Goal: Task Accomplishment & Management: Use online tool/utility

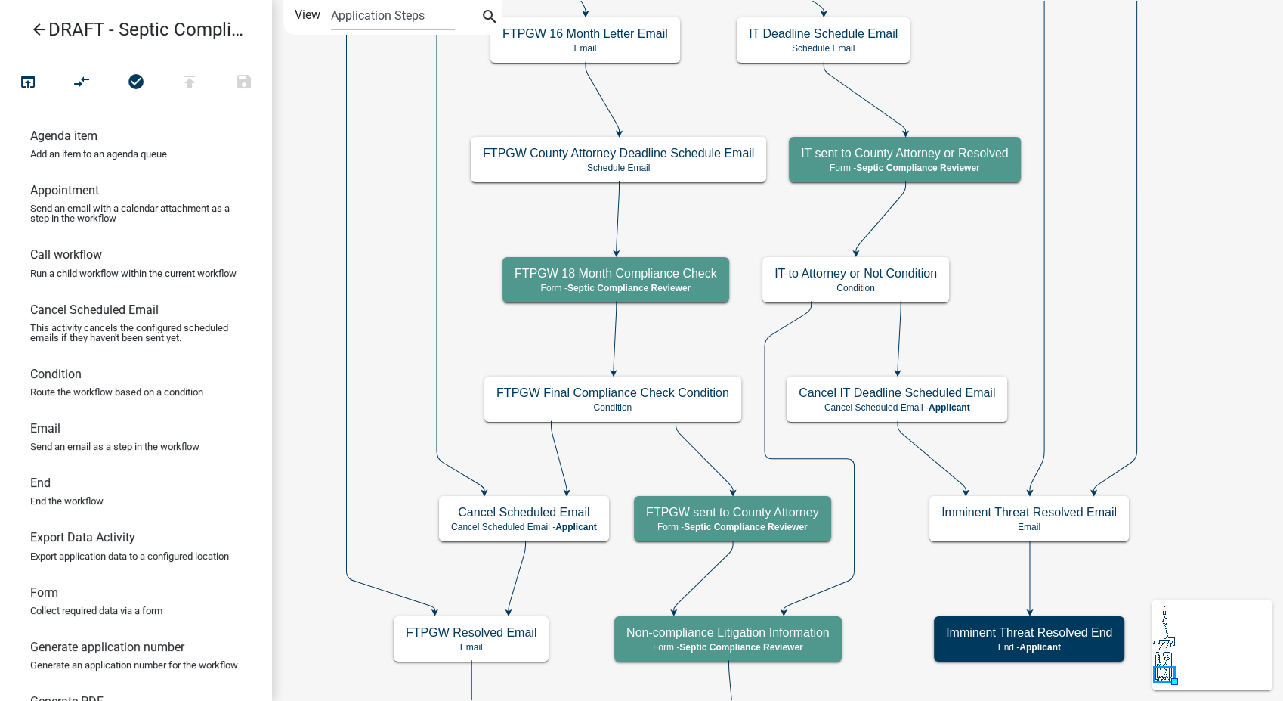
click at [42, 26] on icon "arrow_back" at bounding box center [39, 30] width 18 height 21
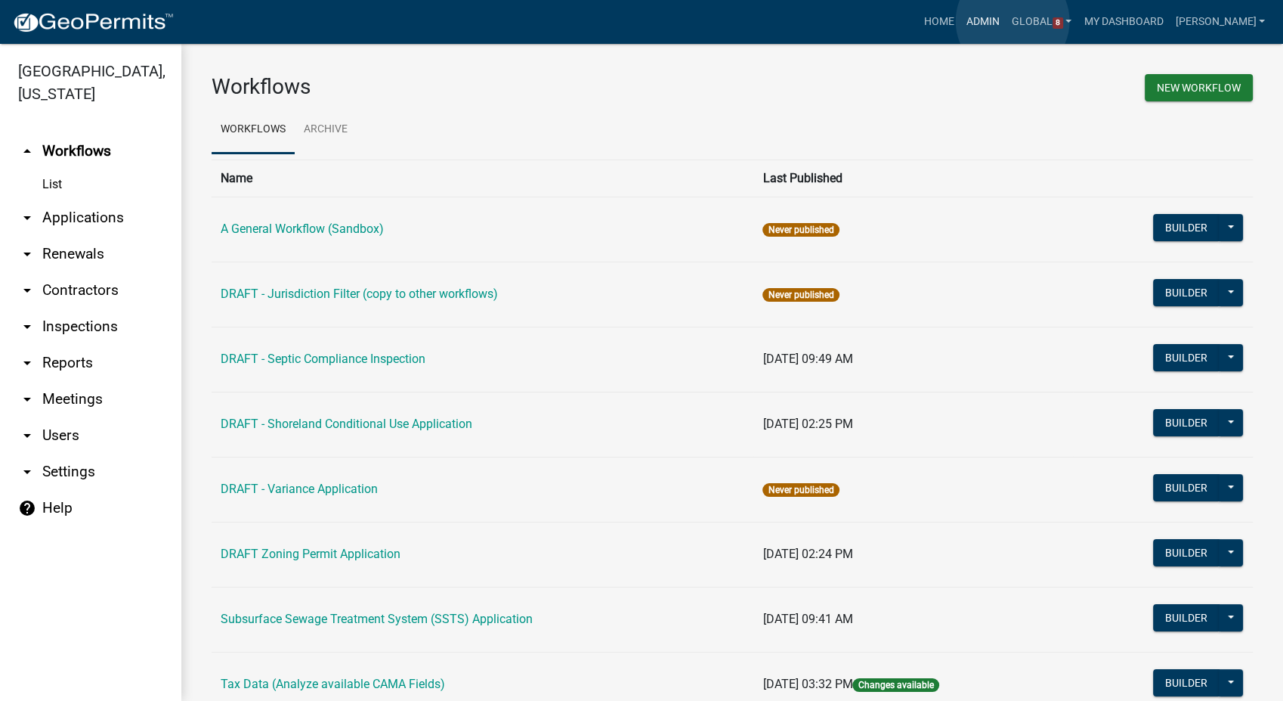
click at [1006, 21] on link "Admin" at bounding box center [982, 22] width 45 height 29
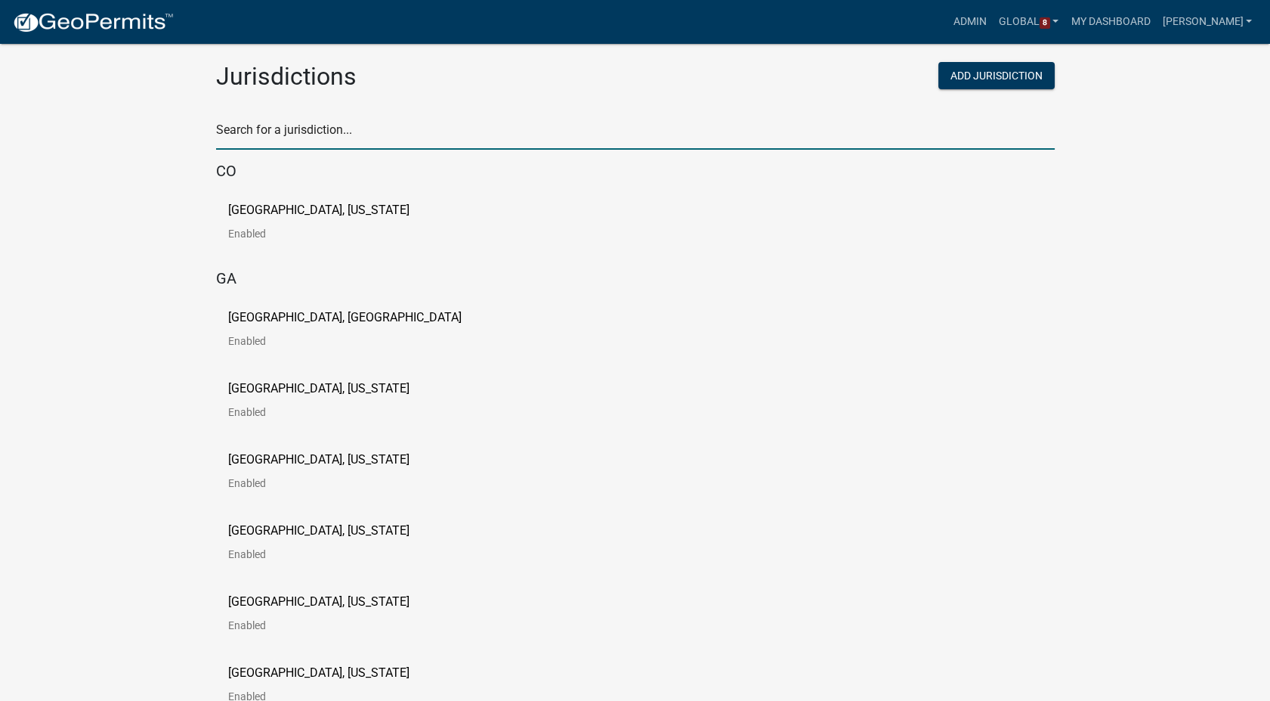
click at [278, 135] on input "text" at bounding box center [635, 134] width 839 height 31
type input "[PERSON_NAME]"
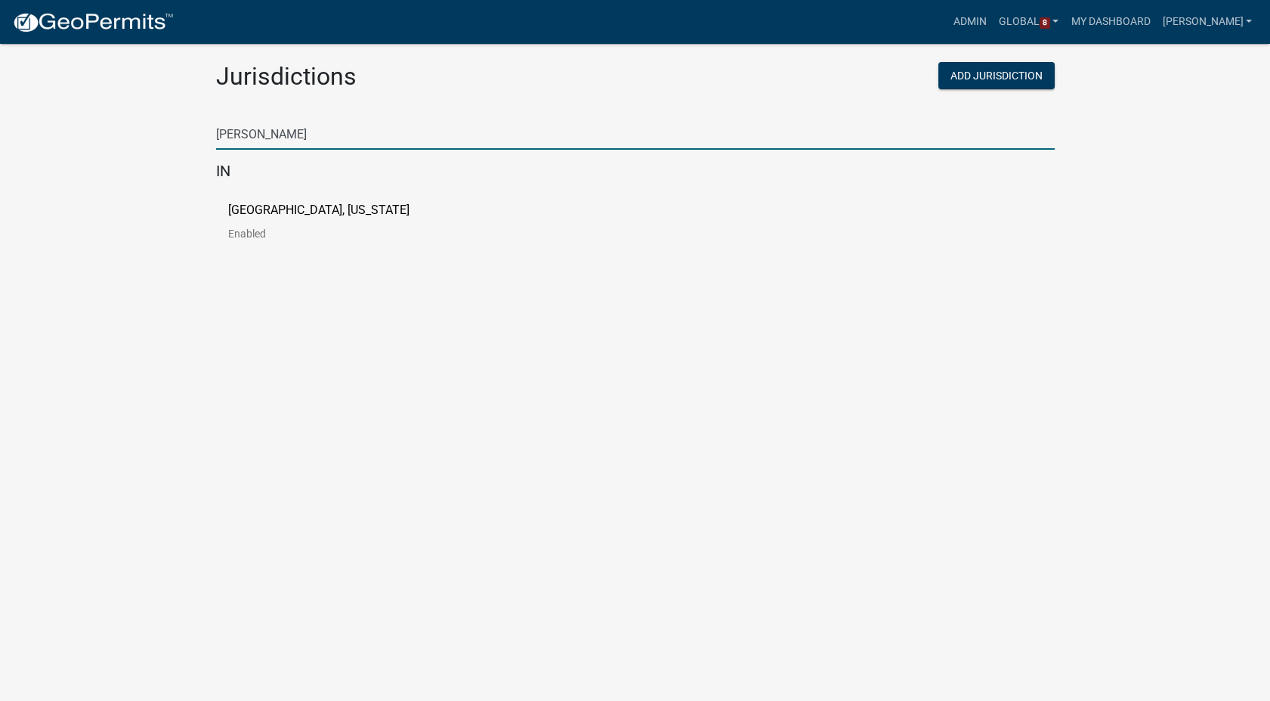
click at [272, 206] on p "[GEOGRAPHIC_DATA], [US_STATE]" at bounding box center [318, 210] width 181 height 12
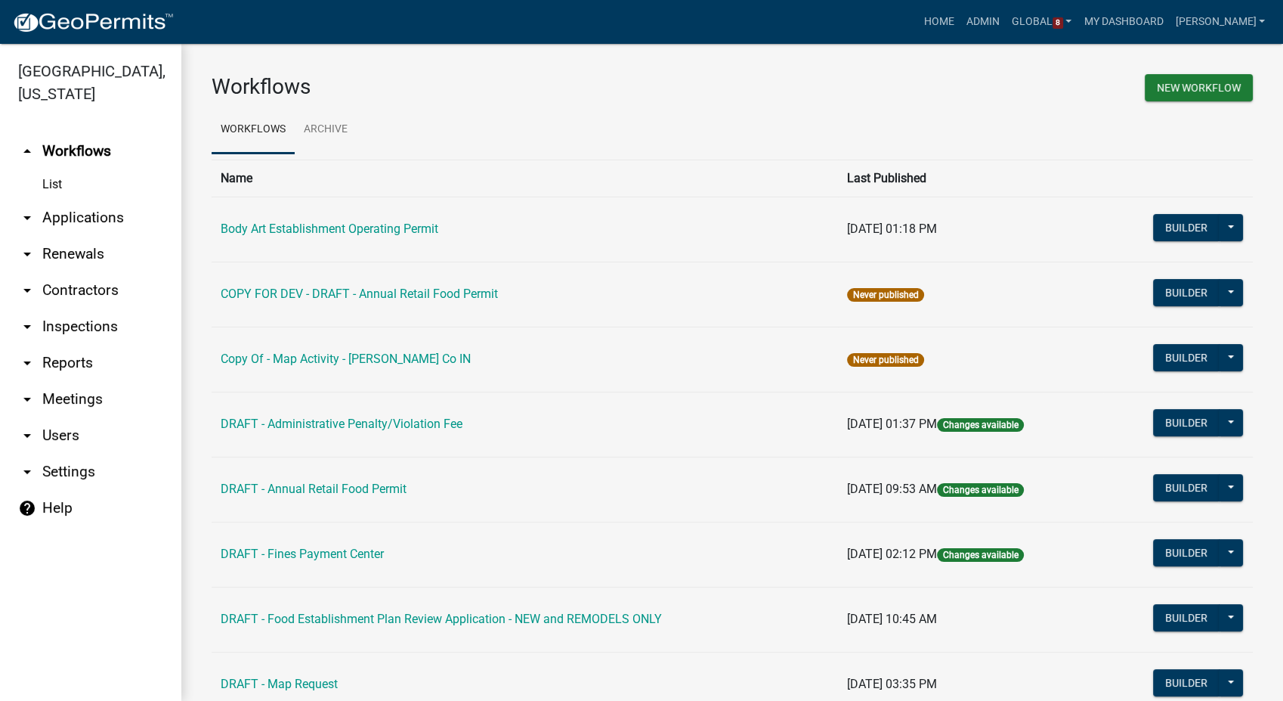
click at [64, 357] on link "arrow_drop_down Reports" at bounding box center [90, 363] width 181 height 36
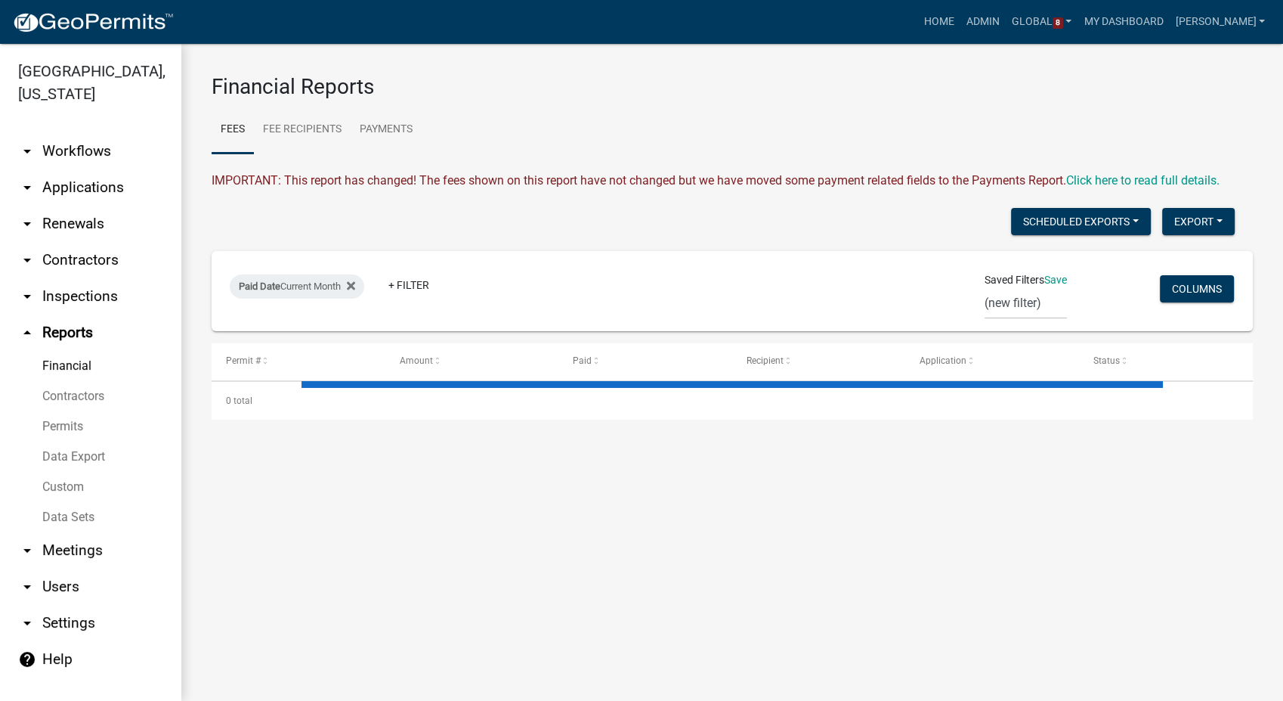
click at [42, 519] on link "Data Sets" at bounding box center [90, 517] width 181 height 30
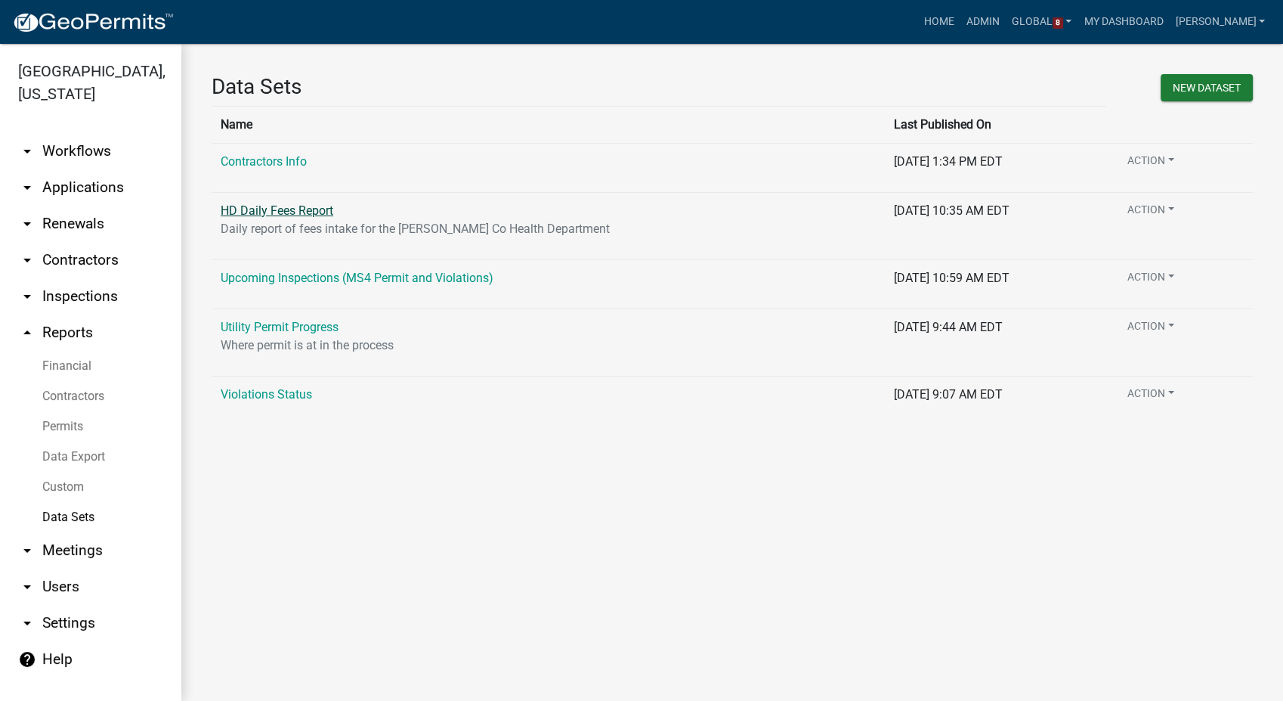
click at [277, 206] on link "HD Daily Fees Report" at bounding box center [277, 210] width 113 height 14
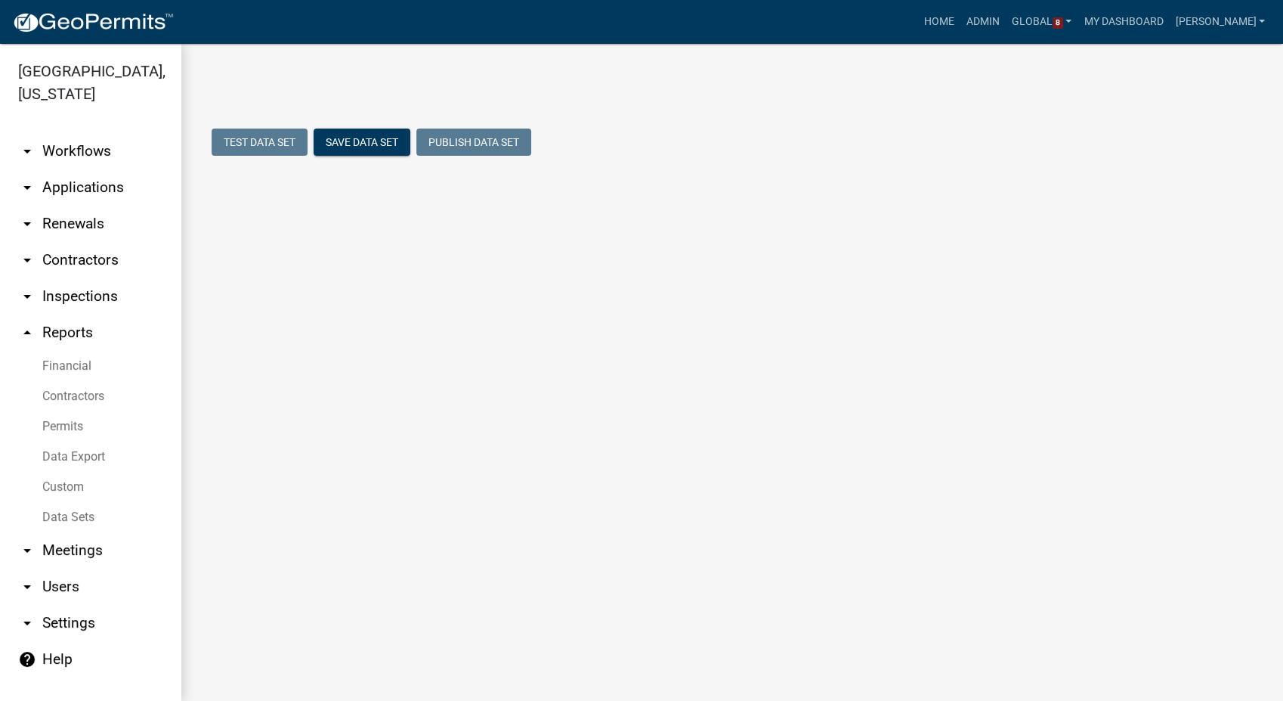
select select "Date Paid"
select select "f8cf8996-6858-4084-a361-1f0735eeac4f"
select select "b22cc957-41ba-4491-8c0f-6c08a6179ec6"
select select "3a21c10c-fba3-4c90-a157-fc786a88cf9b"
select select "ed5c7330-3e62-4fdd-ace9-eeefc16714aa"
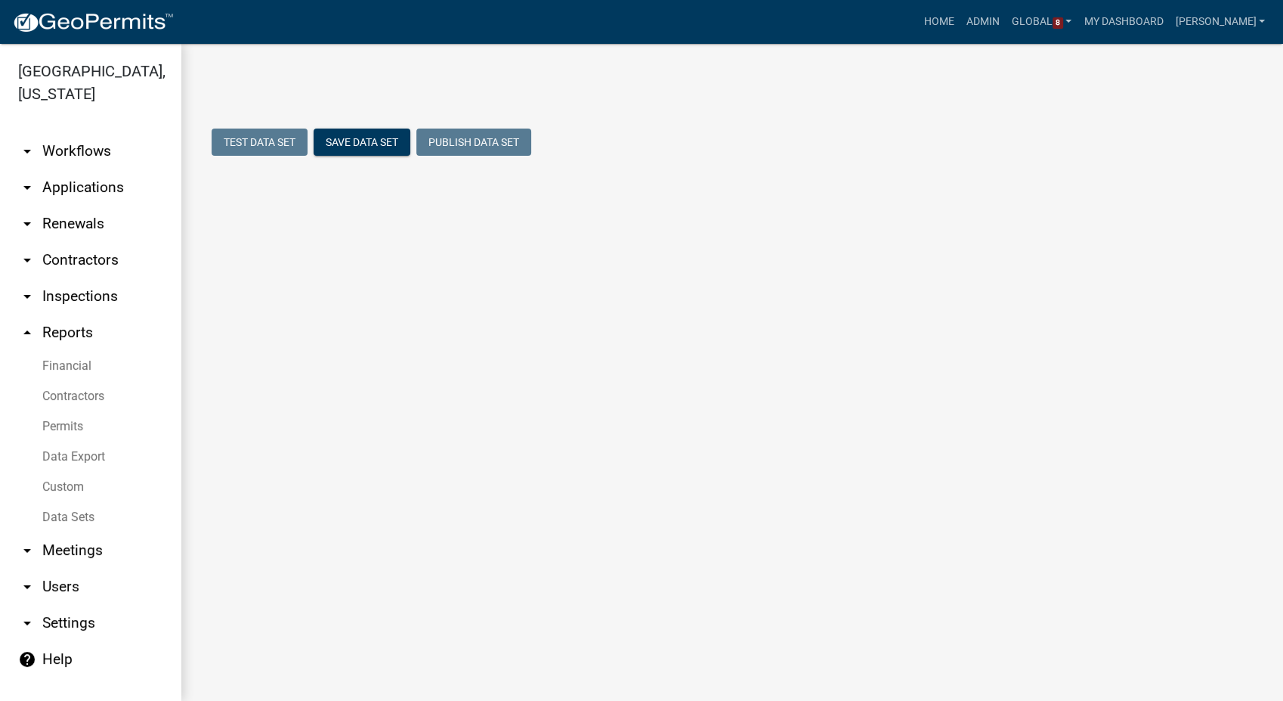
select select "93cc3541-21a9-4e77-a0d2-92bf4e0412b8"
select select "e7ec371f-3d0b-4e59-a676-23fe5d265d28"
select select "ac65e634-17db-4e14-bc70-1125fb1cc12f"
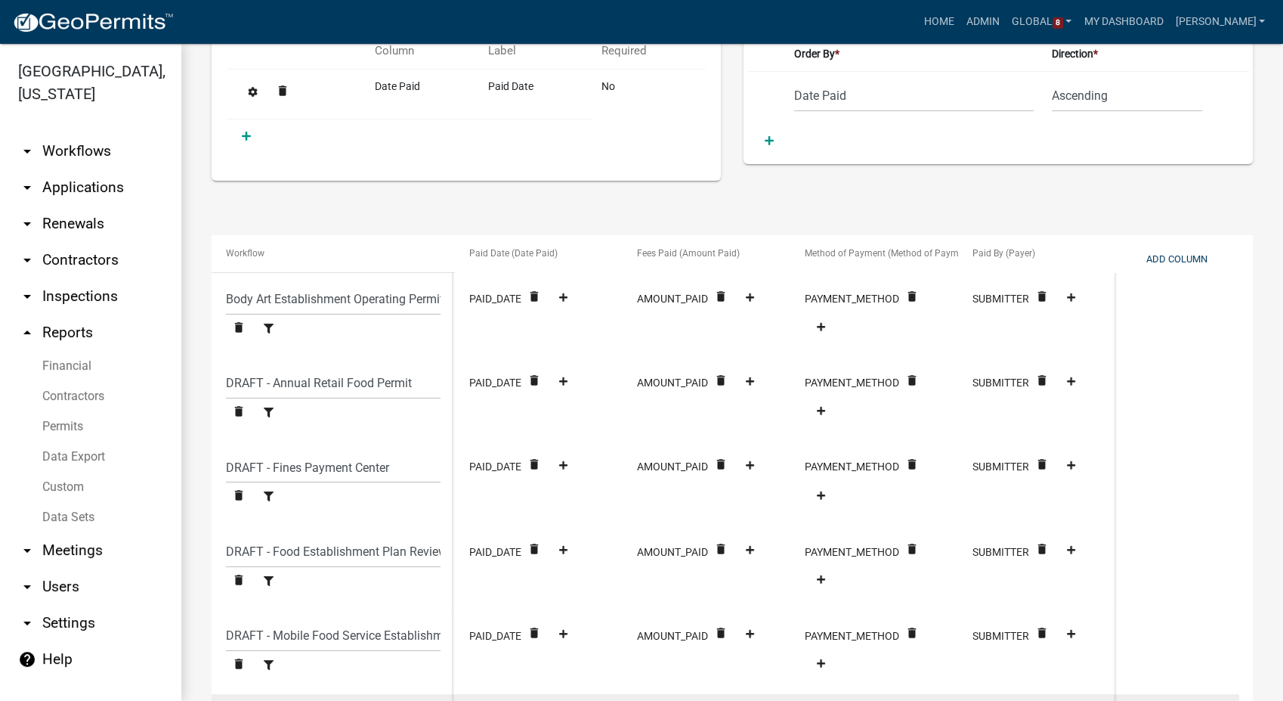
scroll to position [336, 0]
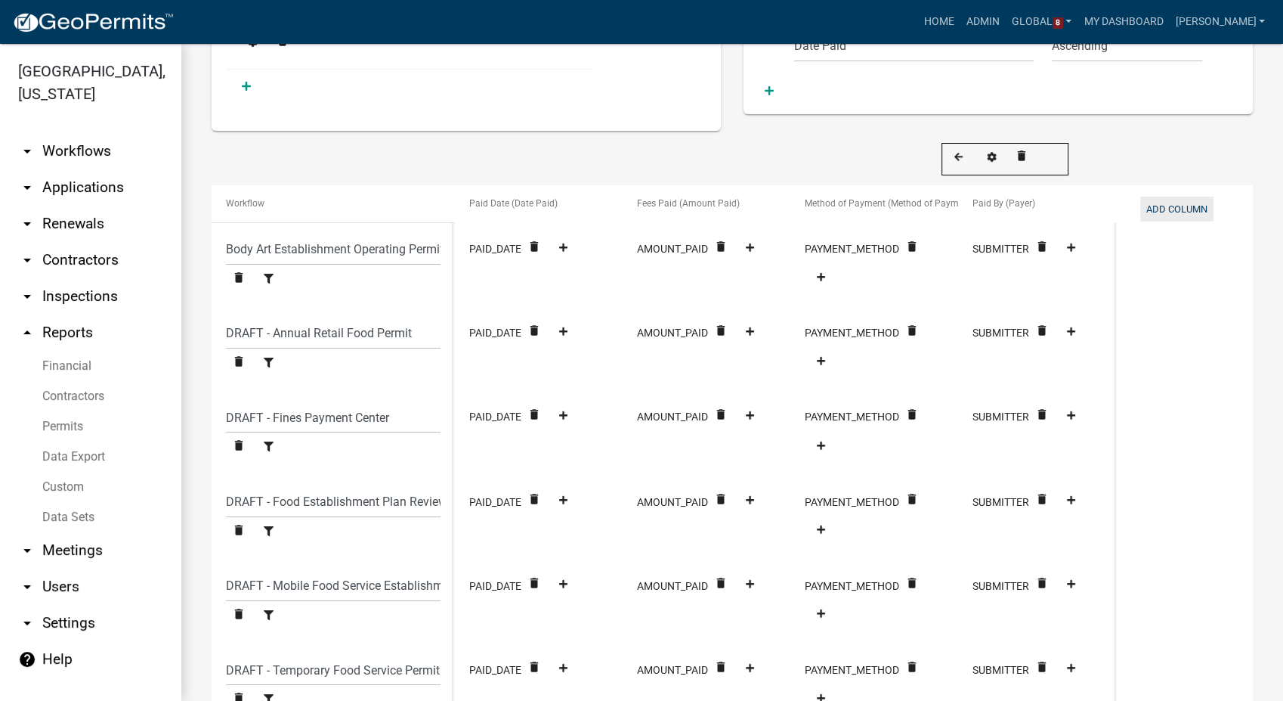
click at [1186, 200] on button "Add Column" at bounding box center [1176, 208] width 73 height 25
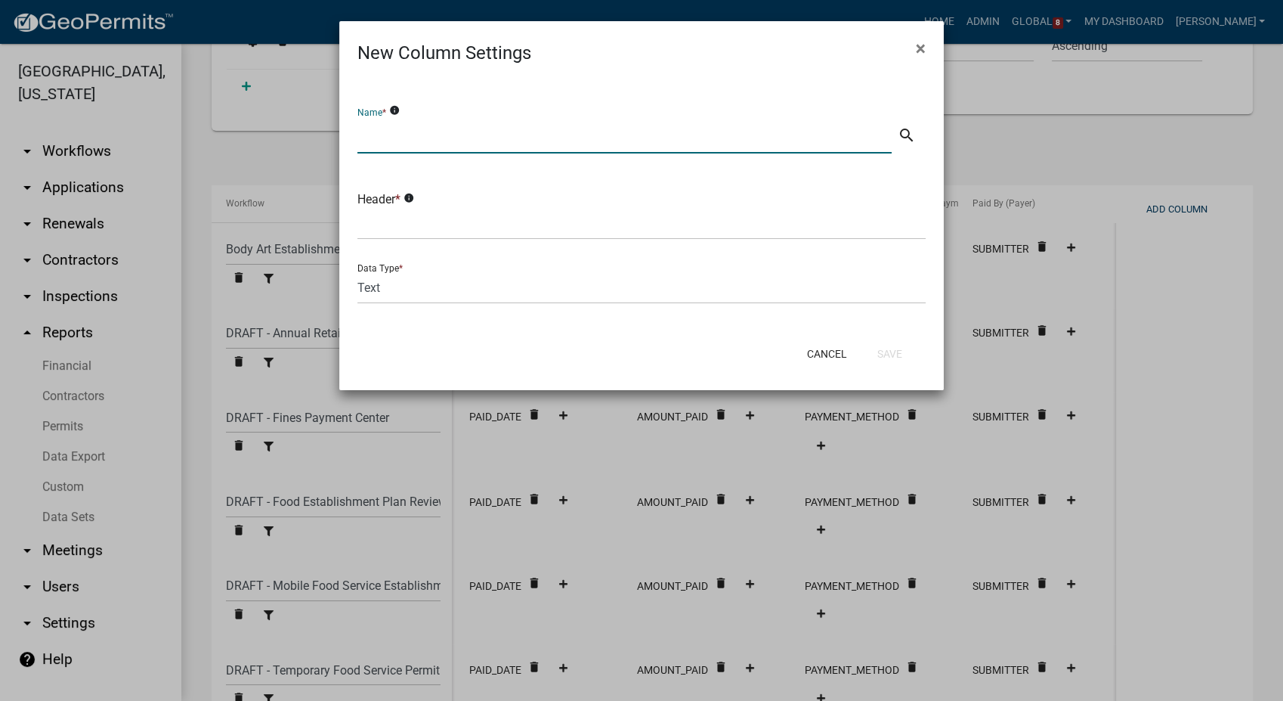
click at [410, 136] on input "text" at bounding box center [624, 137] width 534 height 31
type input "Application Number"
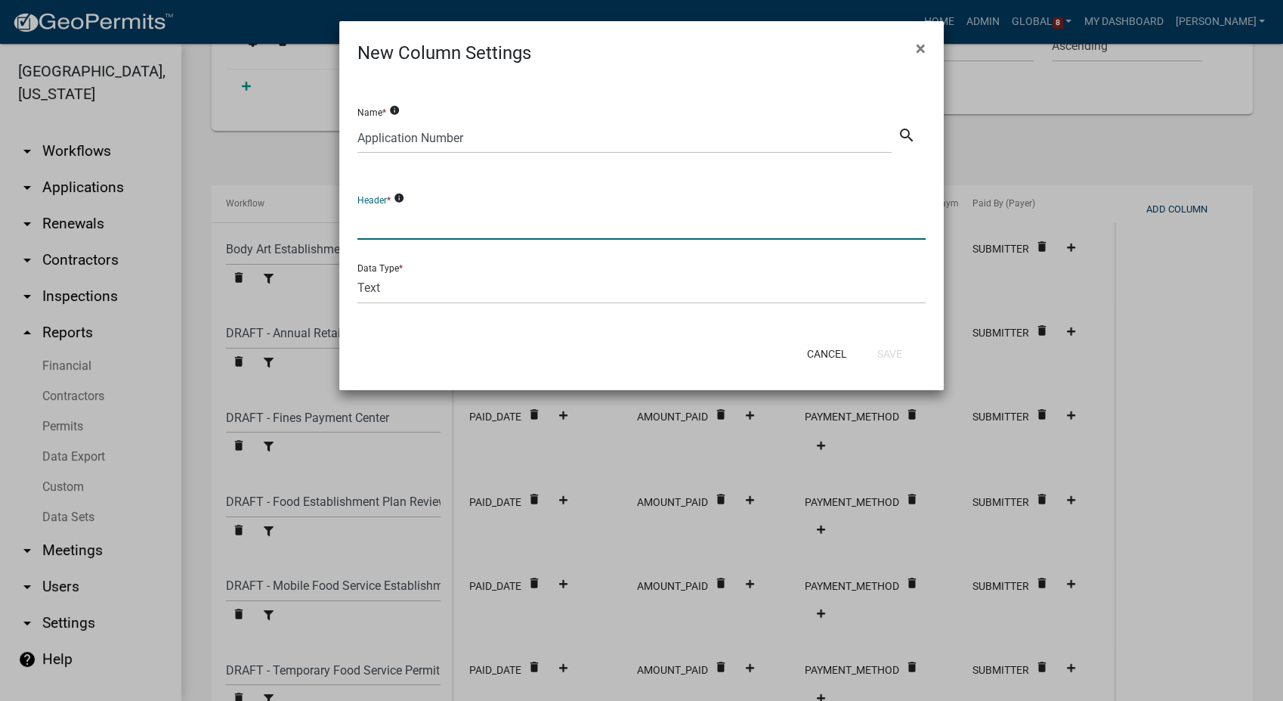
click at [399, 232] on input "text" at bounding box center [641, 224] width 568 height 31
type input "Application Number"
click at [898, 349] on button "Save" at bounding box center [889, 353] width 49 height 27
select select "f8cf8996-6858-4084-a361-1f0735eeac4f"
select select "b22cc957-41ba-4491-8c0f-6c08a6179ec6"
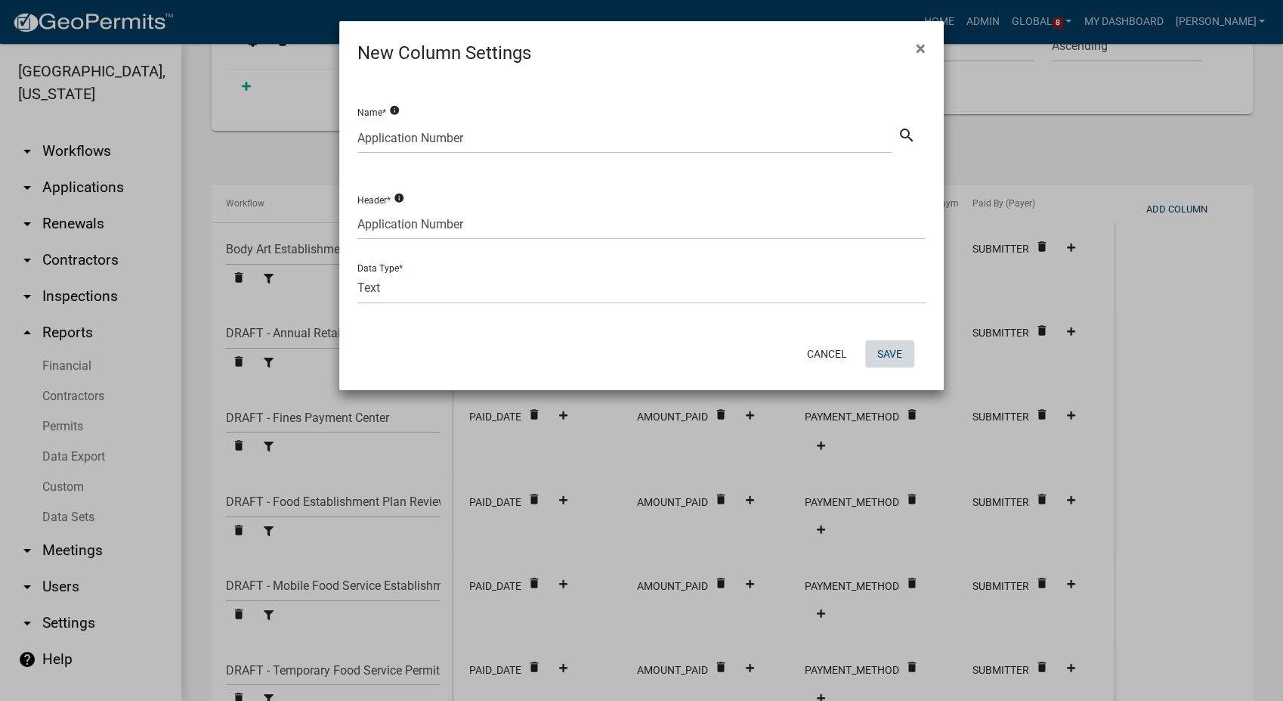
select select "3a21c10c-fba3-4c90-a157-fc786a88cf9b"
select select "ed5c7330-3e62-4fdd-ace9-eeefc16714aa"
select select "93cc3541-21a9-4e77-a0d2-92bf4e0412b8"
select select "e7ec371f-3d0b-4e59-a676-23fe5d265d28"
select select "ac65e634-17db-4e14-bc70-1125fb1cc12f"
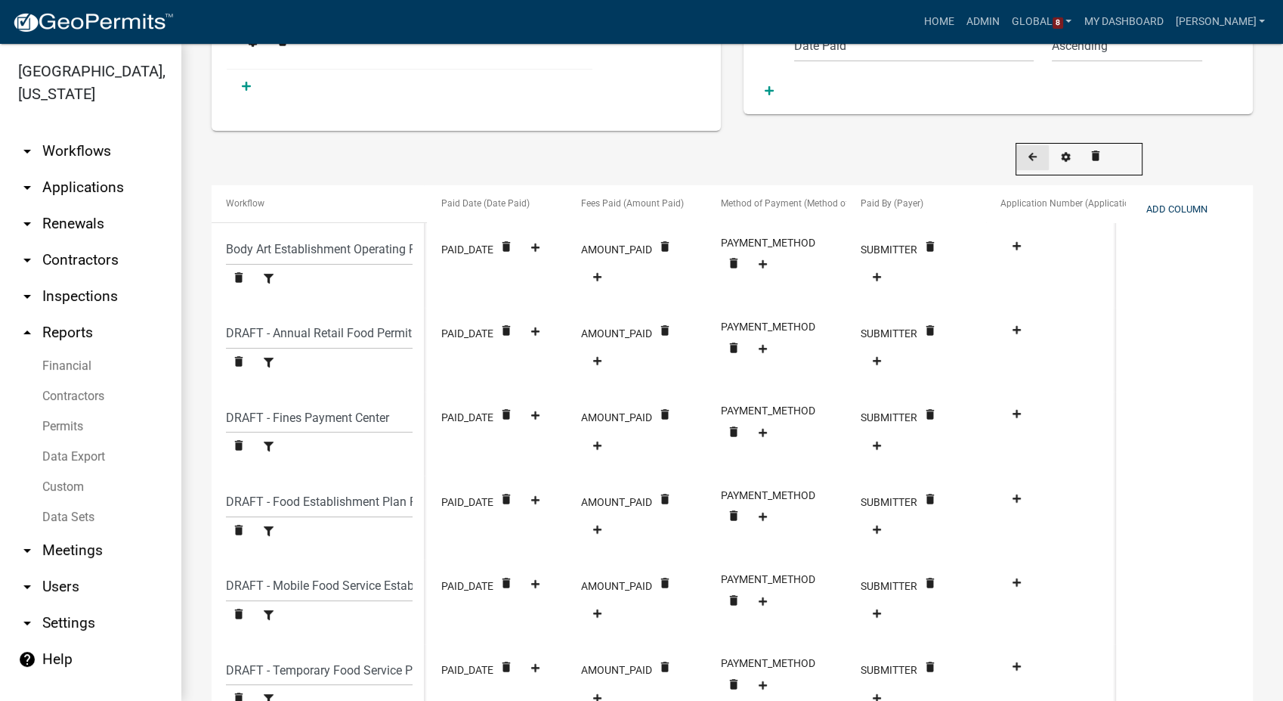
click at [1032, 154] on icon at bounding box center [1033, 157] width 8 height 10
select select "f8cf8996-6858-4084-a361-1f0735eeac4f"
select select "b22cc957-41ba-4491-8c0f-6c08a6179ec6"
select select "3a21c10c-fba3-4c90-a157-fc786a88cf9b"
select select "ed5c7330-3e62-4fdd-ace9-eeefc16714aa"
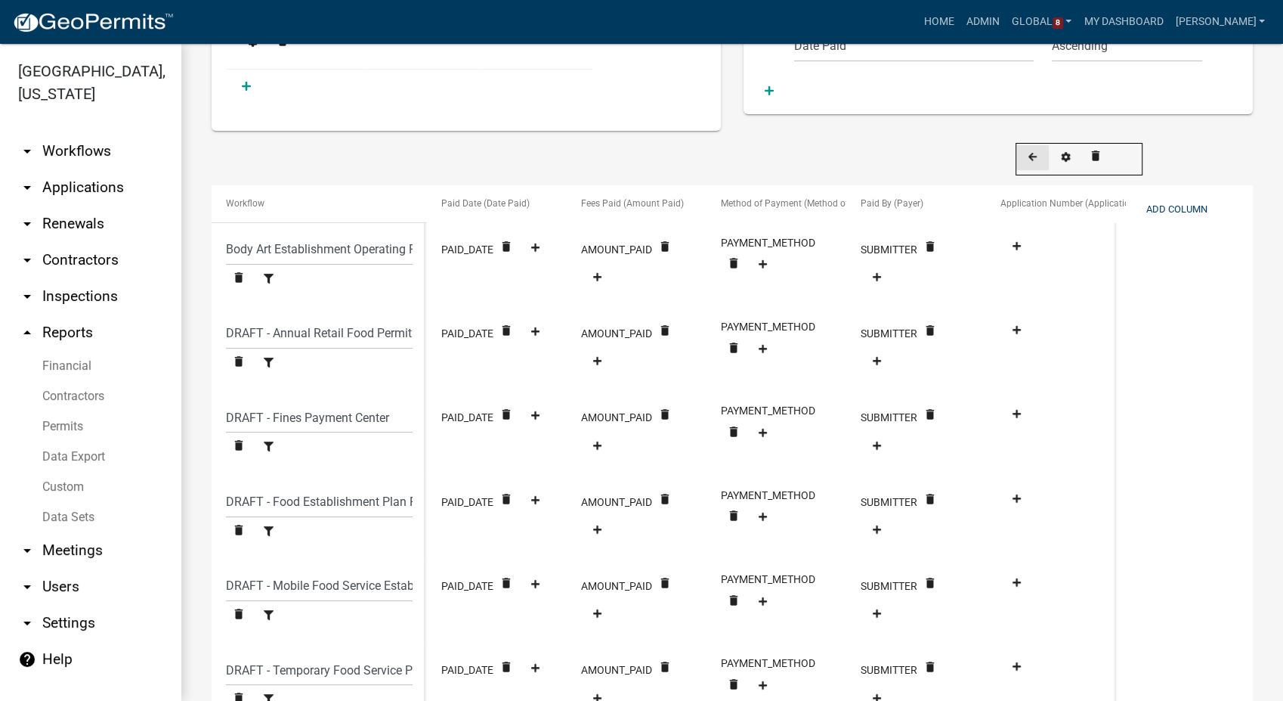
select select "93cc3541-21a9-4e77-a0d2-92bf4e0412b8"
select select "e7ec371f-3d0b-4e59-a676-23fe5d265d28"
select select "ac65e634-17db-4e14-bc70-1125fb1cc12f"
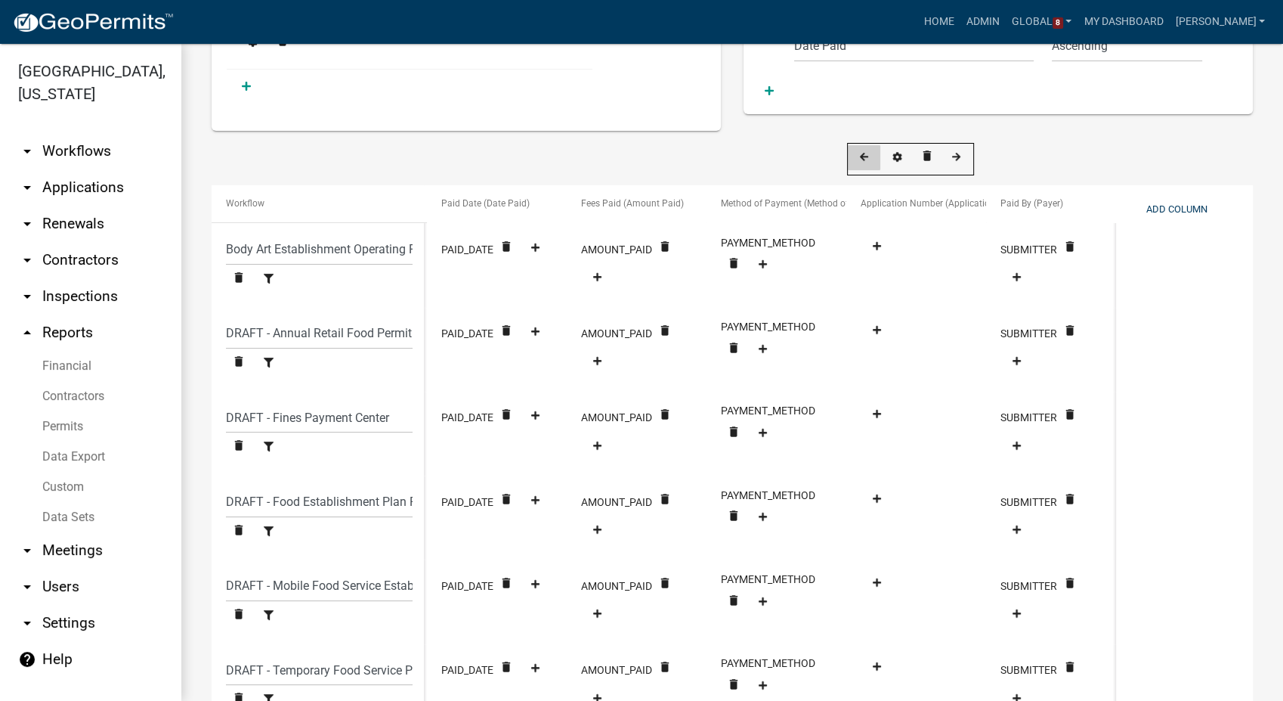
click at [860, 156] on icon at bounding box center [864, 157] width 8 height 10
select select "f8cf8996-6858-4084-a361-1f0735eeac4f"
select select "b22cc957-41ba-4491-8c0f-6c08a6179ec6"
select select "3a21c10c-fba3-4c90-a157-fc786a88cf9b"
select select "ed5c7330-3e62-4fdd-ace9-eeefc16714aa"
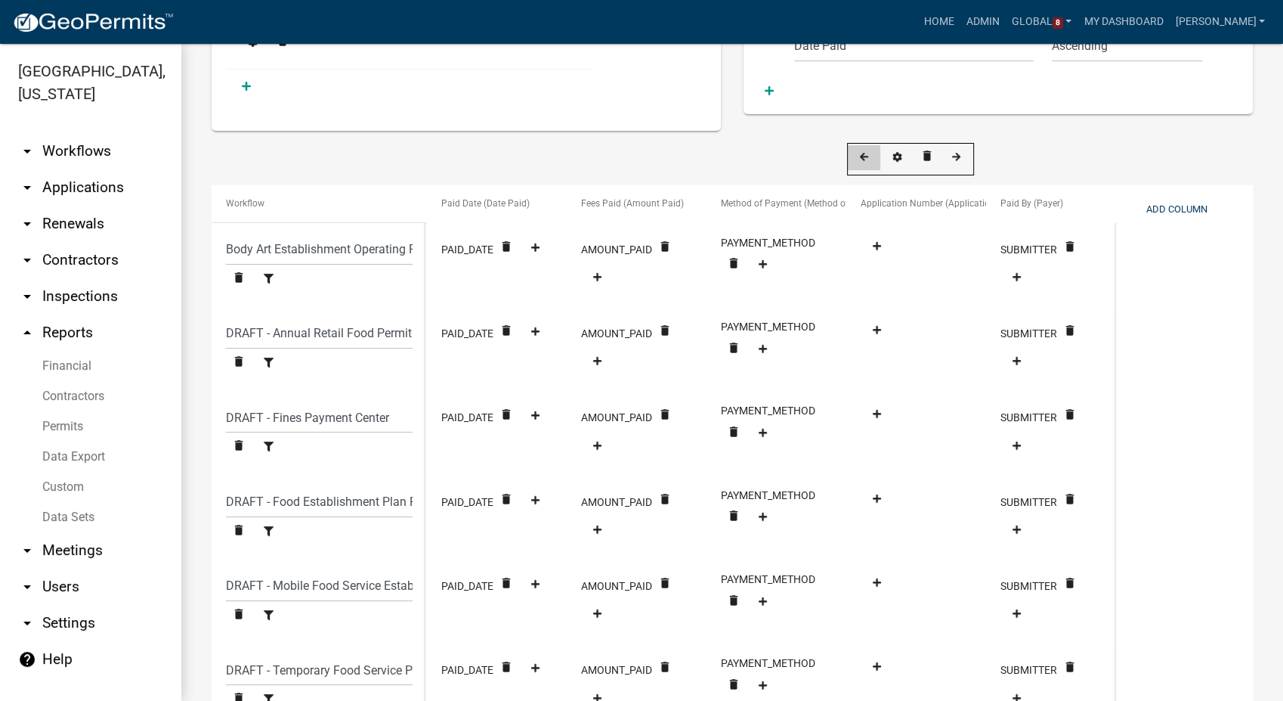
select select "93cc3541-21a9-4e77-a0d2-92bf4e0412b8"
select select "e7ec371f-3d0b-4e59-a676-23fe5d265d28"
select select "ac65e634-17db-4e14-bc70-1125fb1cc12f"
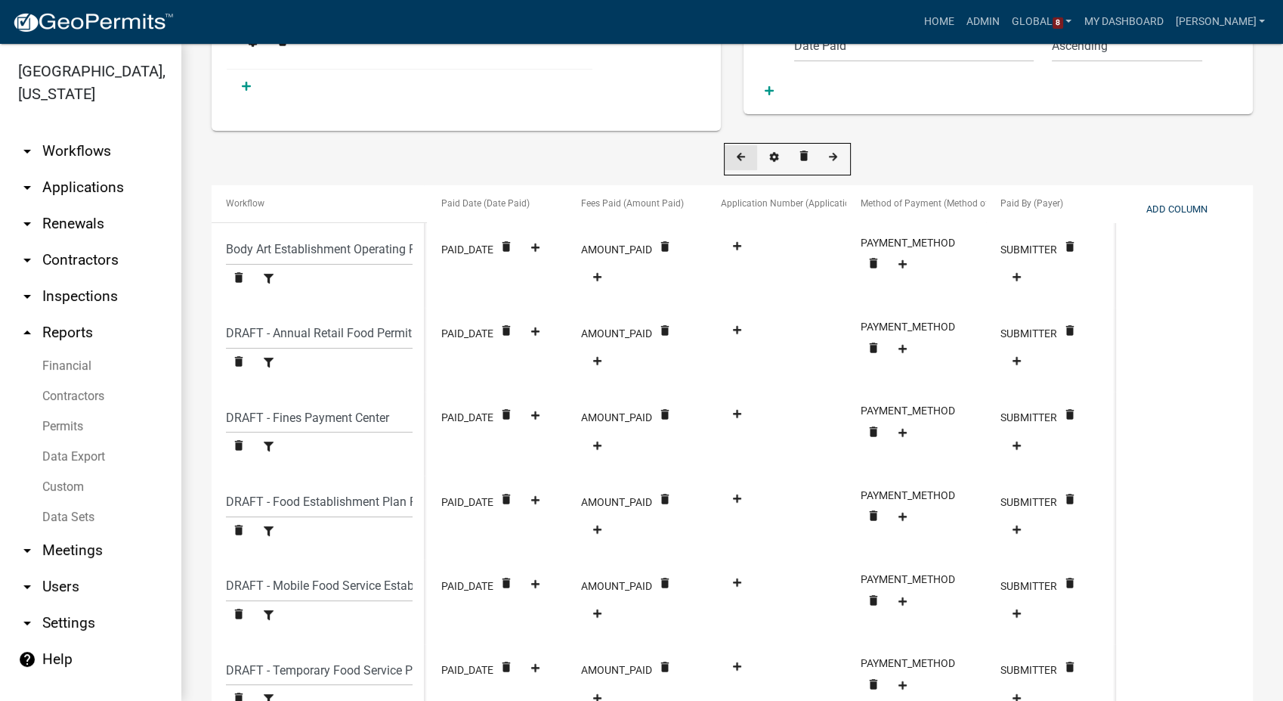
click at [739, 152] on icon at bounding box center [741, 157] width 8 height 10
select select "f8cf8996-6858-4084-a361-1f0735eeac4f"
select select "b22cc957-41ba-4491-8c0f-6c08a6179ec6"
select select "3a21c10c-fba3-4c90-a157-fc786a88cf9b"
select select "ed5c7330-3e62-4fdd-ace9-eeefc16714aa"
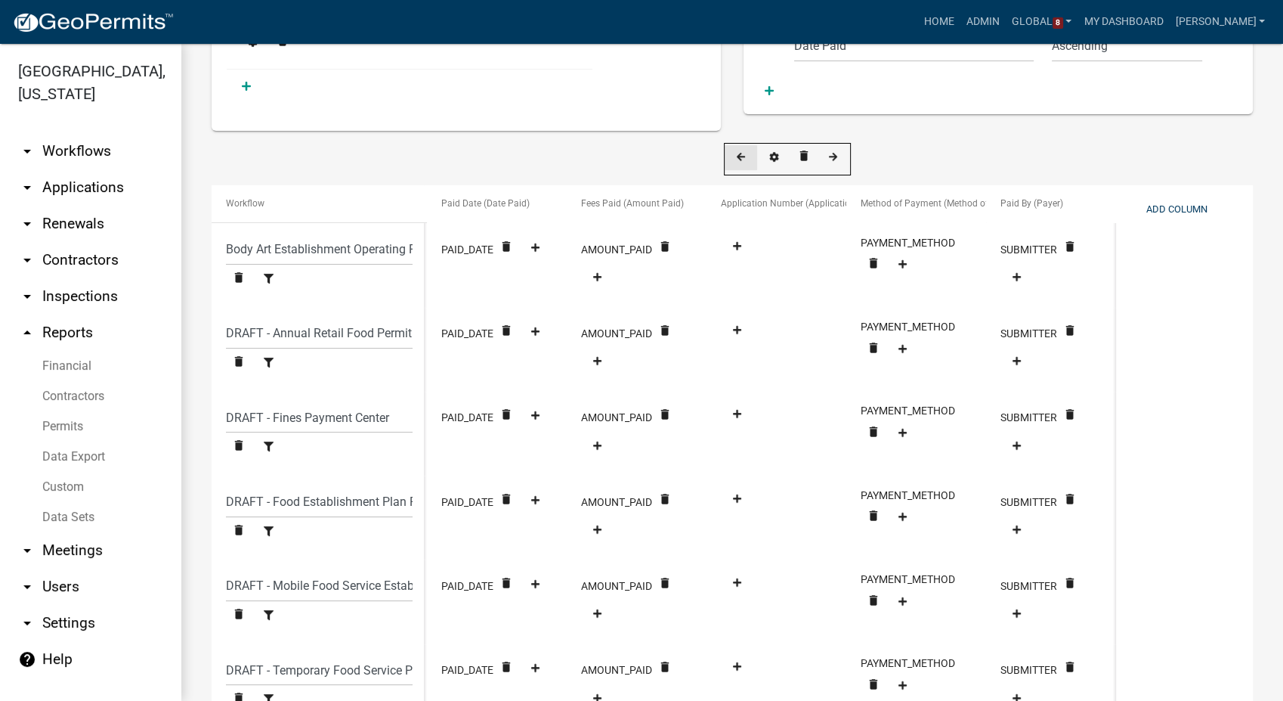
select select "93cc3541-21a9-4e77-a0d2-92bf4e0412b8"
select select "e7ec371f-3d0b-4e59-a676-23fe5d265d28"
select select "ac65e634-17db-4e14-bc70-1125fb1cc12f"
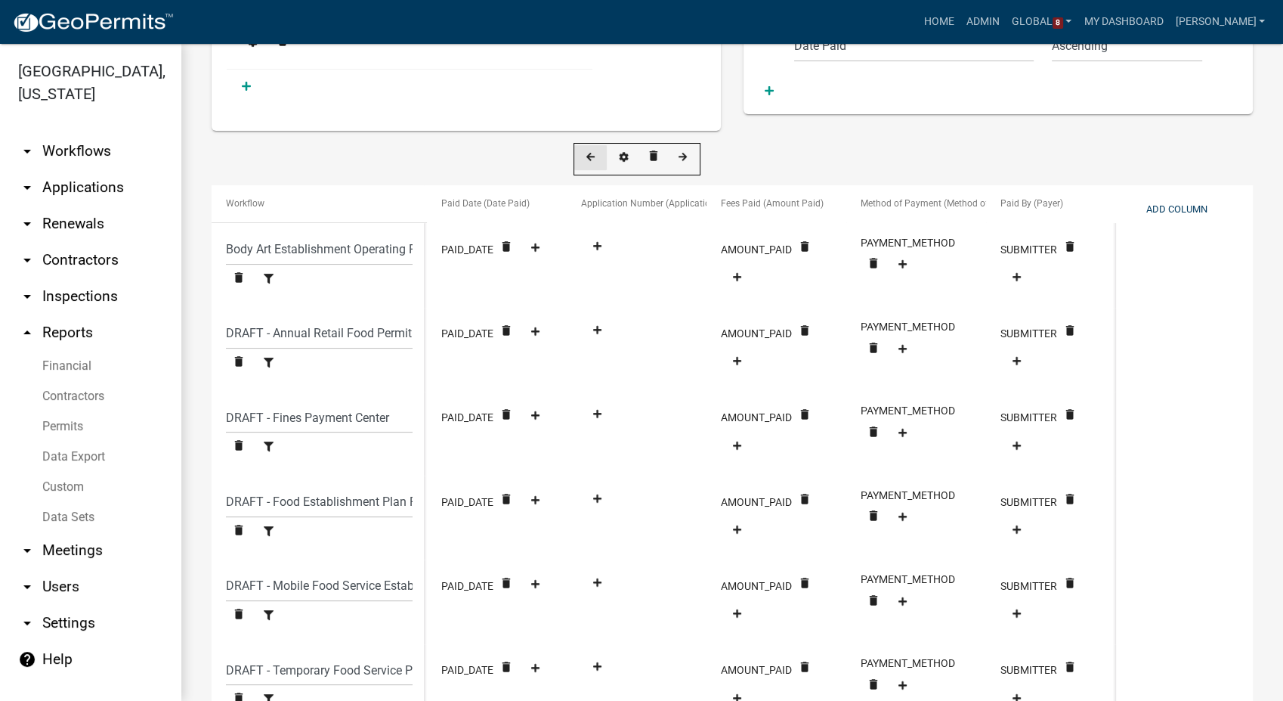
click at [590, 155] on icon at bounding box center [590, 157] width 8 height 10
select select "f8cf8996-6858-4084-a361-1f0735eeac4f"
select select "b22cc957-41ba-4491-8c0f-6c08a6179ec6"
select select "3a21c10c-fba3-4c90-a157-fc786a88cf9b"
select select "ed5c7330-3e62-4fdd-ace9-eeefc16714aa"
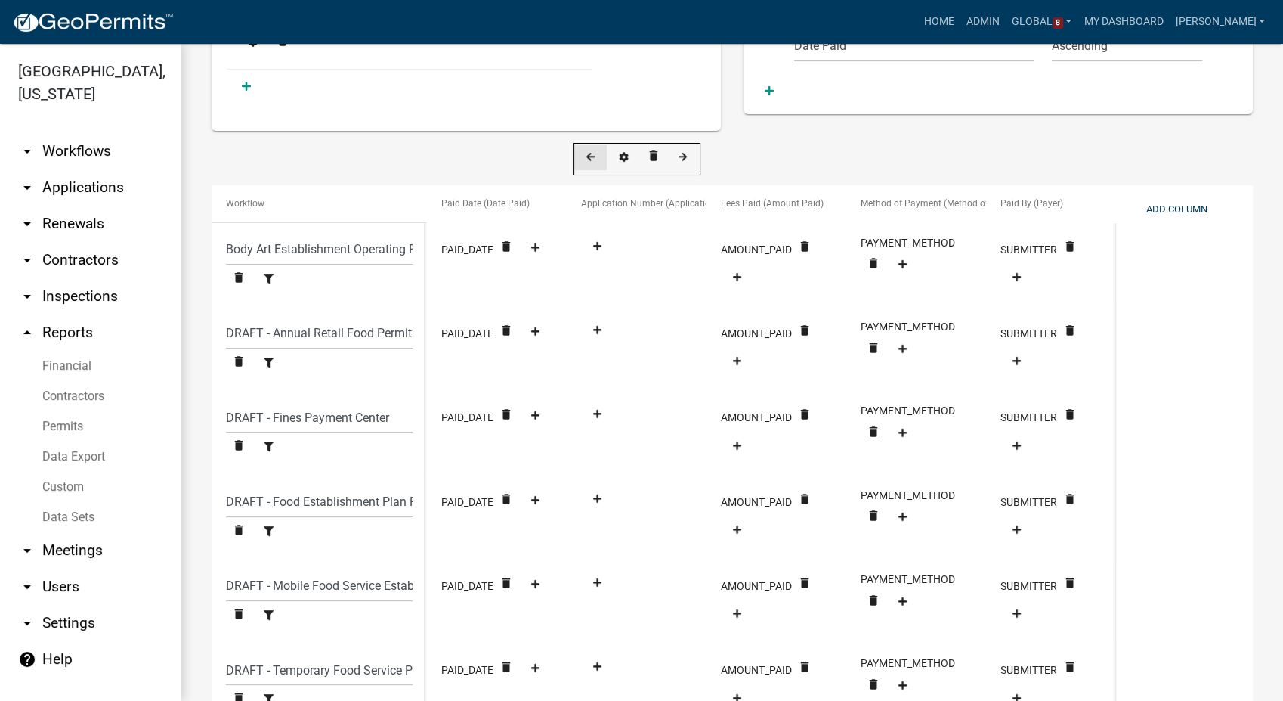
select select "93cc3541-21a9-4e77-a0d2-92bf4e0412b8"
select select "e7ec371f-3d0b-4e59-a676-23fe5d265d28"
select select "ac65e634-17db-4e14-bc70-1125fb1cc12f"
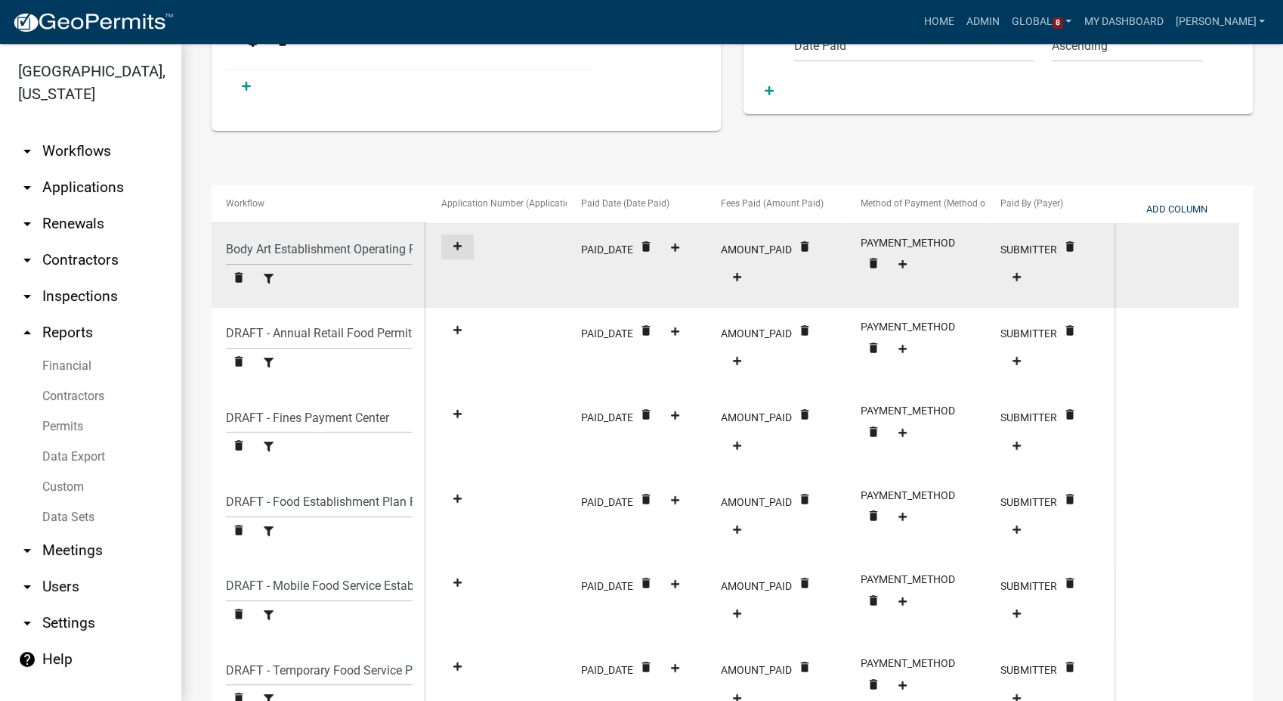
click at [456, 244] on icon at bounding box center [457, 246] width 8 height 8
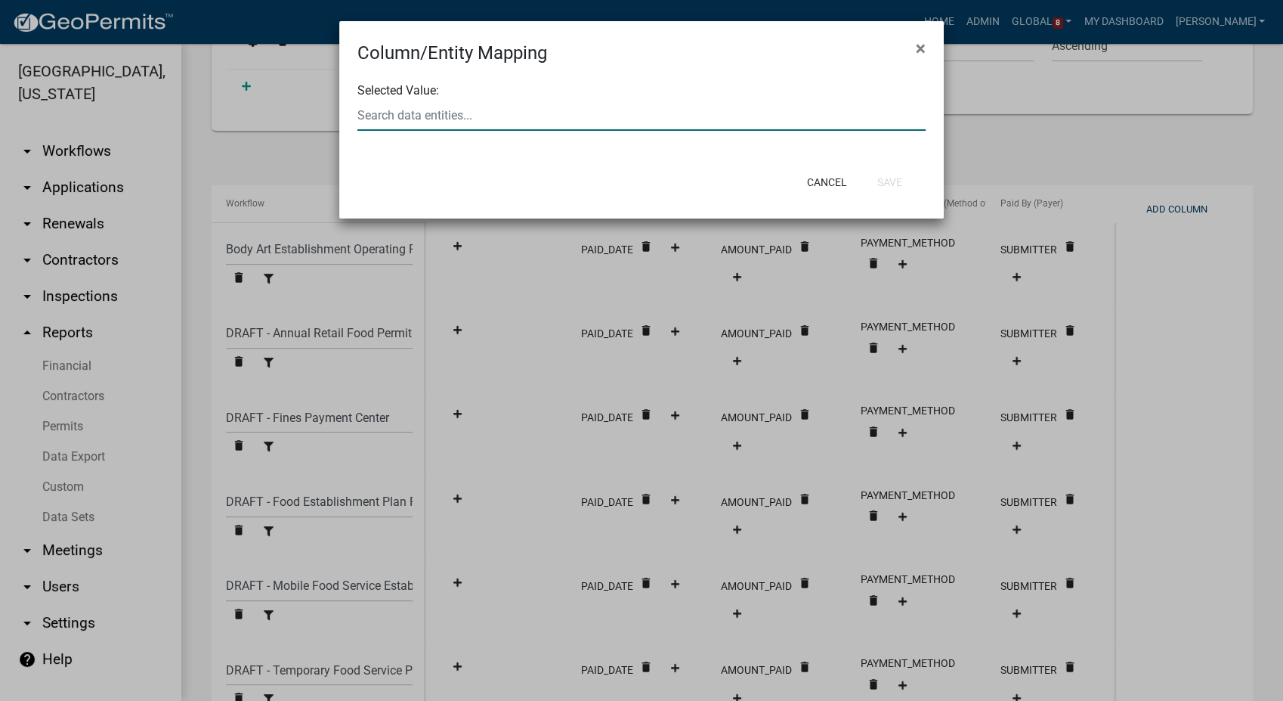
click at [450, 117] on input "text" at bounding box center [641, 115] width 568 height 31
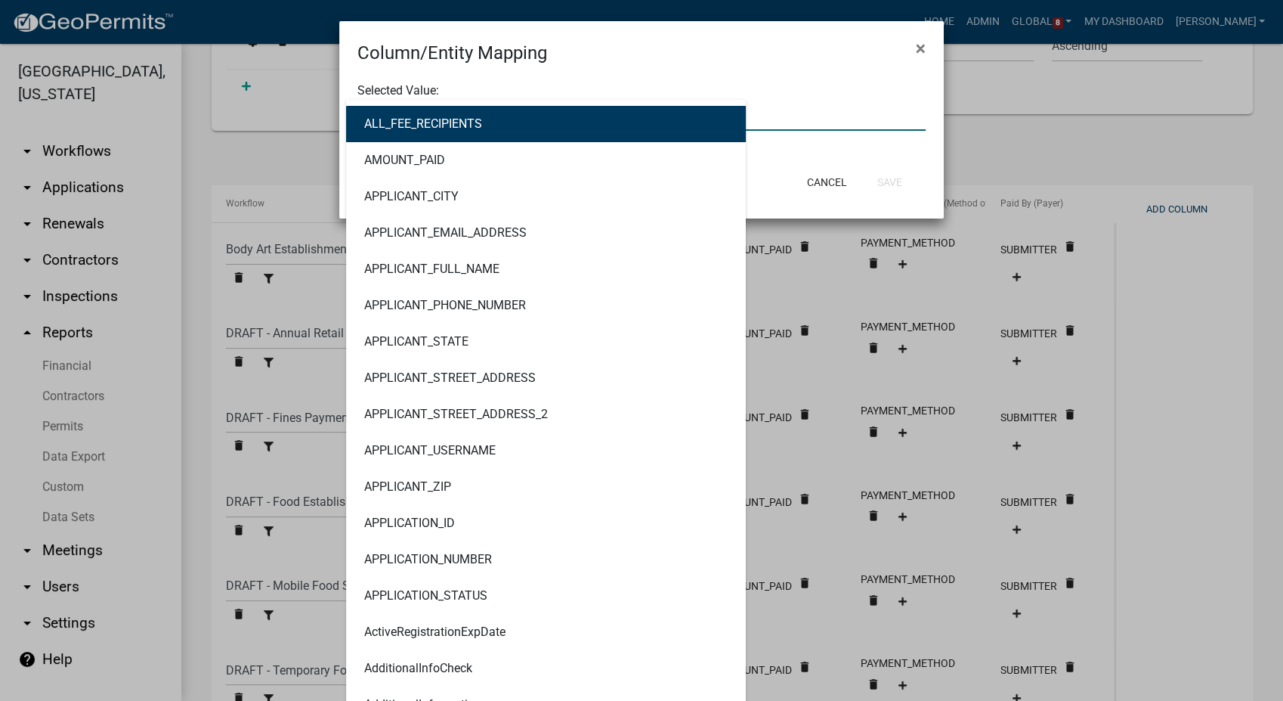
type input "gene"
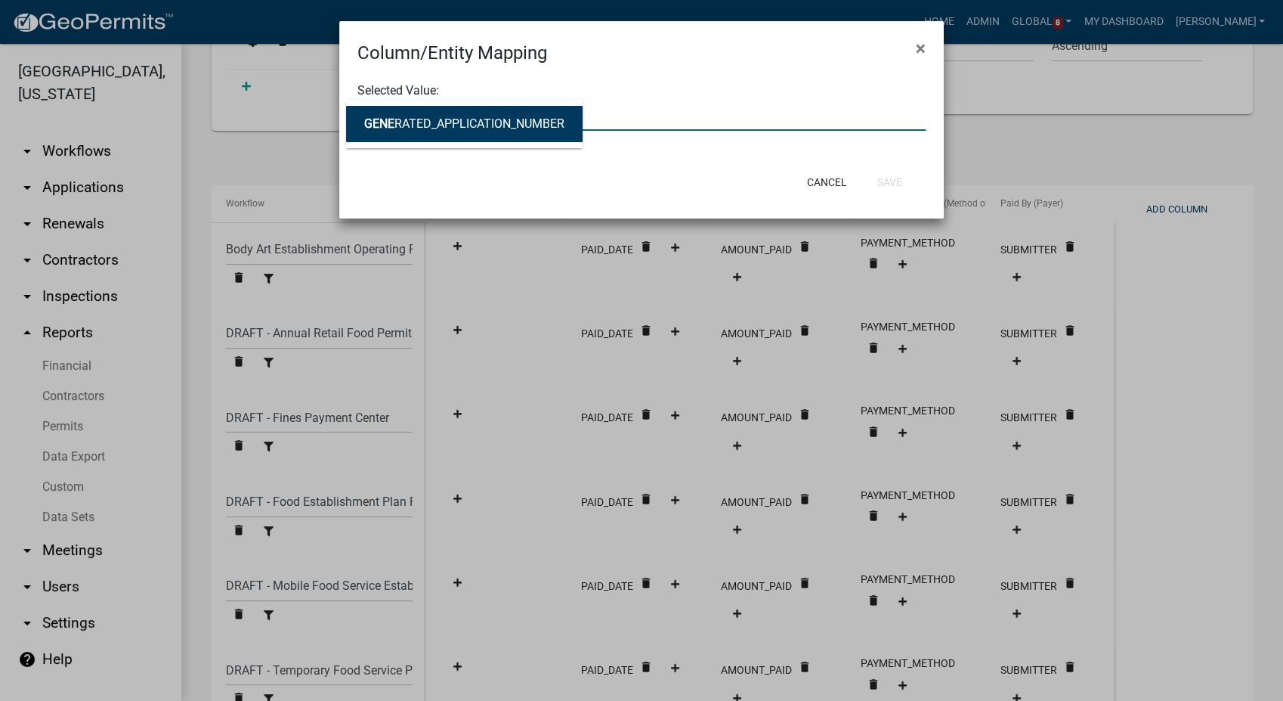
click at [450, 118] on ngb-highlight "GENE RATED_APPLICATION_NUMBER" at bounding box center [464, 124] width 200 height 12
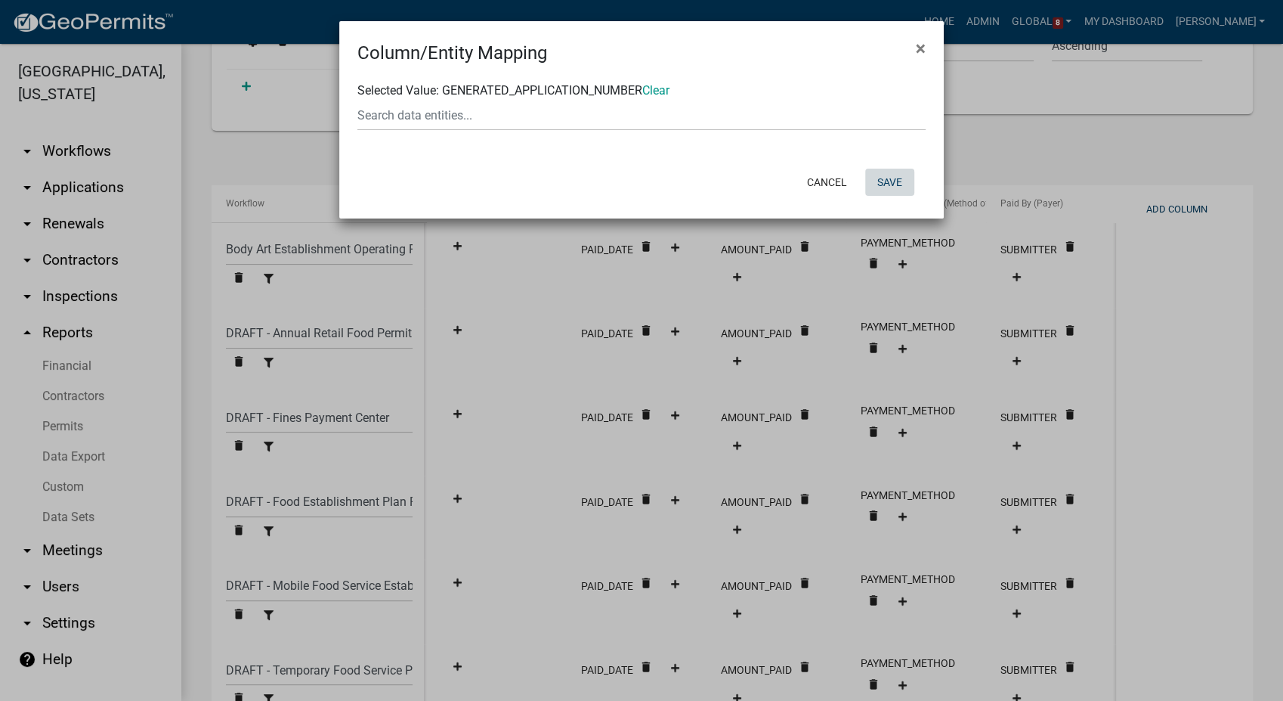
click at [891, 184] on button "Save" at bounding box center [889, 182] width 49 height 27
select select "f8cf8996-6858-4084-a361-1f0735eeac4f"
select select "b22cc957-41ba-4491-8c0f-6c08a6179ec6"
select select "3a21c10c-fba3-4c90-a157-fc786a88cf9b"
select select "ed5c7330-3e62-4fdd-ace9-eeefc16714aa"
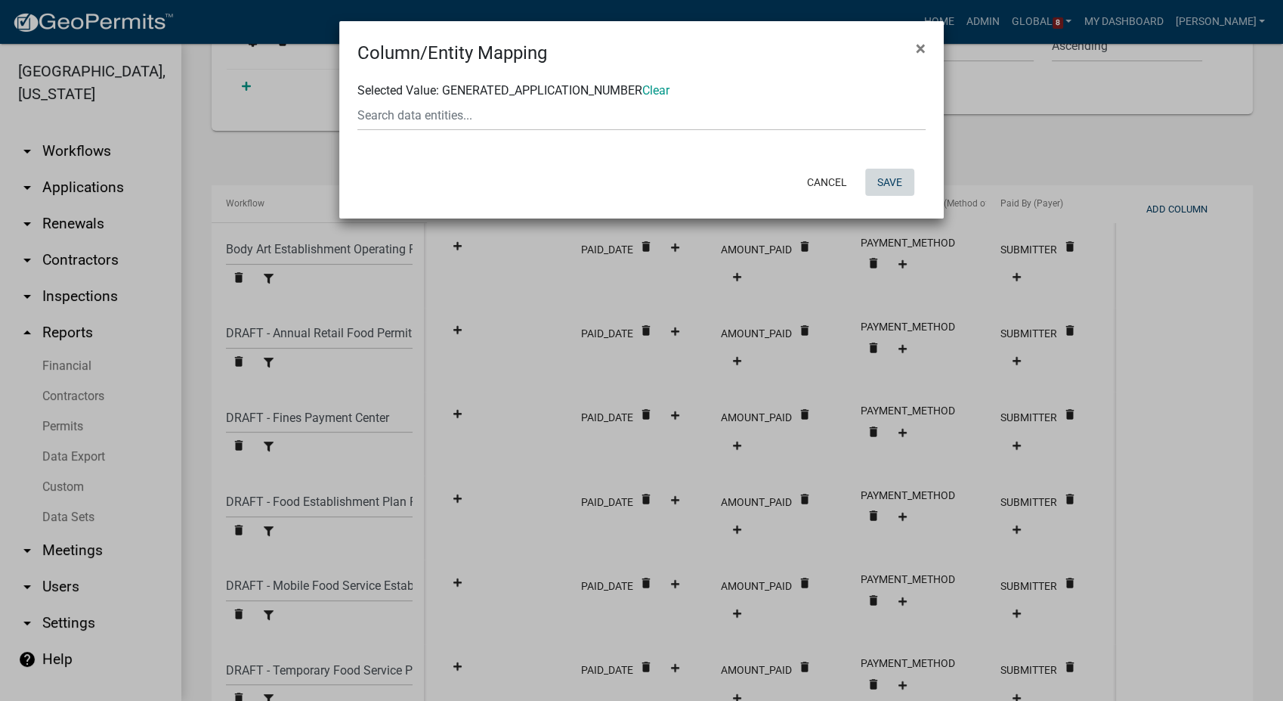
select select "93cc3541-21a9-4e77-a0d2-92bf4e0412b8"
select select "e7ec371f-3d0b-4e59-a676-23fe5d265d28"
select select "ac65e634-17db-4e14-bc70-1125fb1cc12f"
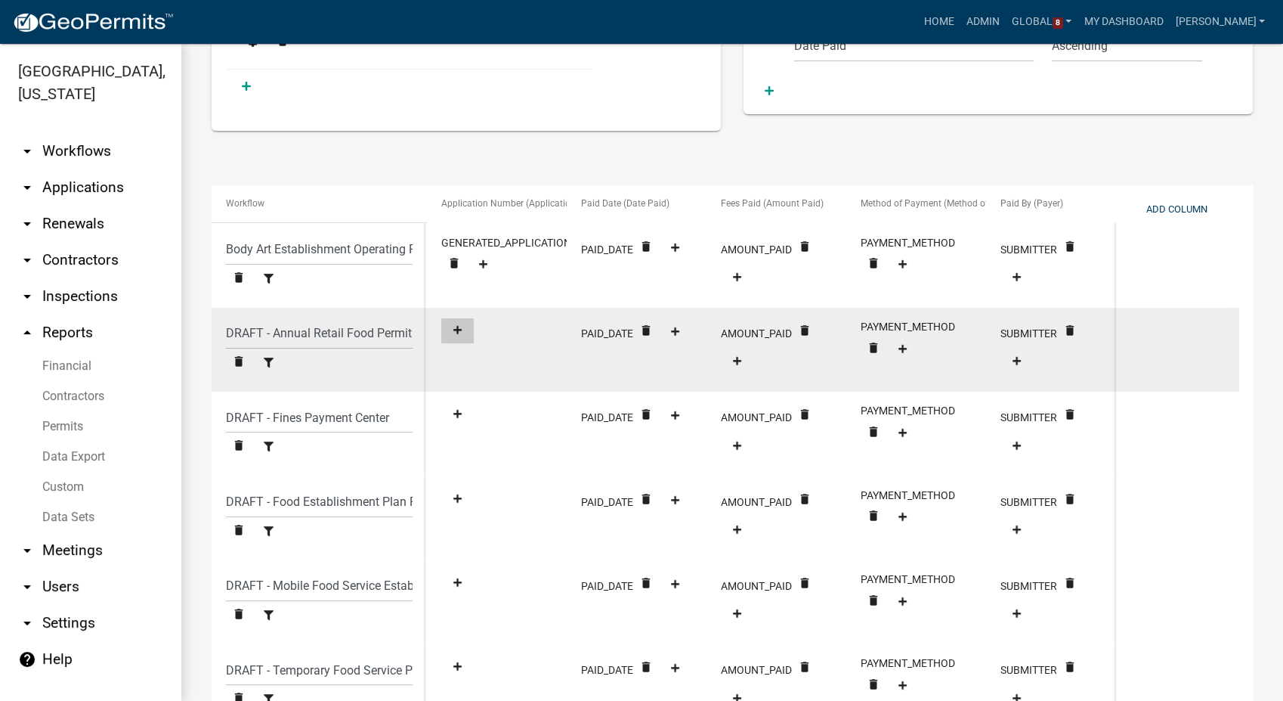
click at [453, 327] on icon at bounding box center [457, 330] width 8 height 10
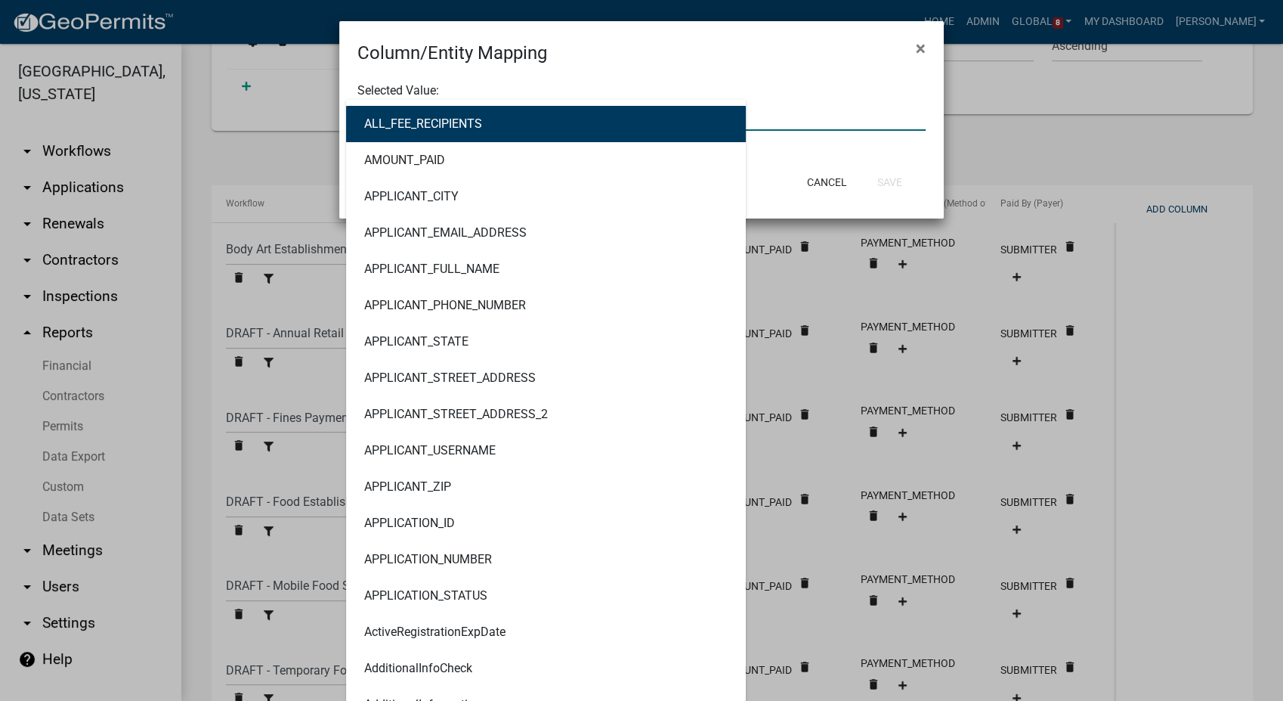
click at [432, 109] on div "ALL_FEE_RECIPIENTS AMOUNT_PAID APPLICANT_CITY APPLICANT_EMAIL_ADDRESS APPLICANT…" at bounding box center [641, 115] width 591 height 31
type input "gene"
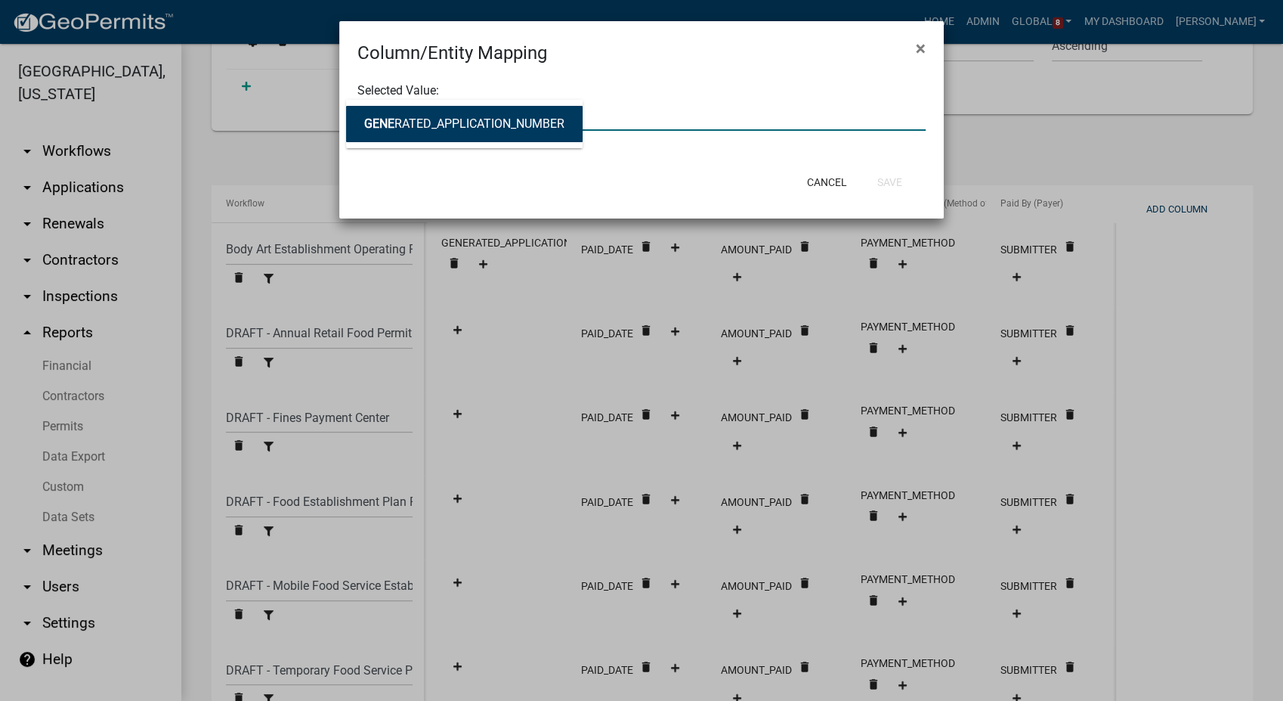
click at [432, 120] on ngb-highlight "GENE RATED_APPLICATION_NUMBER" at bounding box center [464, 124] width 200 height 12
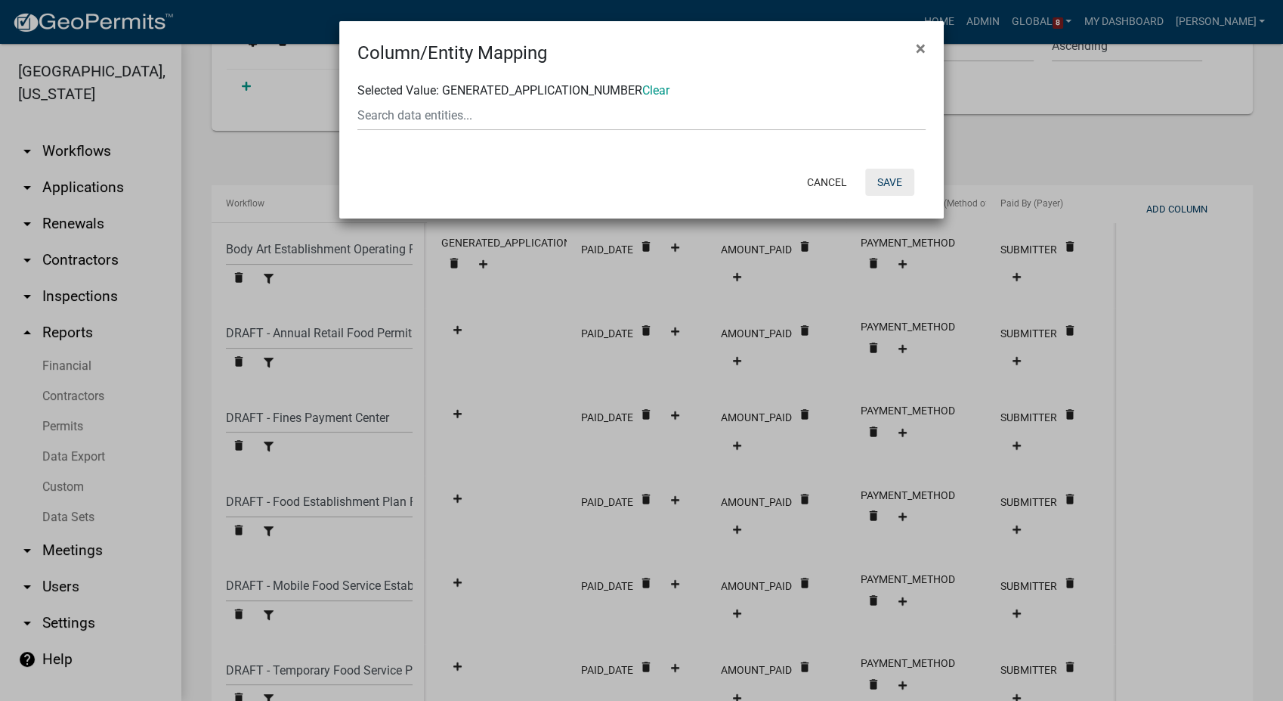
click at [885, 190] on button "Save" at bounding box center [889, 182] width 49 height 27
select select "f8cf8996-6858-4084-a361-1f0735eeac4f"
select select "b22cc957-41ba-4491-8c0f-6c08a6179ec6"
select select "3a21c10c-fba3-4c90-a157-fc786a88cf9b"
select select "ed5c7330-3e62-4fdd-ace9-eeefc16714aa"
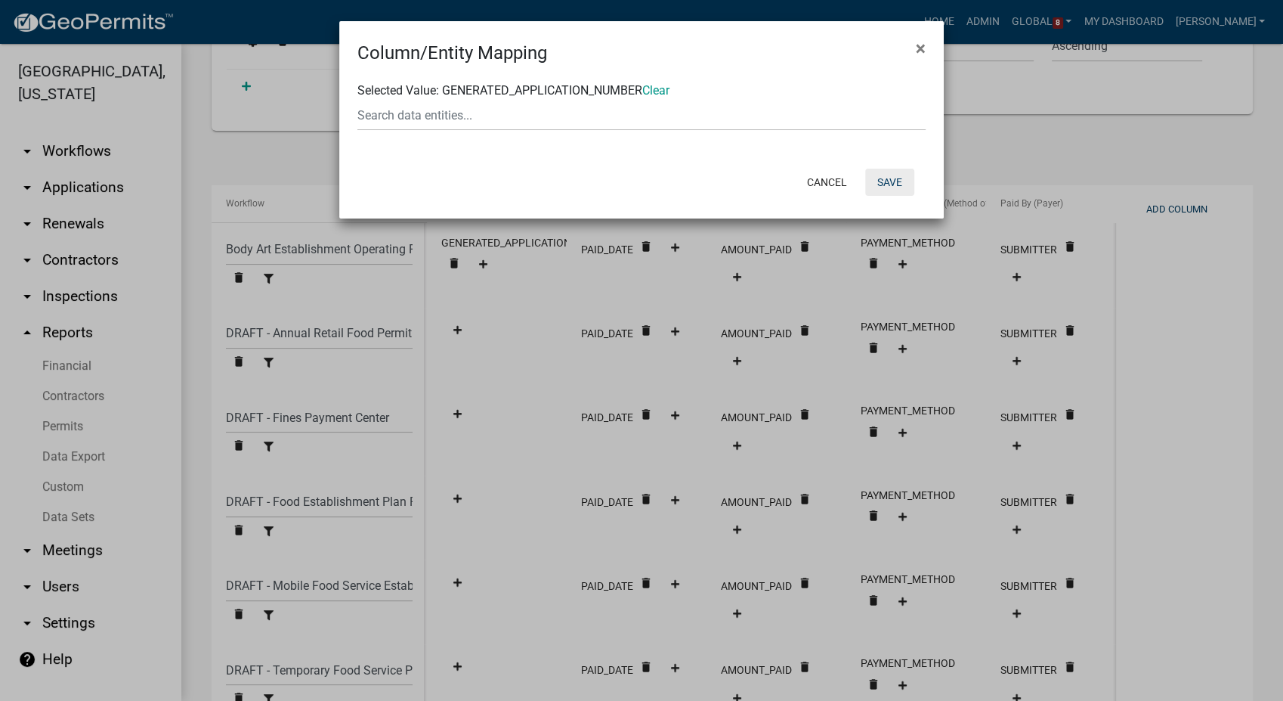
select select "93cc3541-21a9-4e77-a0d2-92bf4e0412b8"
select select "e7ec371f-3d0b-4e59-a676-23fe5d265d28"
select select "ac65e634-17db-4e14-bc70-1125fb1cc12f"
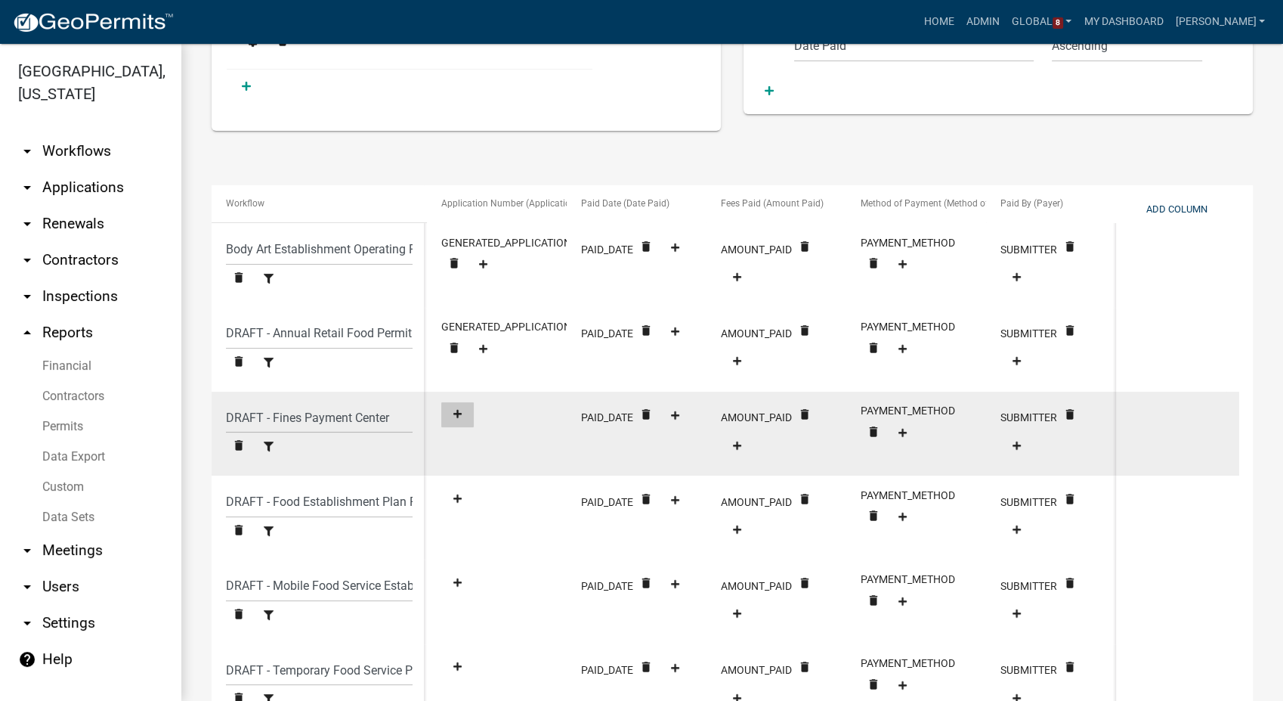
click at [454, 410] on icon at bounding box center [457, 414] width 8 height 10
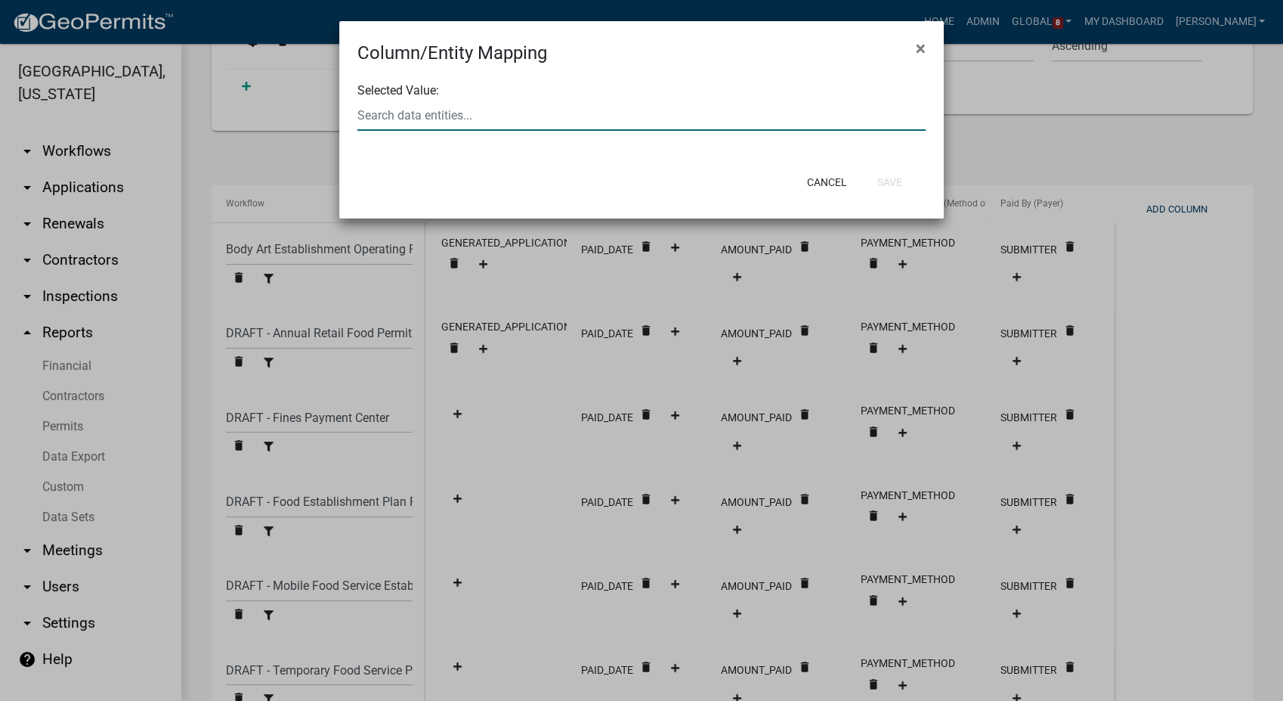
click at [400, 116] on div at bounding box center [641, 115] width 591 height 31
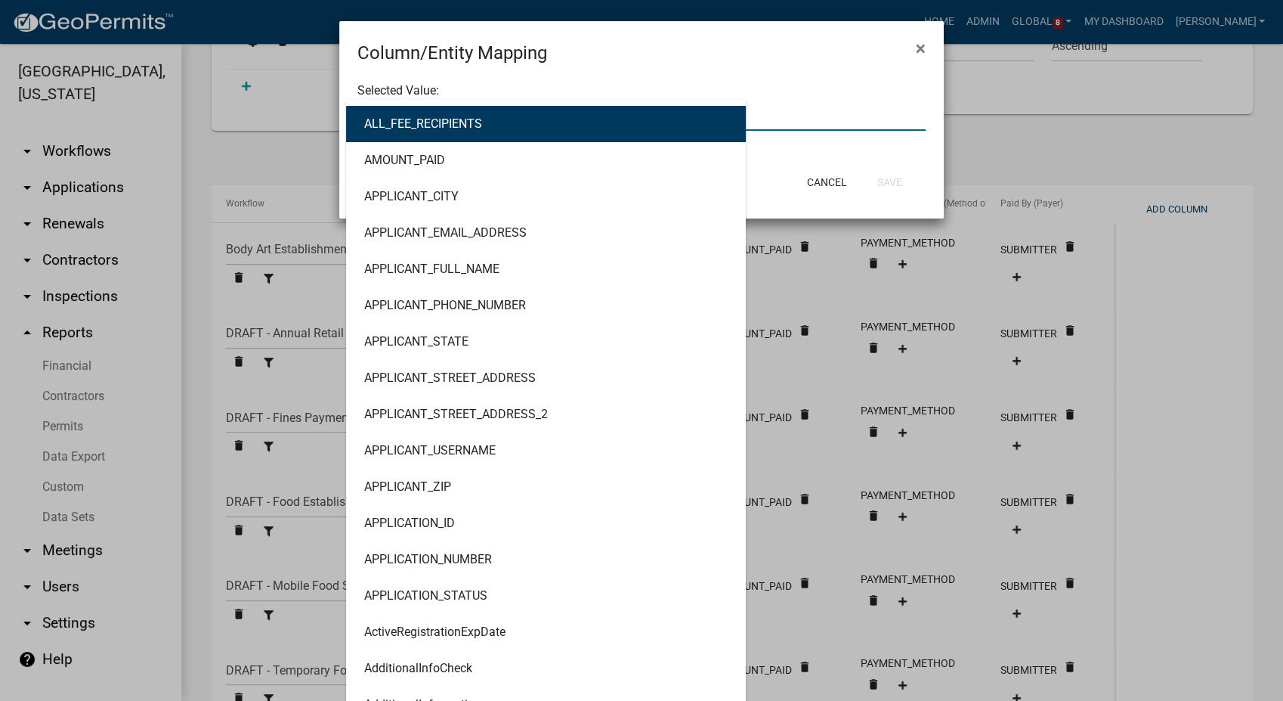
type input "gene"
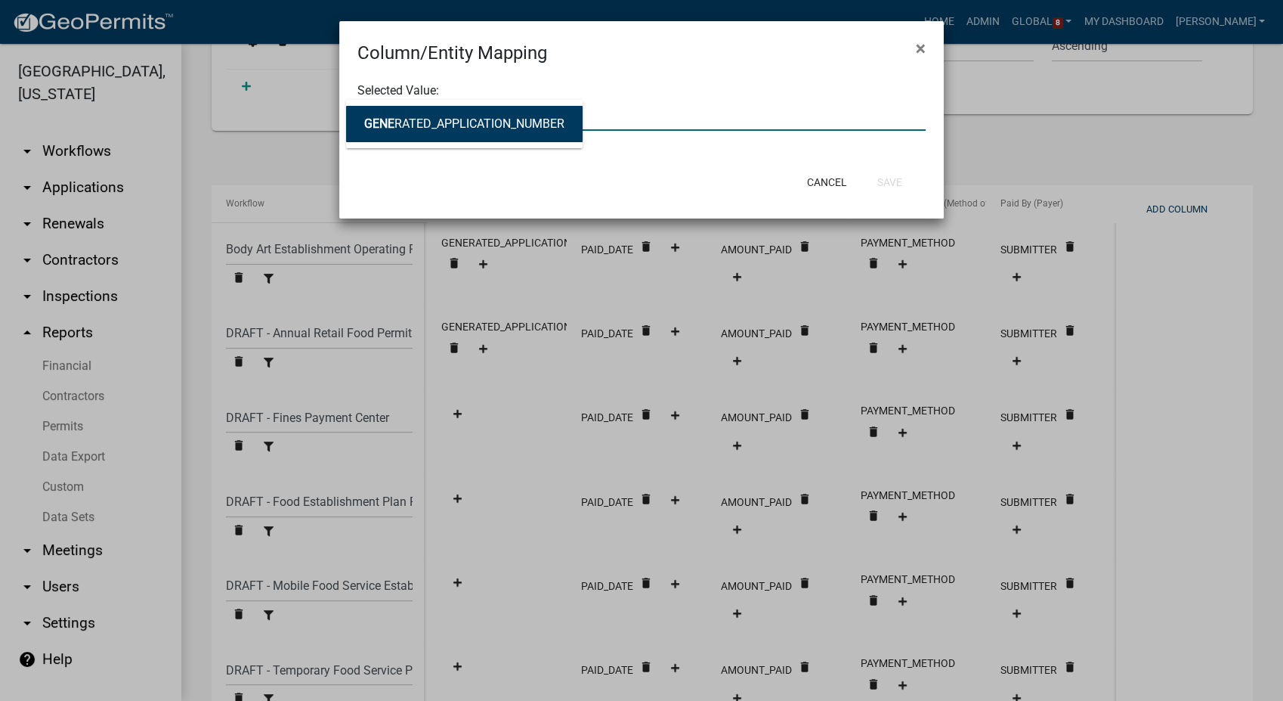
click at [400, 116] on button "GENE RATED_APPLICATION_NUMBER" at bounding box center [464, 124] width 237 height 36
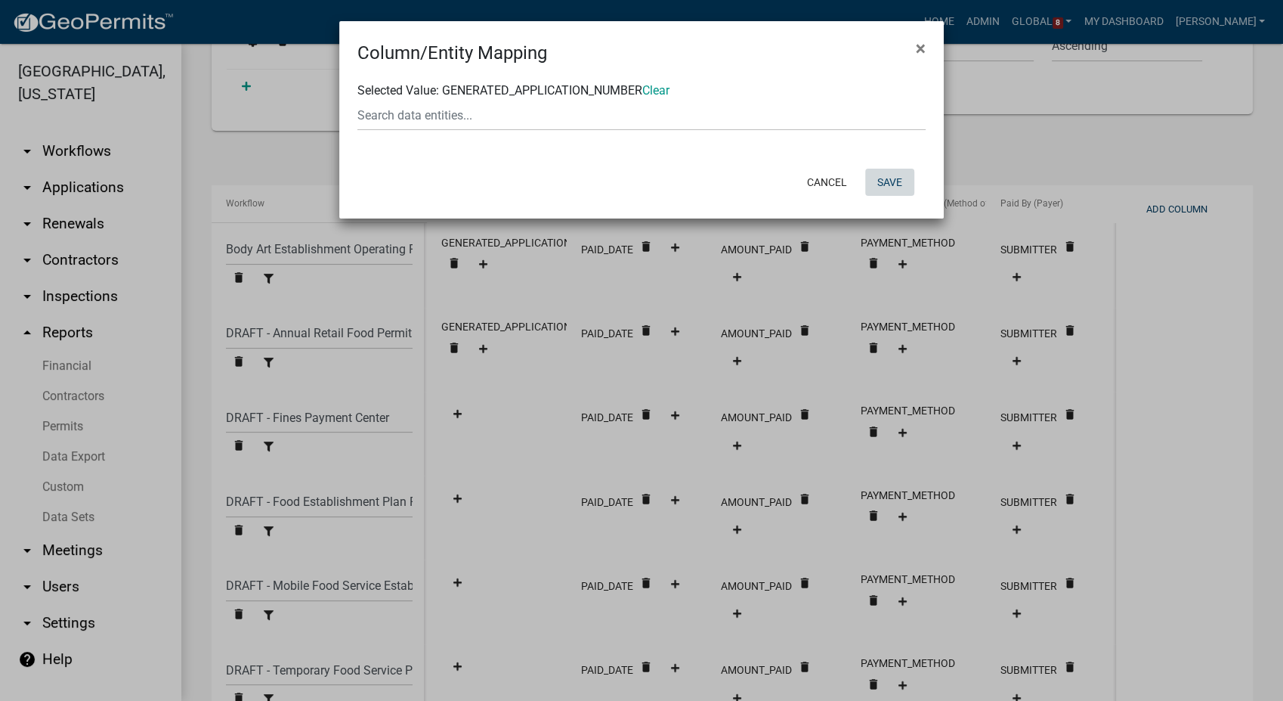
click at [894, 180] on button "Save" at bounding box center [889, 182] width 49 height 27
select select "f8cf8996-6858-4084-a361-1f0735eeac4f"
select select "b22cc957-41ba-4491-8c0f-6c08a6179ec6"
select select "3a21c10c-fba3-4c90-a157-fc786a88cf9b"
select select "ed5c7330-3e62-4fdd-ace9-eeefc16714aa"
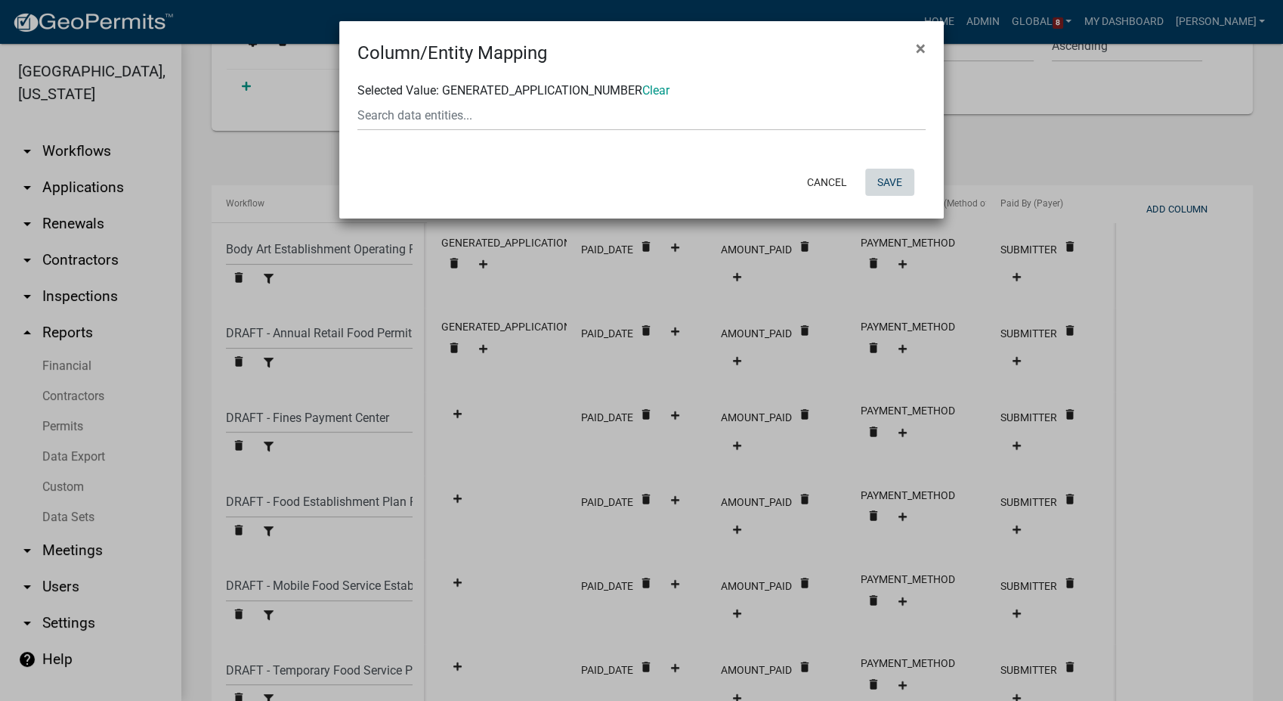
select select "93cc3541-21a9-4e77-a0d2-92bf4e0412b8"
select select "e7ec371f-3d0b-4e59-a676-23fe5d265d28"
select select "ac65e634-17db-4e14-bc70-1125fb1cc12f"
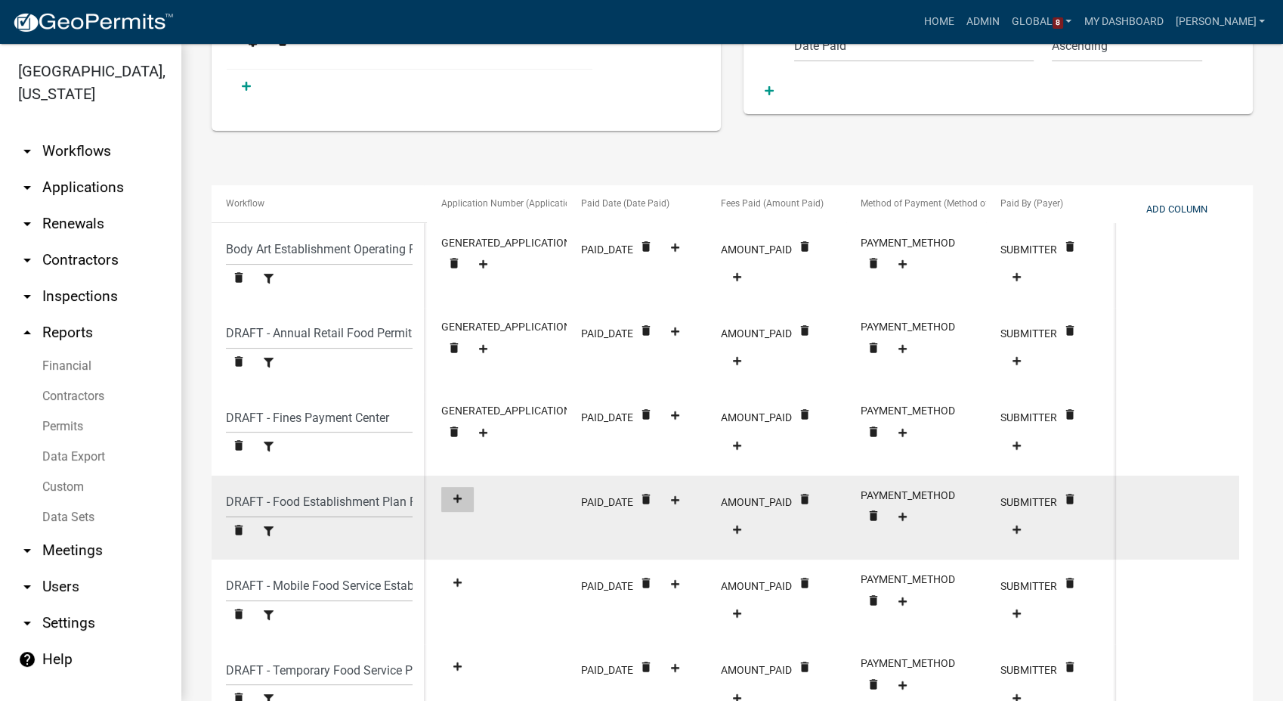
click at [465, 499] on fa-icon at bounding box center [457, 498] width 20 height 11
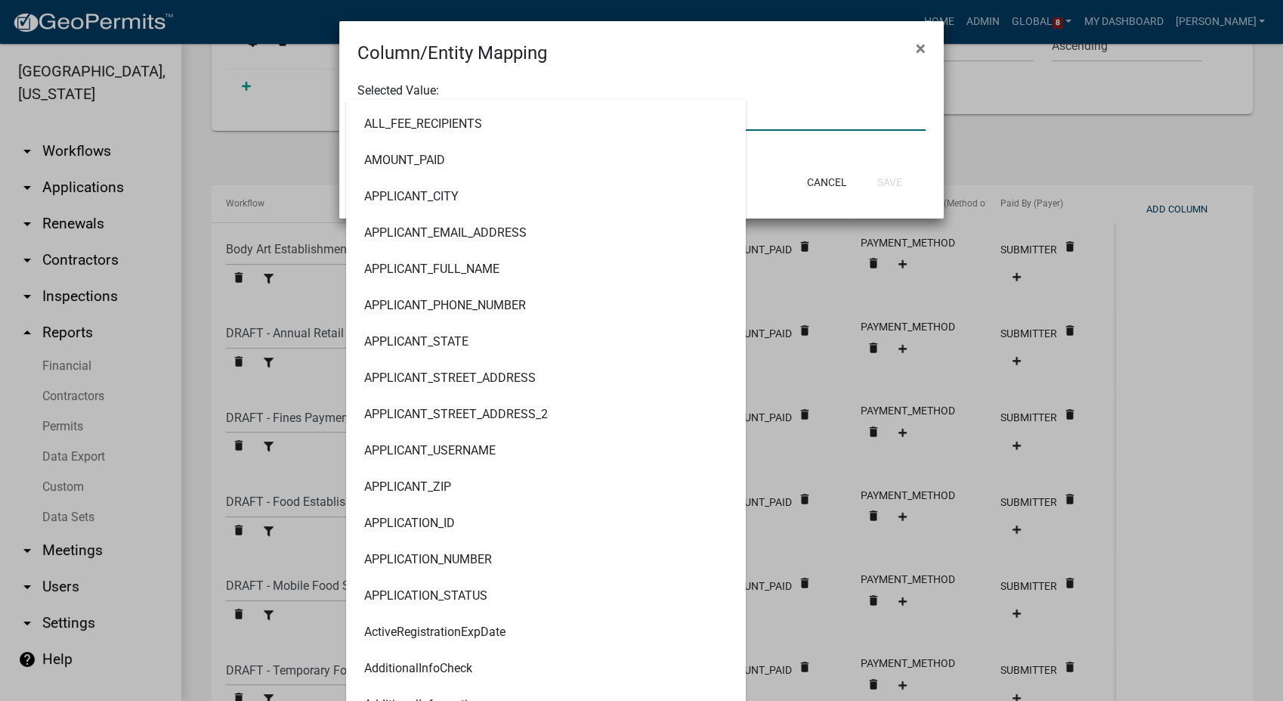
click at [453, 103] on div "ALL_FEE_RECIPIENTS AMOUNT_PAID APPLICANT_CITY APPLICANT_EMAIL_ADDRESS APPLICANT…" at bounding box center [641, 115] width 591 height 31
type input "gene"
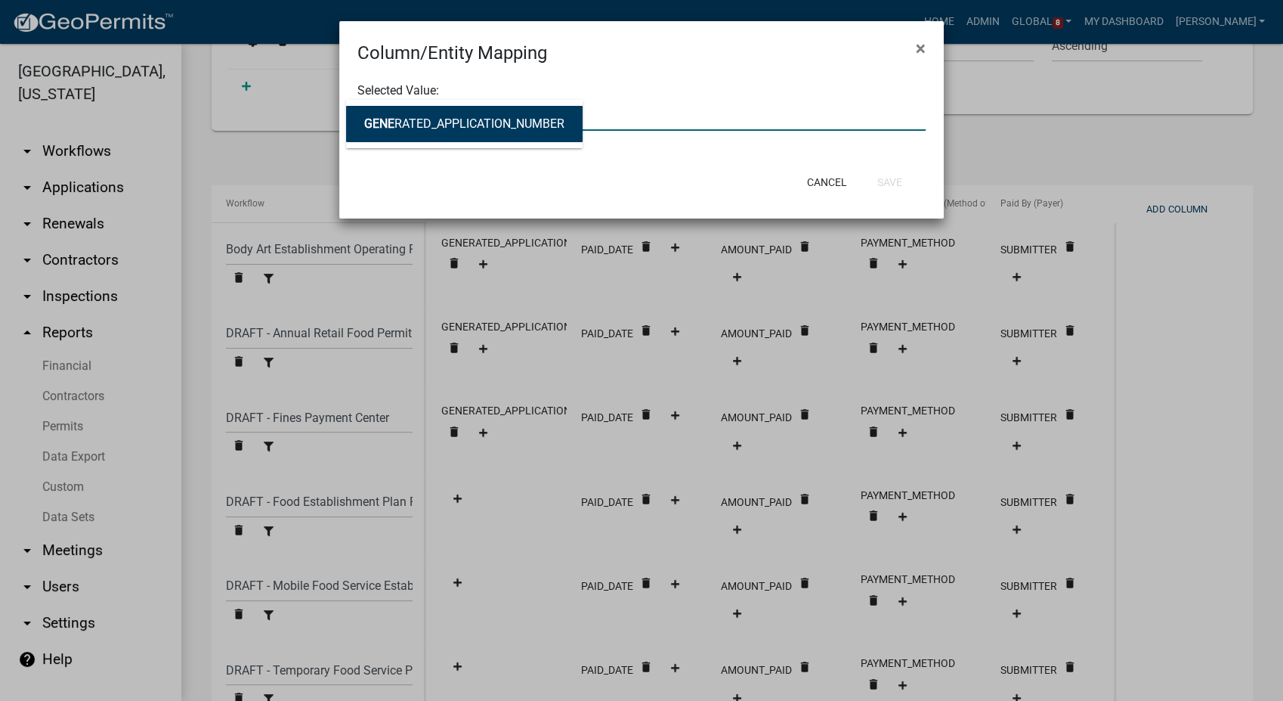
click at [452, 123] on ngb-highlight "GENE RATED_APPLICATION_NUMBER" at bounding box center [464, 124] width 200 height 12
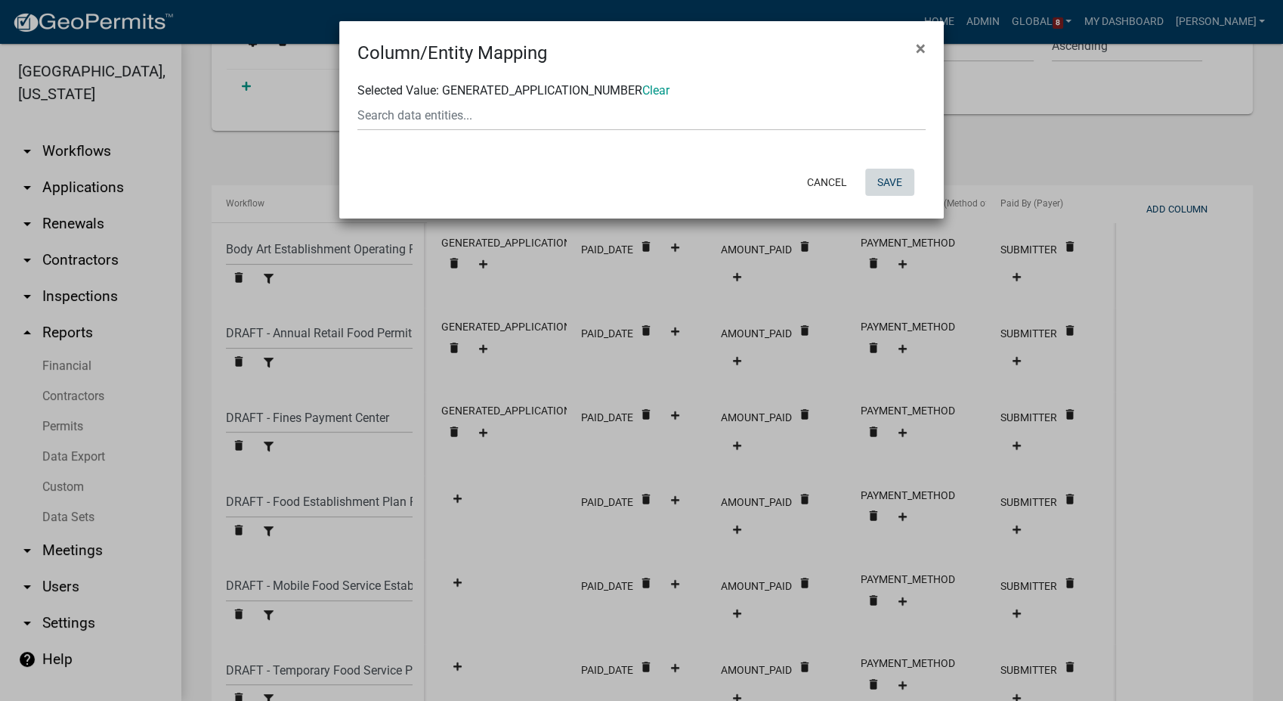
click at [895, 182] on button "Save" at bounding box center [889, 182] width 49 height 27
select select "f8cf8996-6858-4084-a361-1f0735eeac4f"
select select "b22cc957-41ba-4491-8c0f-6c08a6179ec6"
select select "3a21c10c-fba3-4c90-a157-fc786a88cf9b"
select select "ed5c7330-3e62-4fdd-ace9-eeefc16714aa"
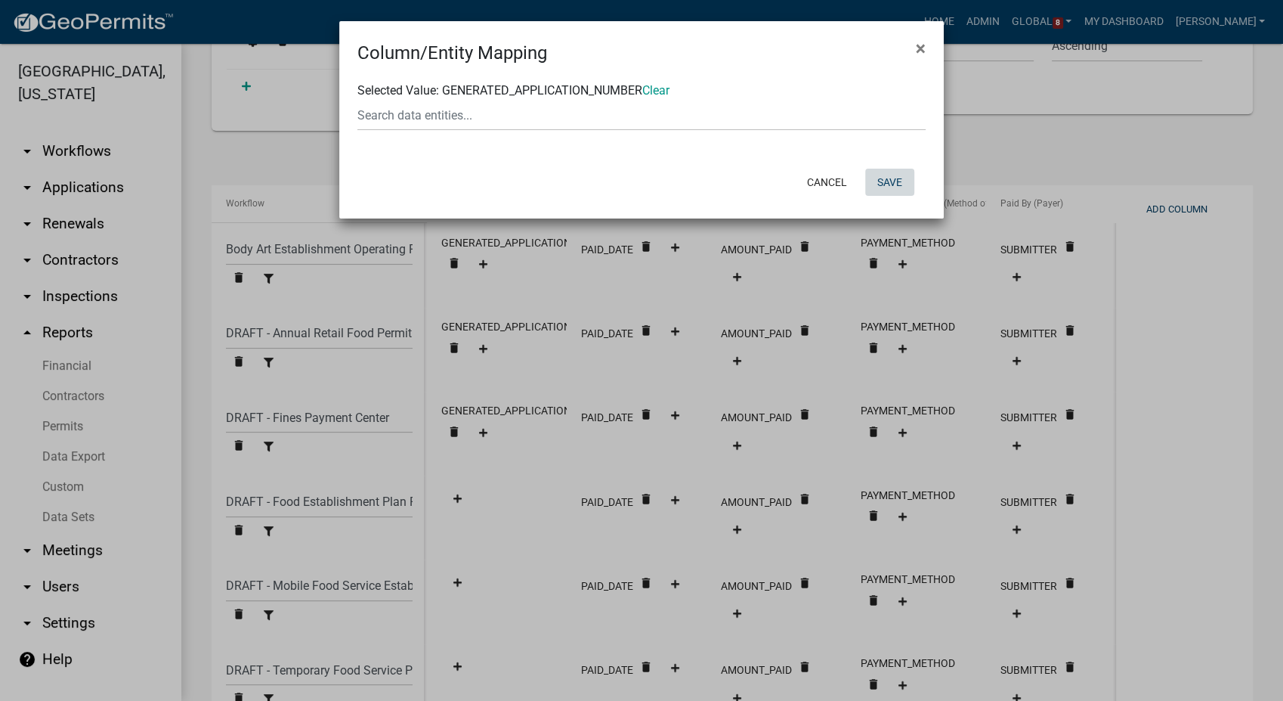
select select "93cc3541-21a9-4e77-a0d2-92bf4e0412b8"
select select "e7ec371f-3d0b-4e59-a676-23fe5d265d28"
select select "ac65e634-17db-4e14-bc70-1125fb1cc12f"
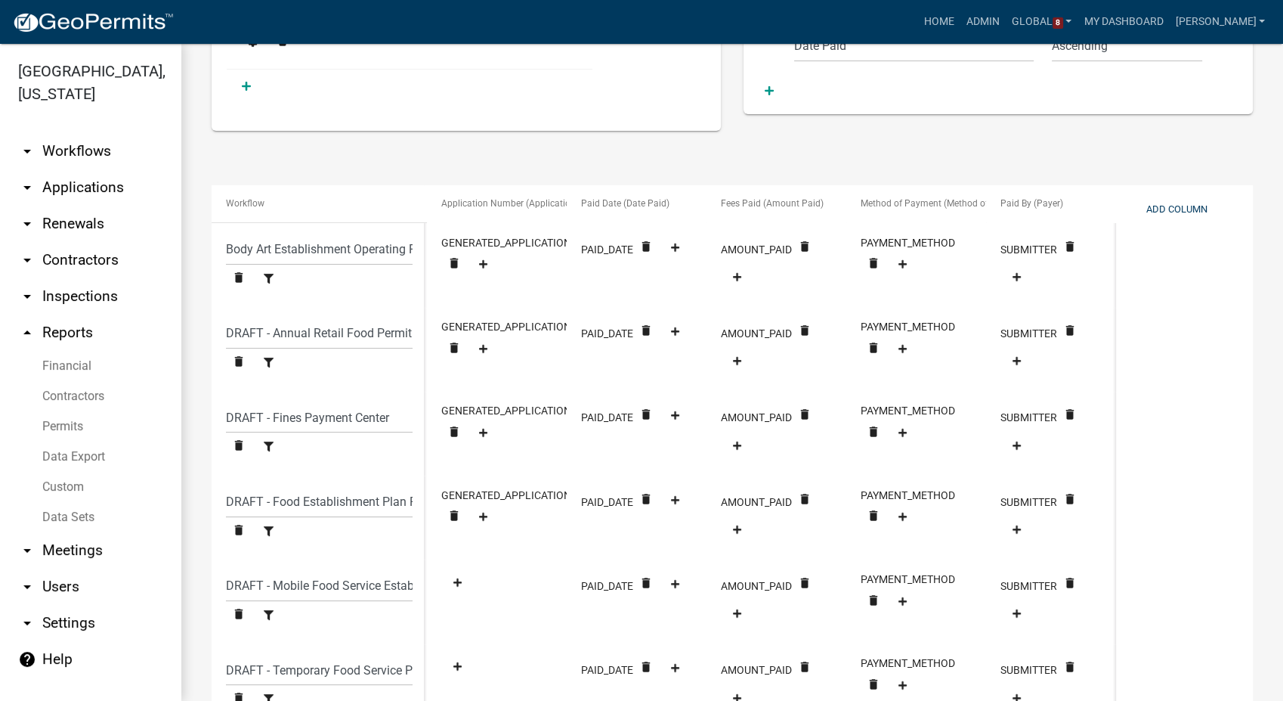
scroll to position [477, 0]
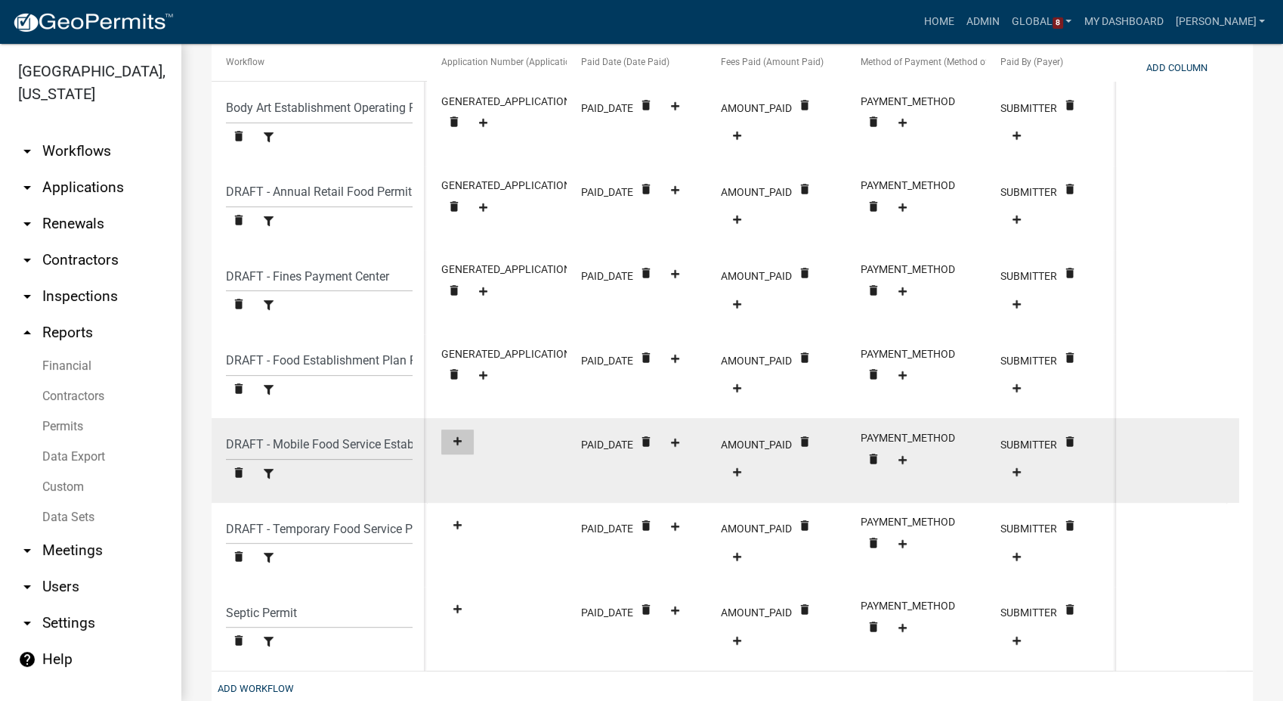
click at [453, 446] on icon at bounding box center [457, 441] width 8 height 10
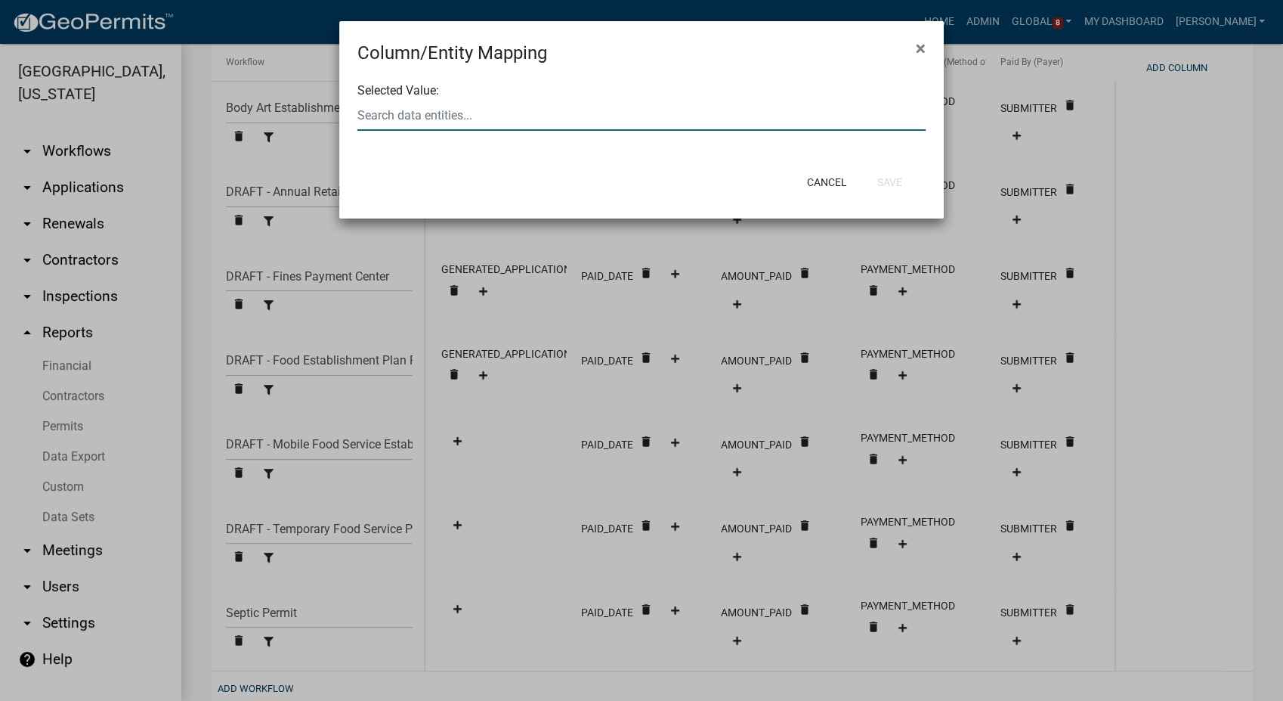
click at [397, 104] on div at bounding box center [641, 115] width 591 height 31
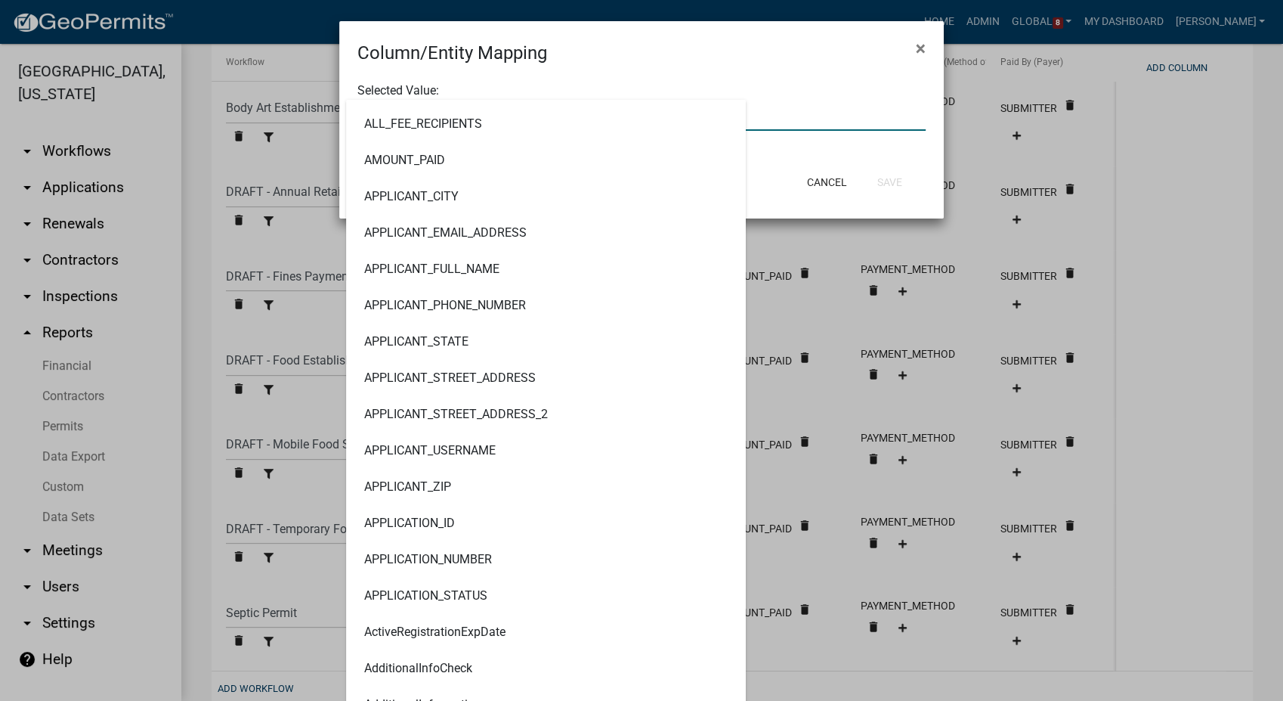
type input "gene"
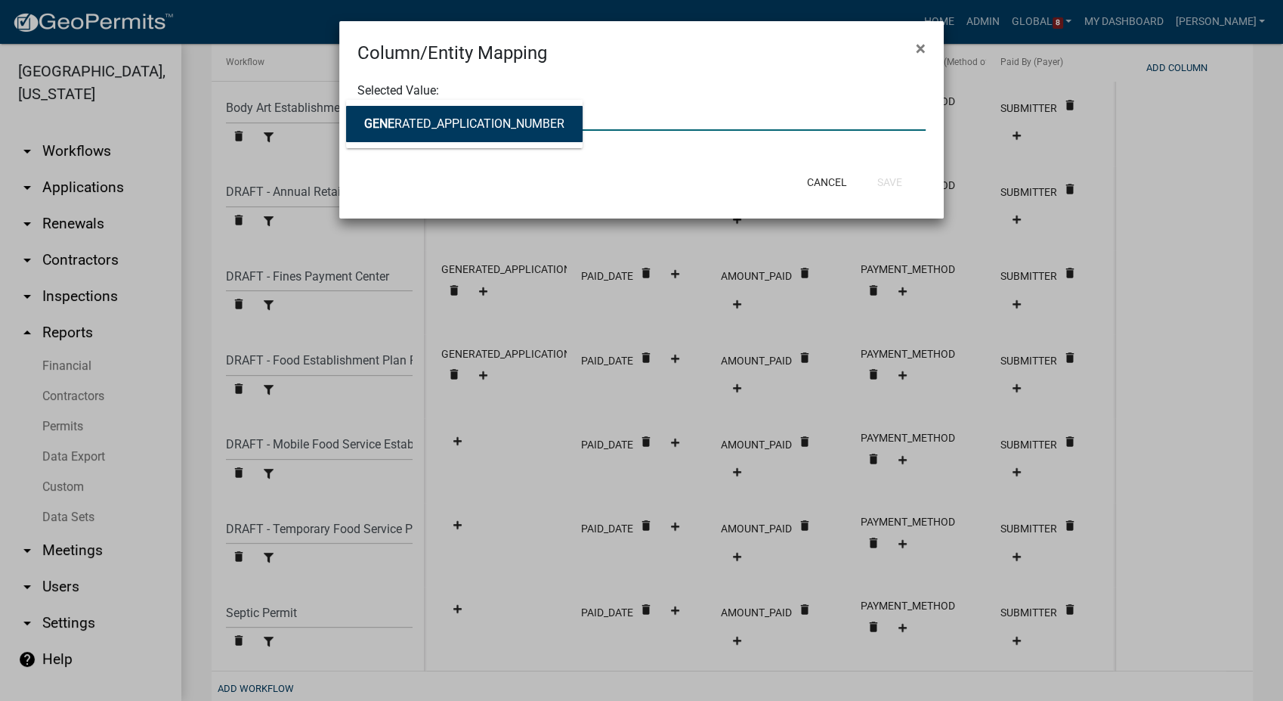
click at [411, 124] on ngb-highlight "GENE RATED_APPLICATION_NUMBER" at bounding box center [464, 124] width 200 height 12
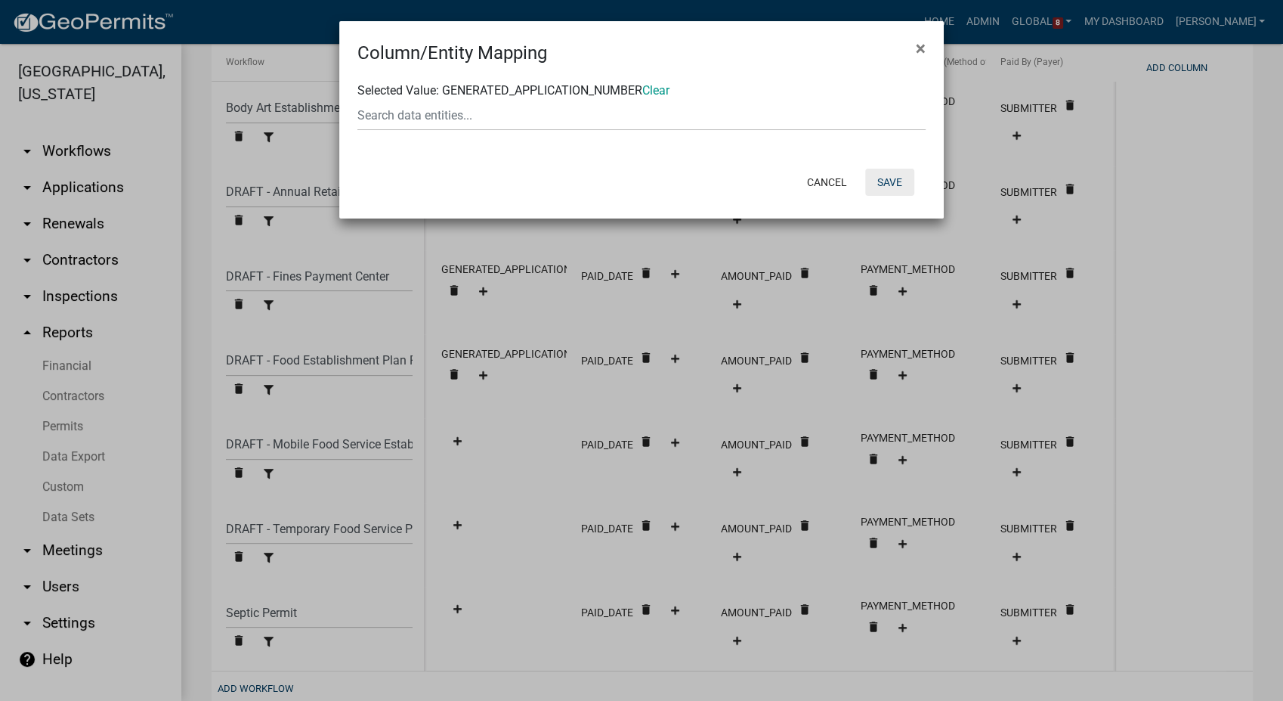
click at [891, 178] on button "Save" at bounding box center [889, 182] width 49 height 27
select select "f8cf8996-6858-4084-a361-1f0735eeac4f"
select select "b22cc957-41ba-4491-8c0f-6c08a6179ec6"
select select "3a21c10c-fba3-4c90-a157-fc786a88cf9b"
select select "ed5c7330-3e62-4fdd-ace9-eeefc16714aa"
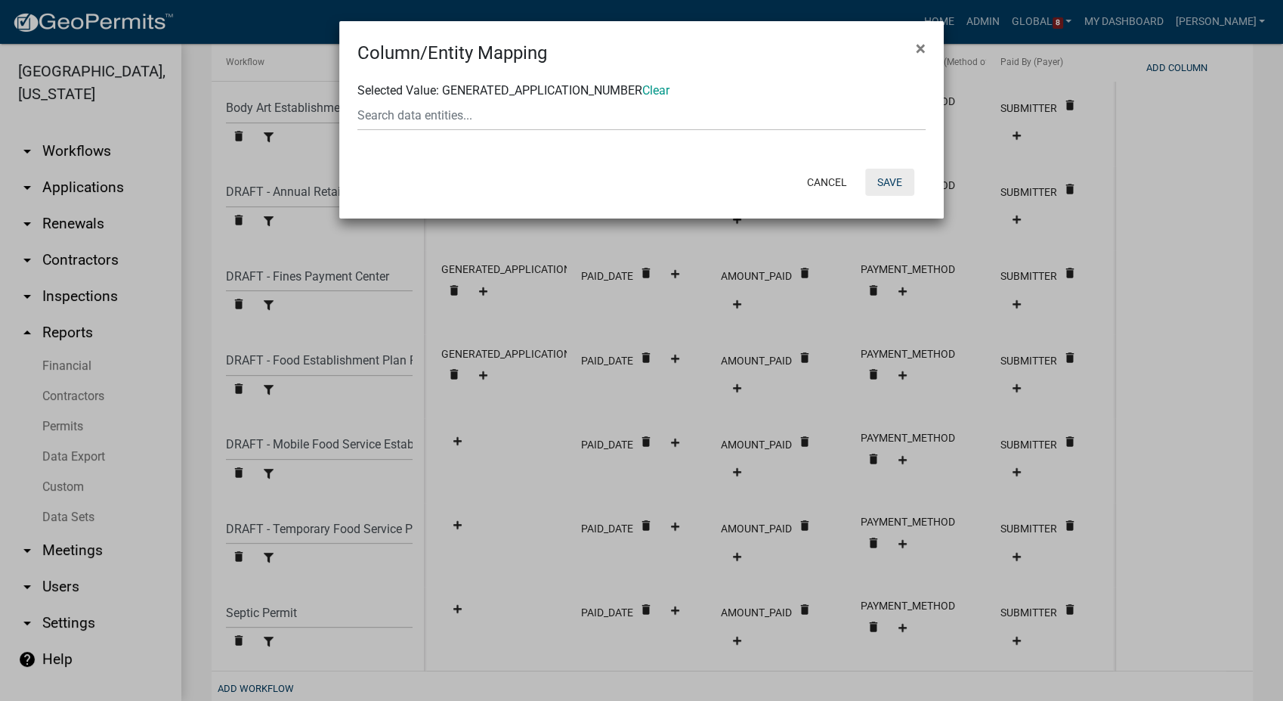
select select "93cc3541-21a9-4e77-a0d2-92bf4e0412b8"
select select "e7ec371f-3d0b-4e59-a676-23fe5d265d28"
select select "ac65e634-17db-4e14-bc70-1125fb1cc12f"
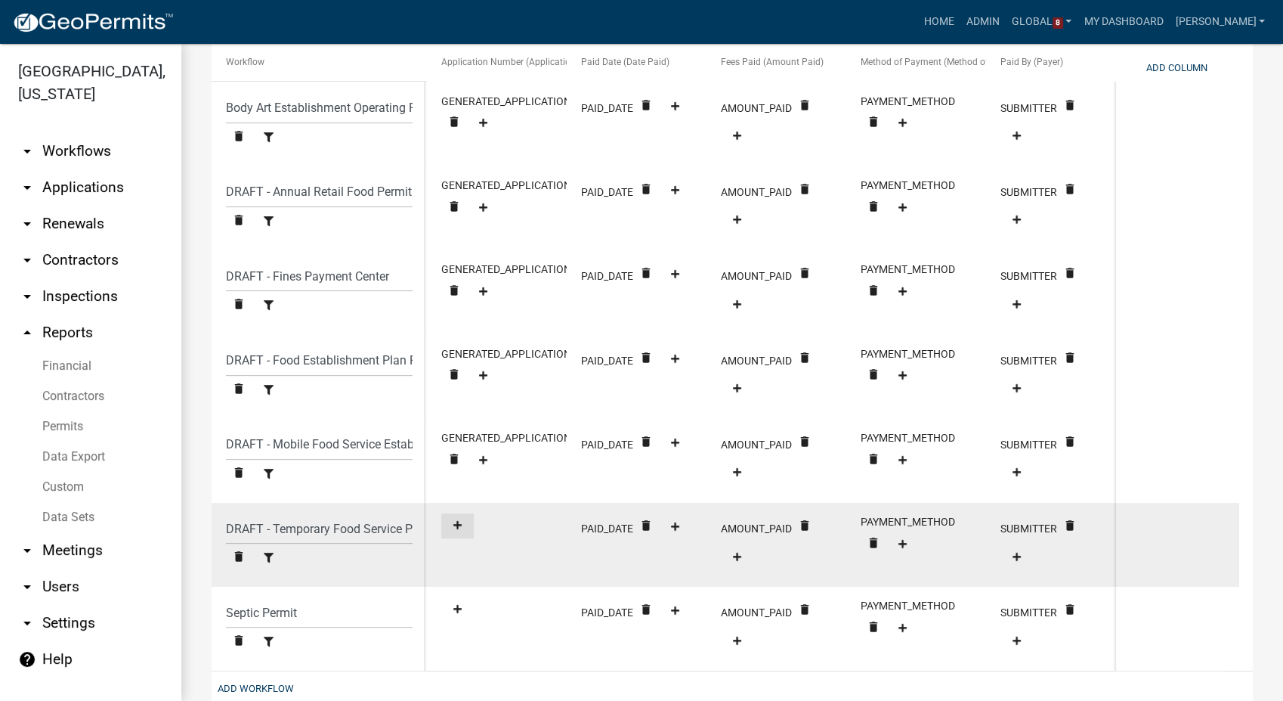
click at [464, 531] on fa-icon at bounding box center [457, 525] width 20 height 11
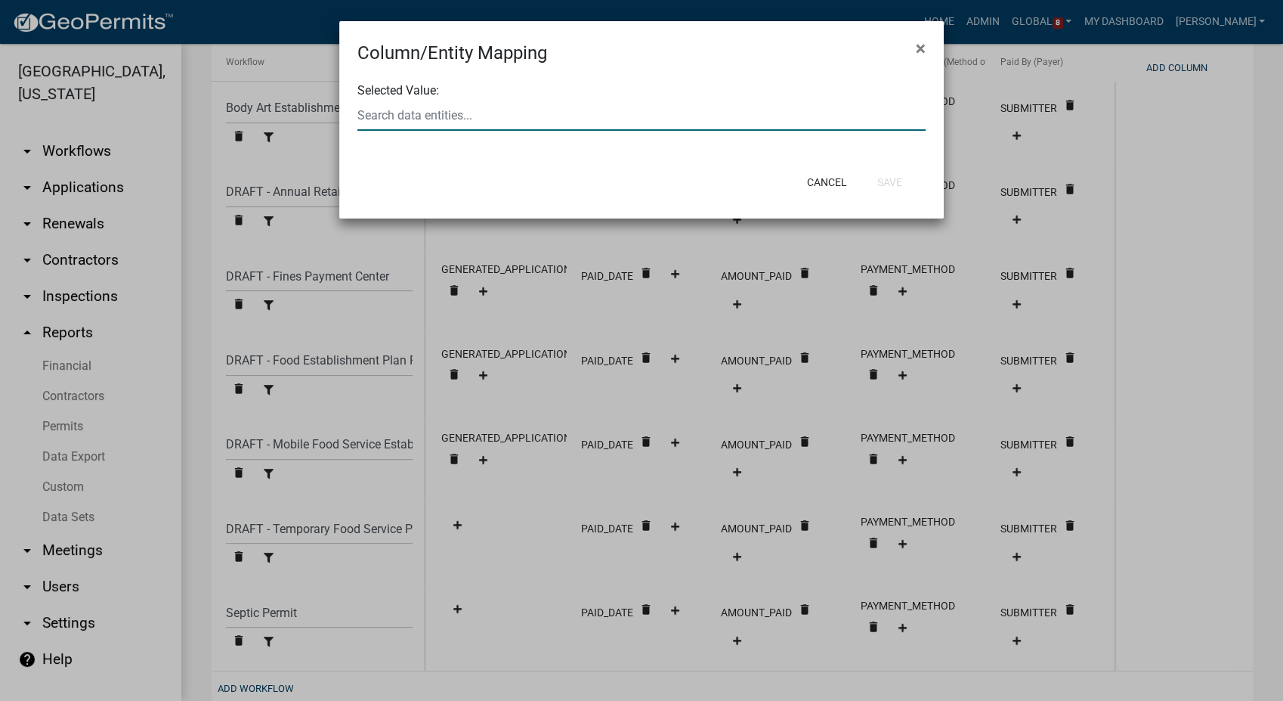
click at [409, 114] on div at bounding box center [641, 115] width 591 height 31
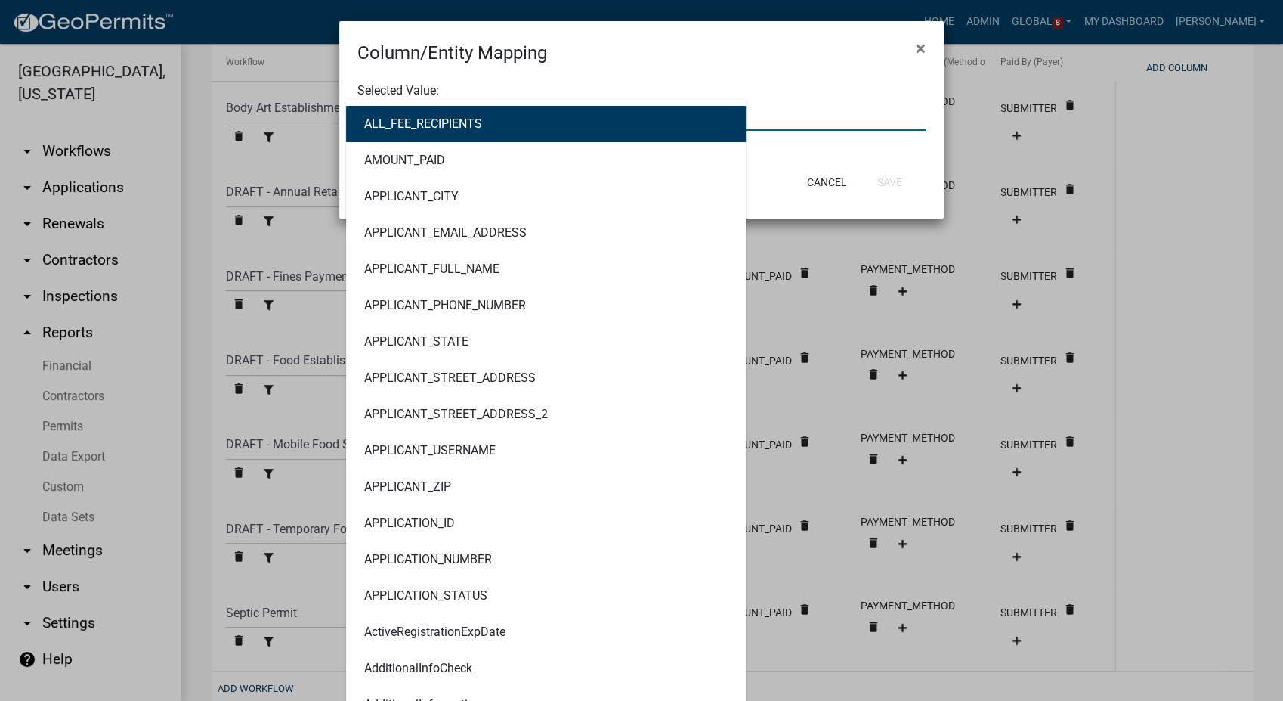
type input "gene"
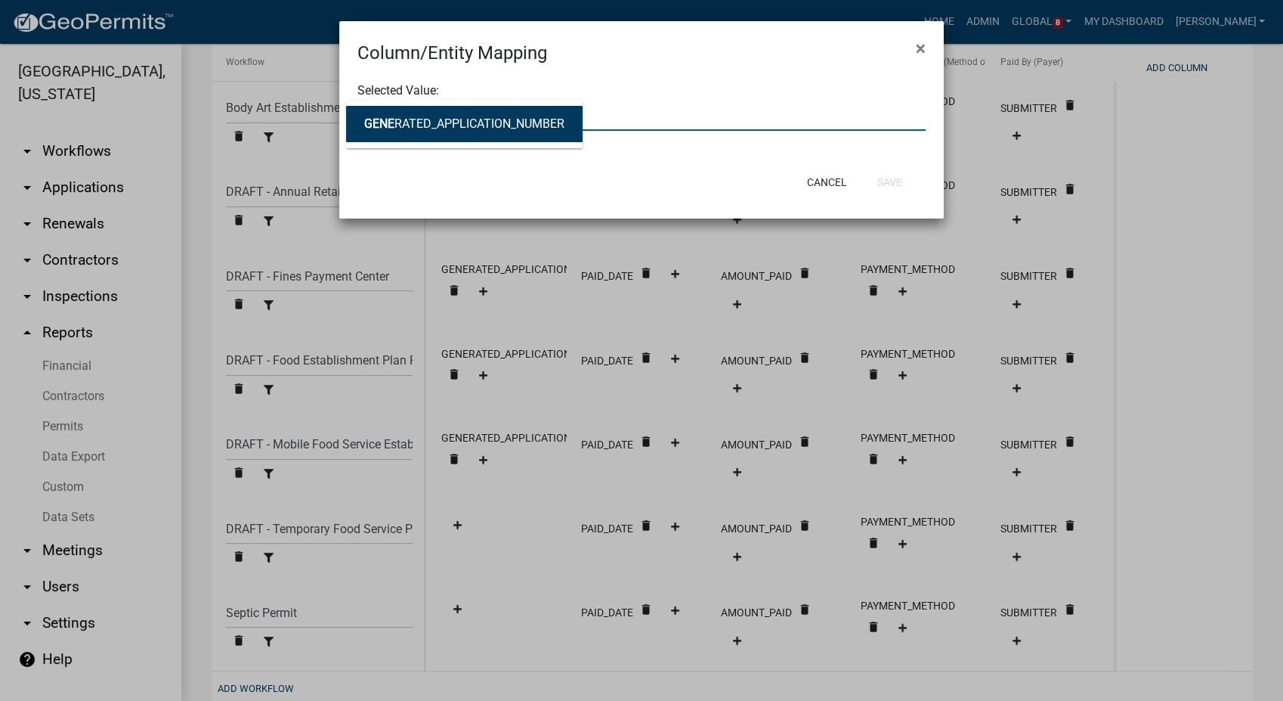
click at [395, 122] on ngb-highlight "GENE RATED_APPLICATION_NUMBER" at bounding box center [464, 124] width 200 height 12
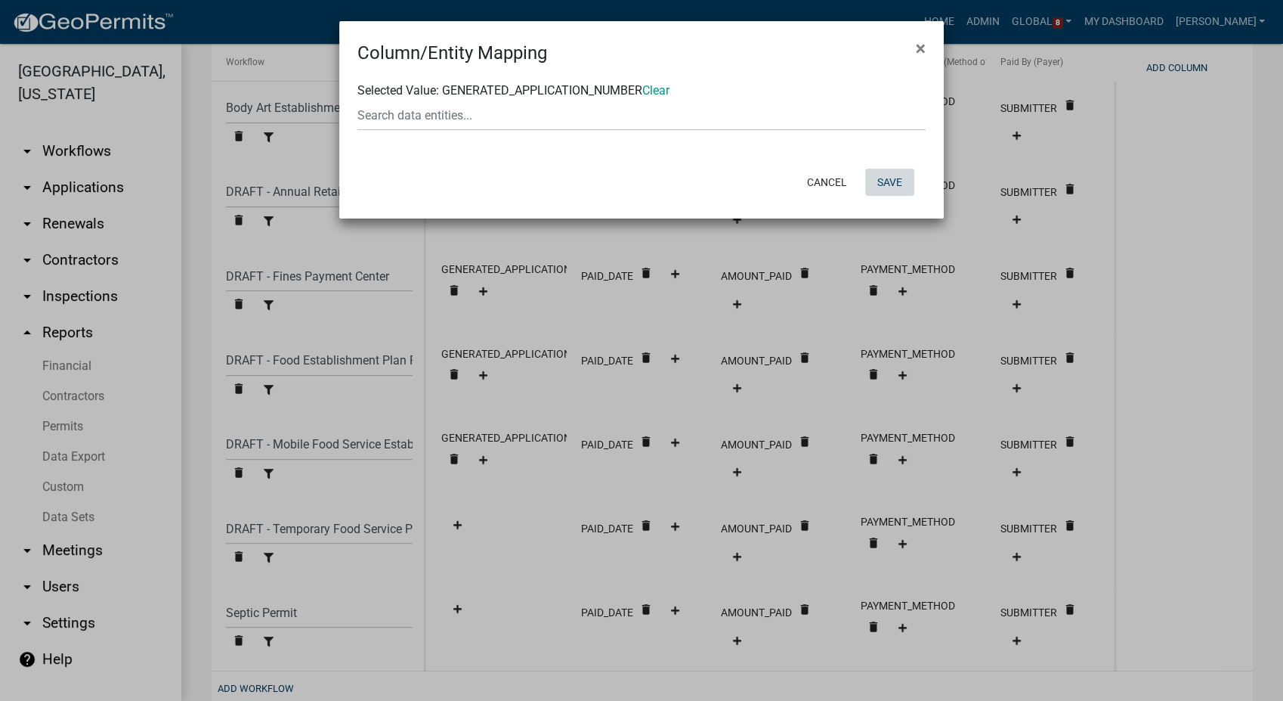
click at [910, 179] on button "Save" at bounding box center [889, 182] width 49 height 27
select select "f8cf8996-6858-4084-a361-1f0735eeac4f"
select select "b22cc957-41ba-4491-8c0f-6c08a6179ec6"
select select "3a21c10c-fba3-4c90-a157-fc786a88cf9b"
select select "ed5c7330-3e62-4fdd-ace9-eeefc16714aa"
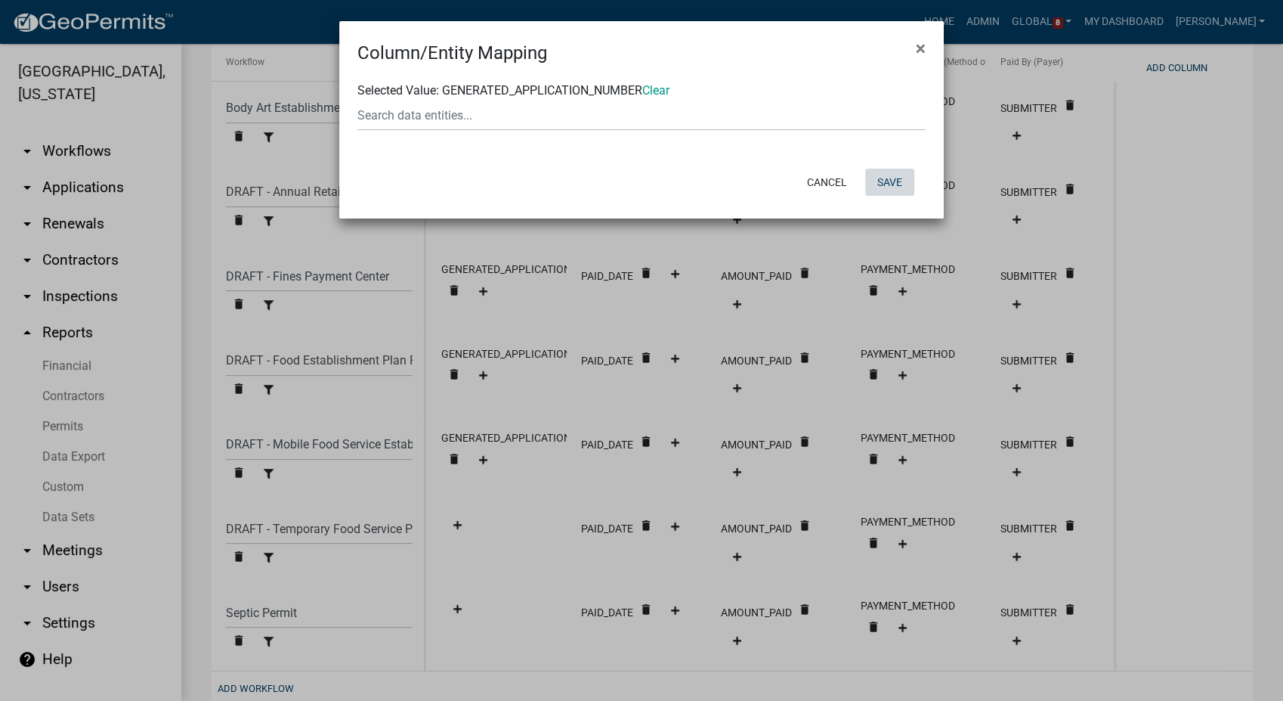
select select "93cc3541-21a9-4e77-a0d2-92bf4e0412b8"
select select "e7ec371f-3d0b-4e59-a676-23fe5d265d28"
select select "ac65e634-17db-4e14-bc70-1125fb1cc12f"
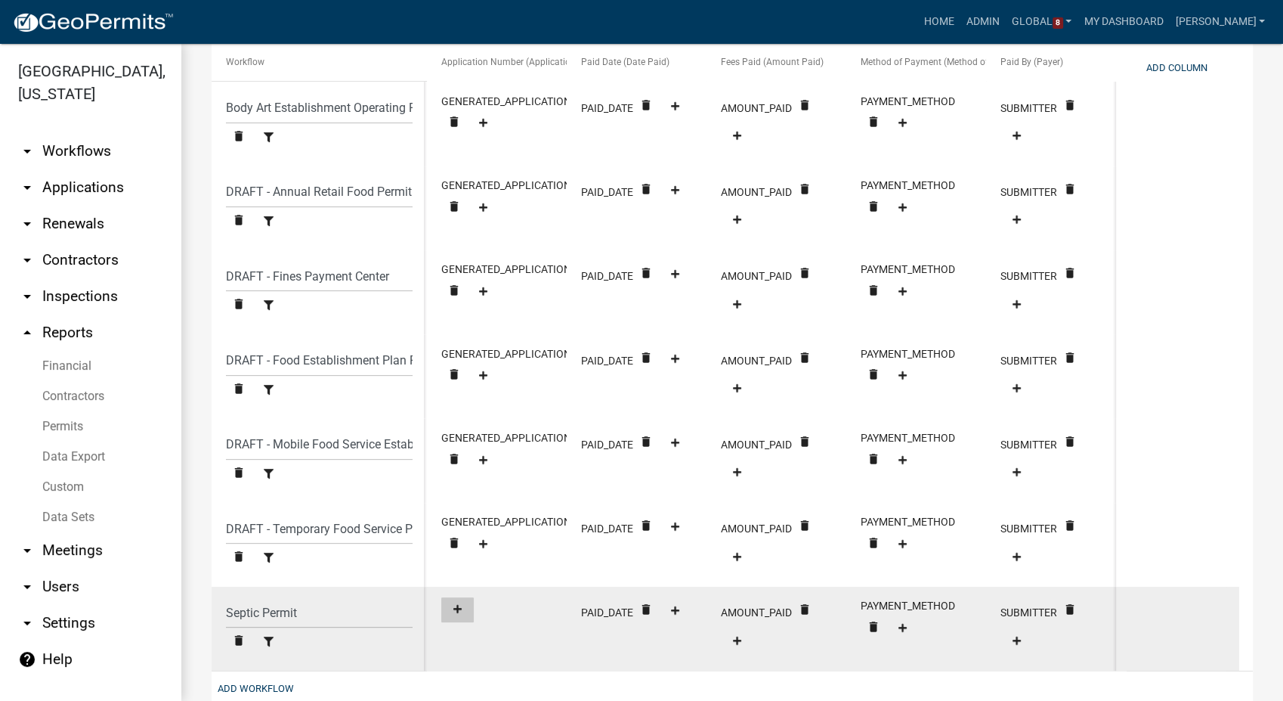
click at [452, 609] on fa-icon at bounding box center [457, 609] width 20 height 11
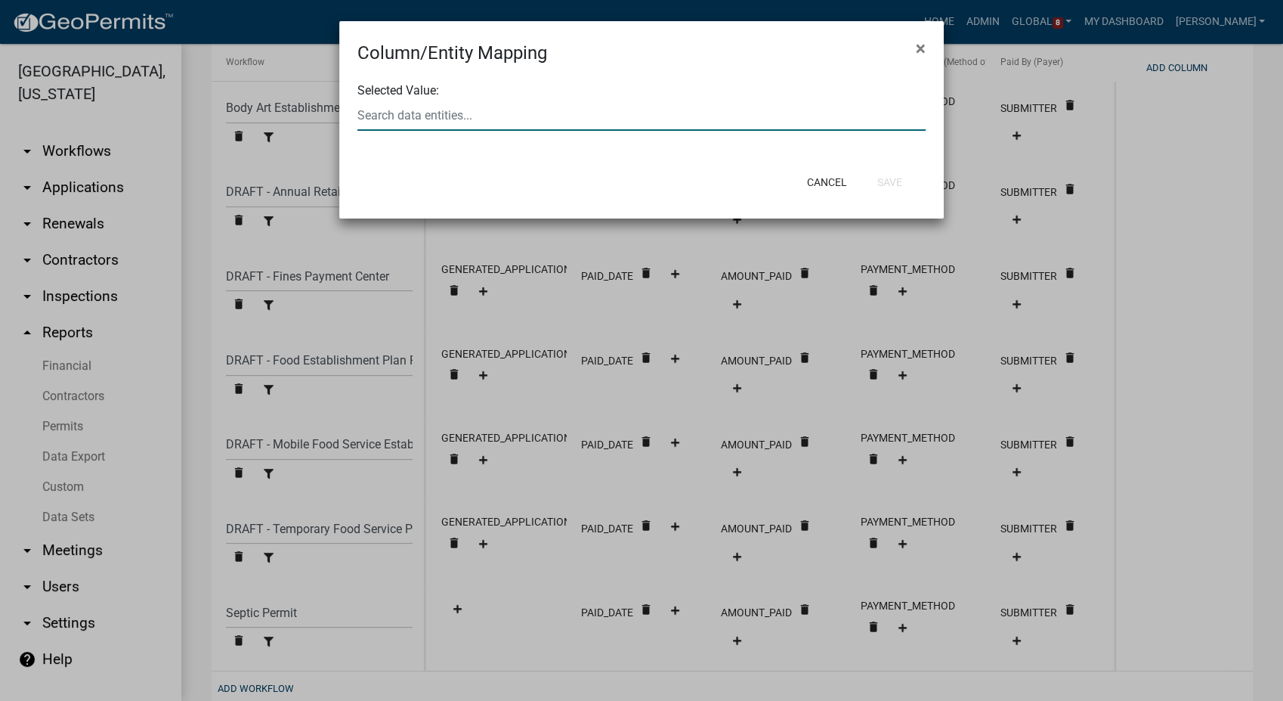
click at [426, 126] on div at bounding box center [641, 115] width 591 height 31
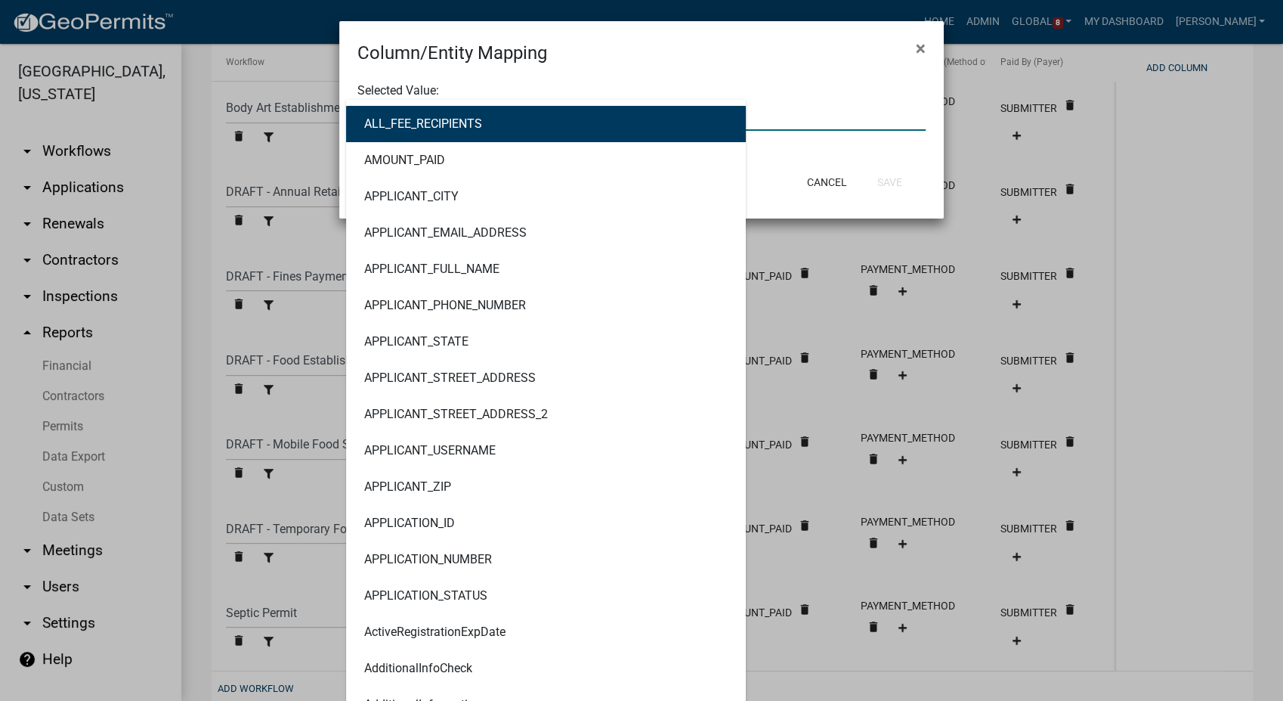
type input "gene"
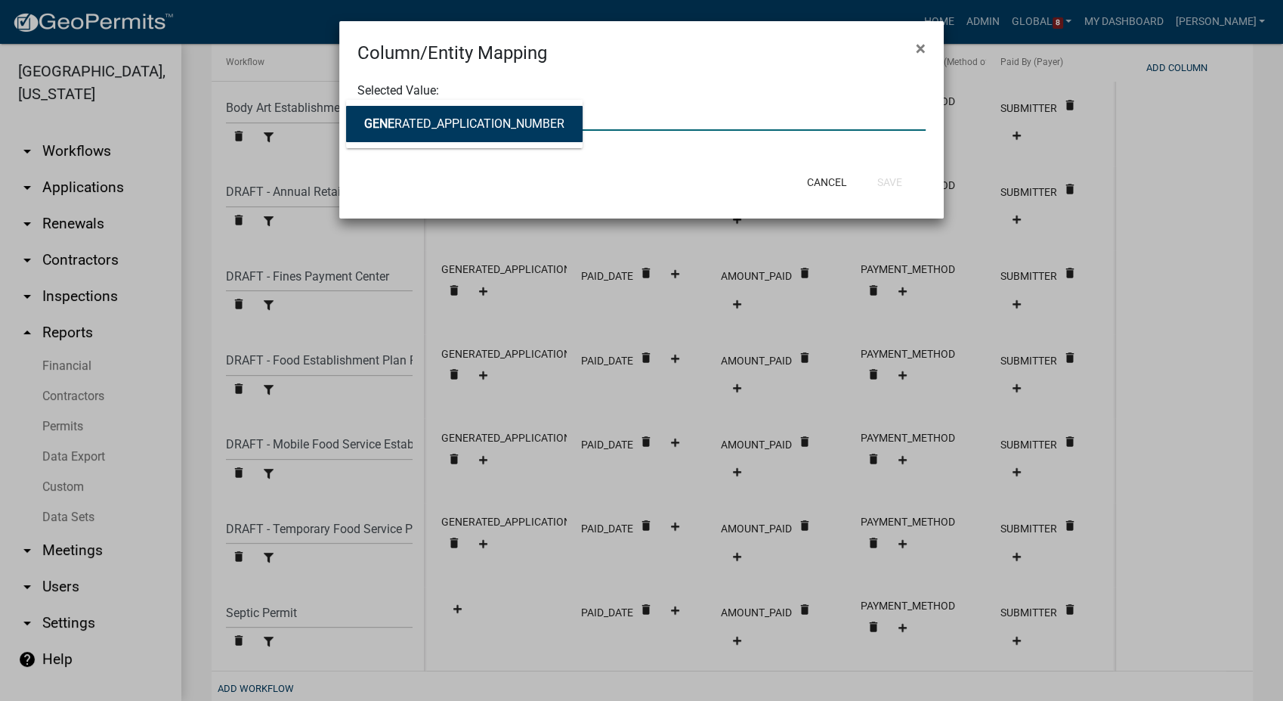
click at [426, 126] on ngb-highlight "GENE RATED_APPLICATION_NUMBER" at bounding box center [464, 124] width 200 height 12
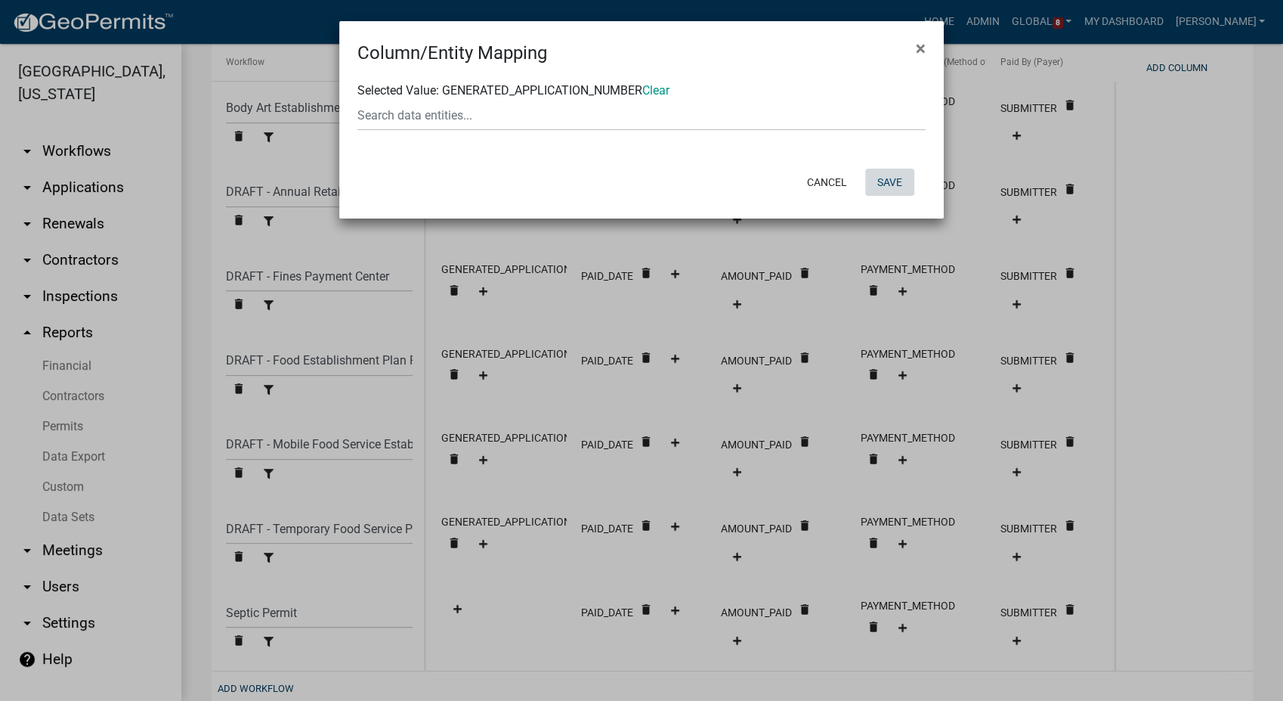
click at [898, 185] on button "Save" at bounding box center [889, 182] width 49 height 27
select select "f8cf8996-6858-4084-a361-1f0735eeac4f"
select select "b22cc957-41ba-4491-8c0f-6c08a6179ec6"
select select "3a21c10c-fba3-4c90-a157-fc786a88cf9b"
select select "ed5c7330-3e62-4fdd-ace9-eeefc16714aa"
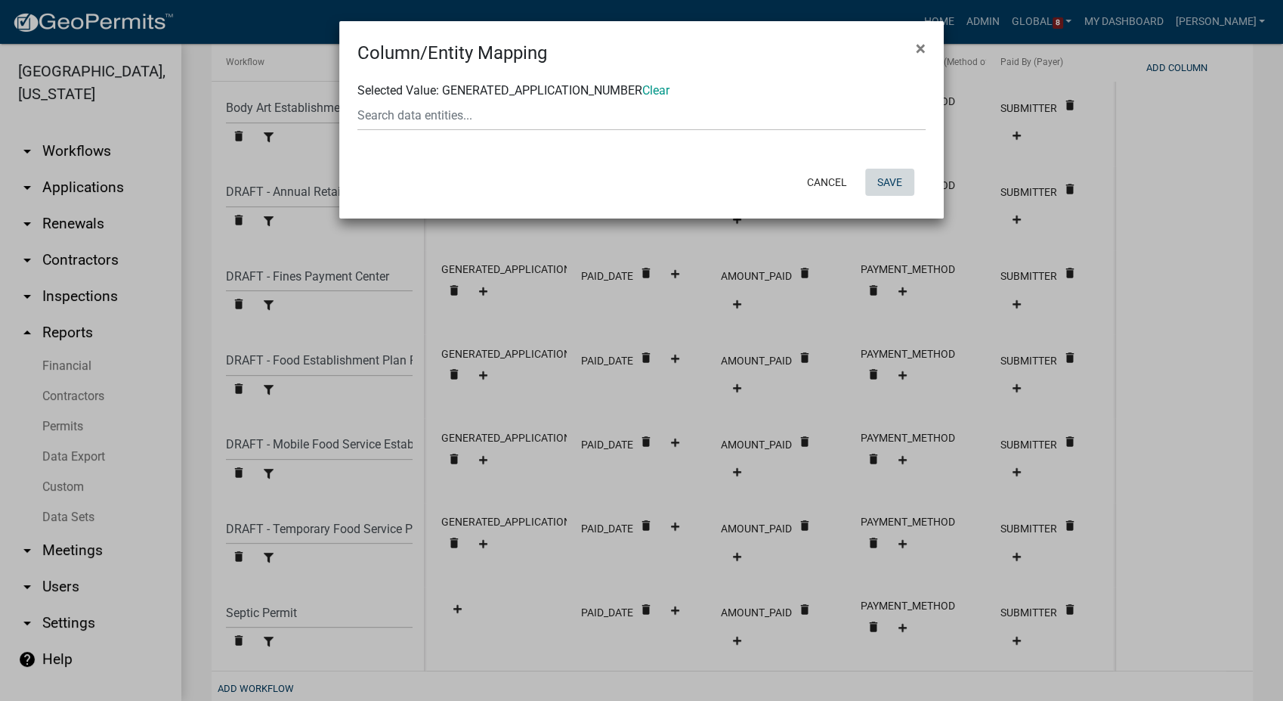
select select "93cc3541-21a9-4e77-a0d2-92bf4e0412b8"
select select "e7ec371f-3d0b-4e59-a676-23fe5d265d28"
select select "ac65e634-17db-4e14-bc70-1125fb1cc12f"
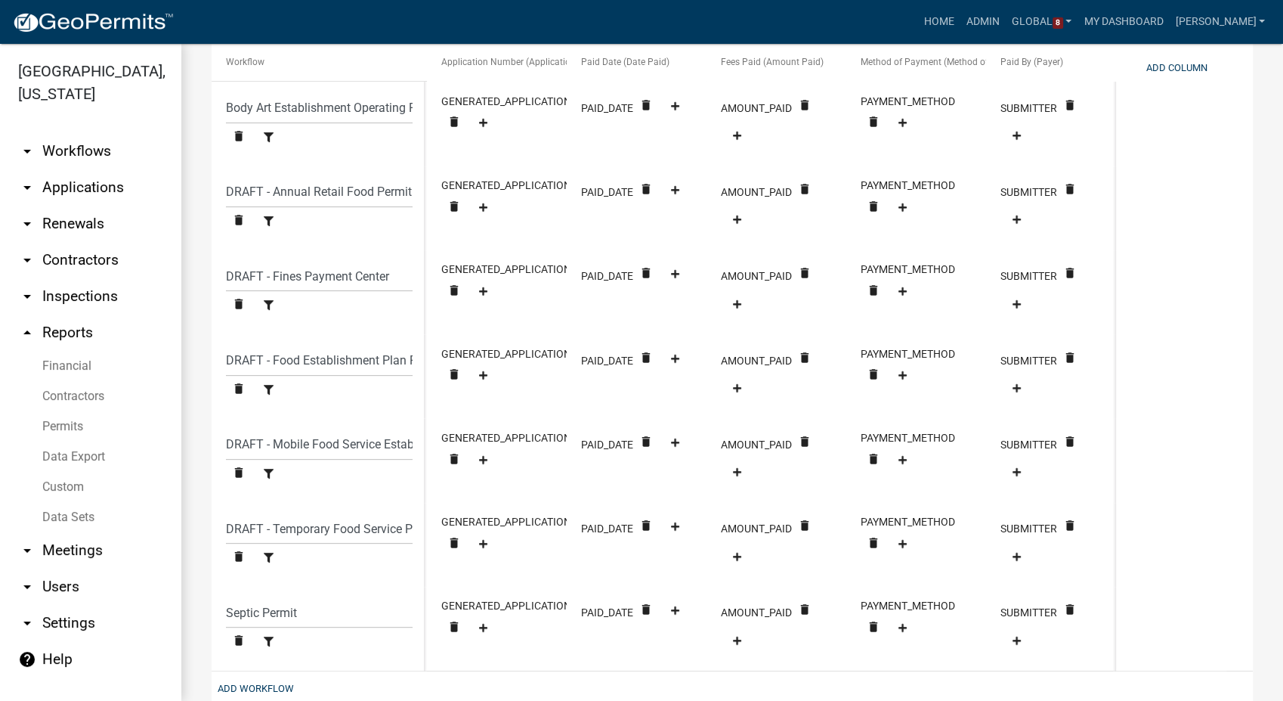
scroll to position [561, 0]
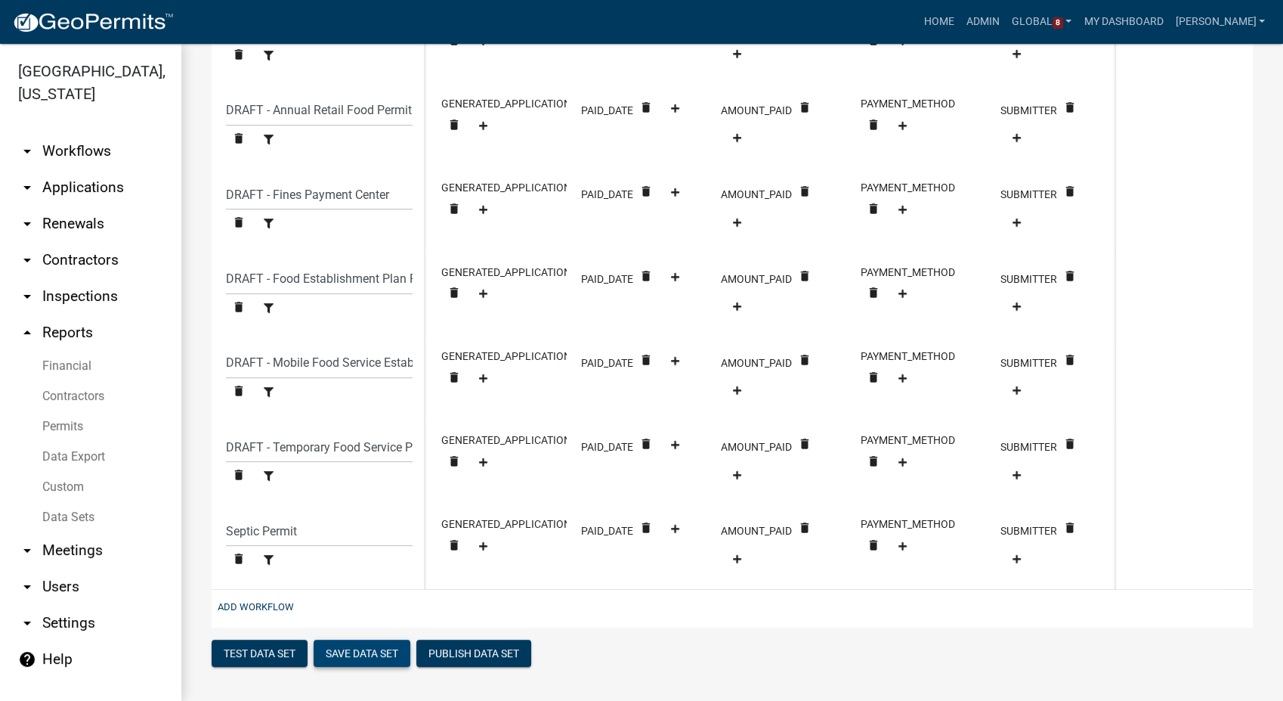
click at [371, 648] on button "Save Data Set" at bounding box center [362, 652] width 97 height 27
select select "Date Paid"
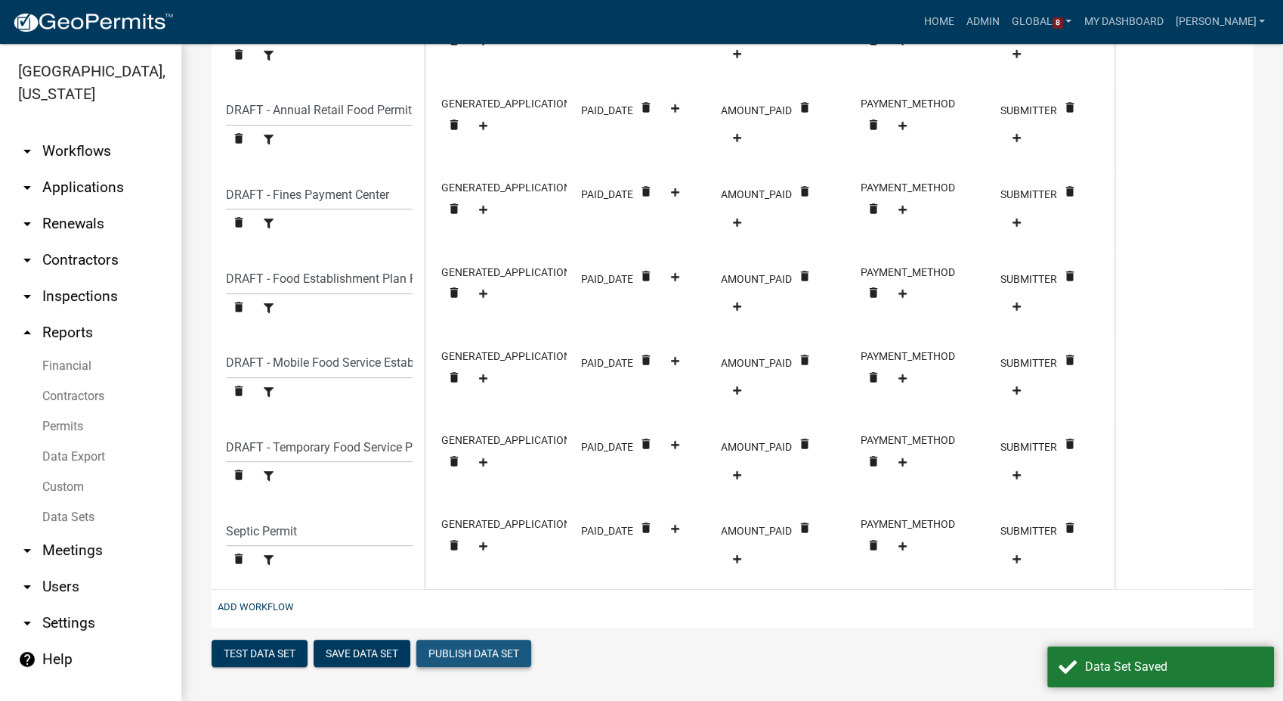
click at [473, 656] on button "Publish Data Set" at bounding box center [473, 652] width 115 height 27
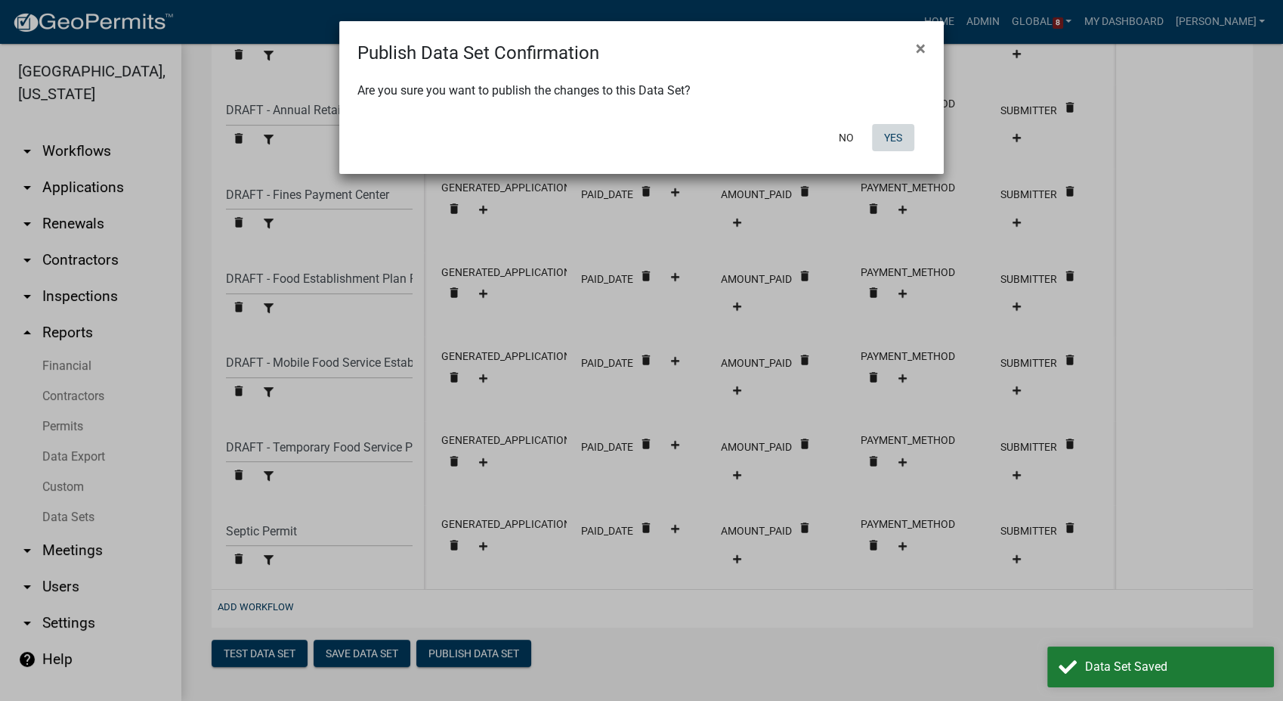
click at [902, 141] on button "Yes" at bounding box center [893, 137] width 42 height 27
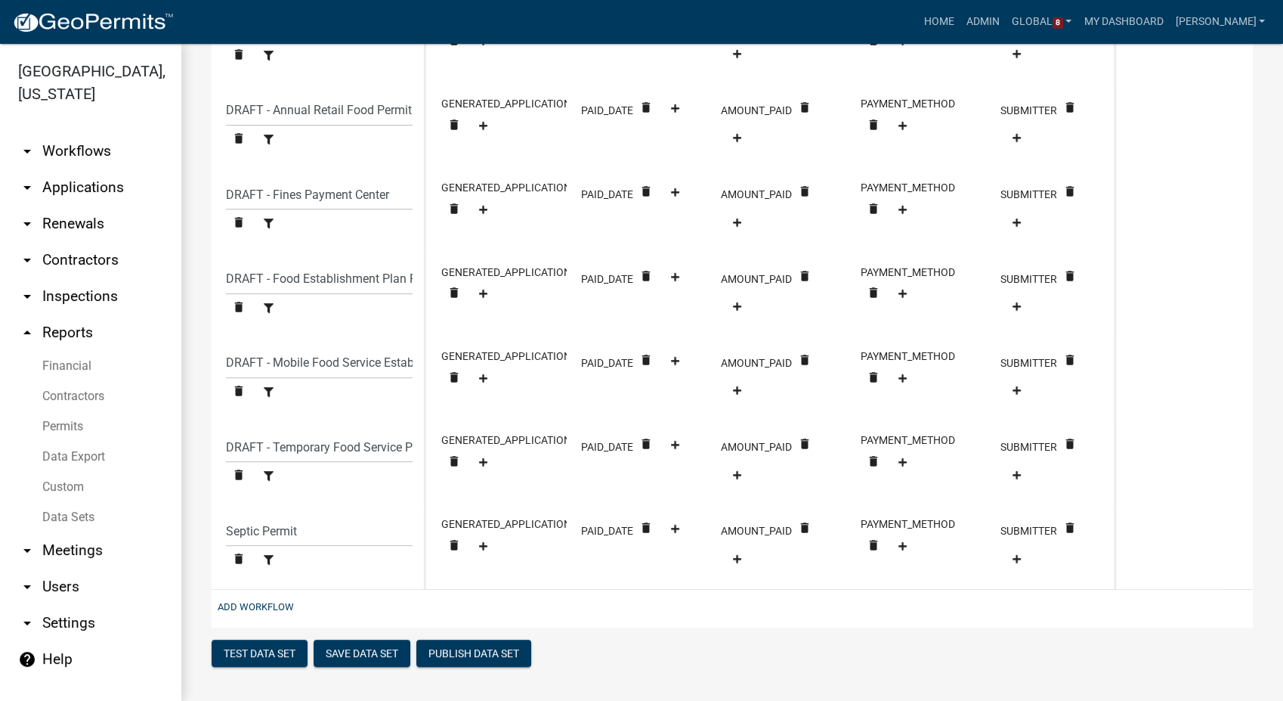
click at [97, 147] on link "arrow_drop_down Workflows" at bounding box center [90, 151] width 181 height 36
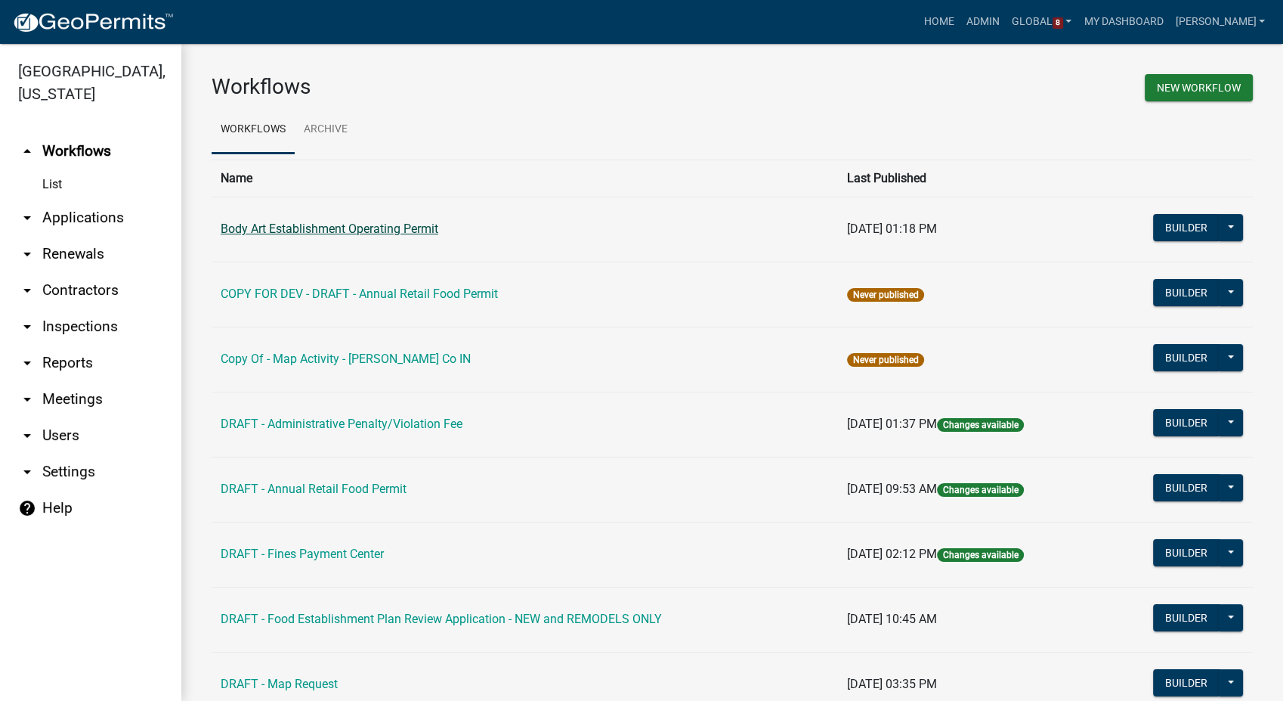
click at [306, 228] on link "Body Art Establishment Operating Permit" at bounding box center [330, 228] width 218 height 14
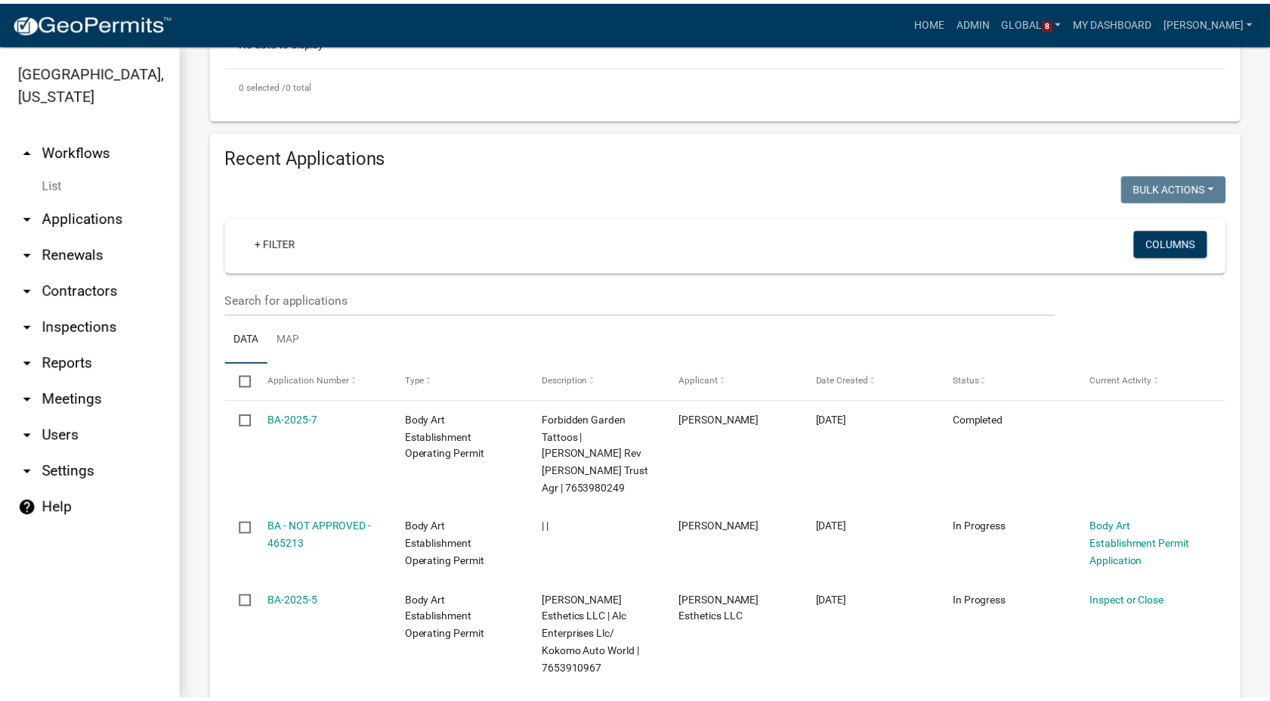
scroll to position [503, 0]
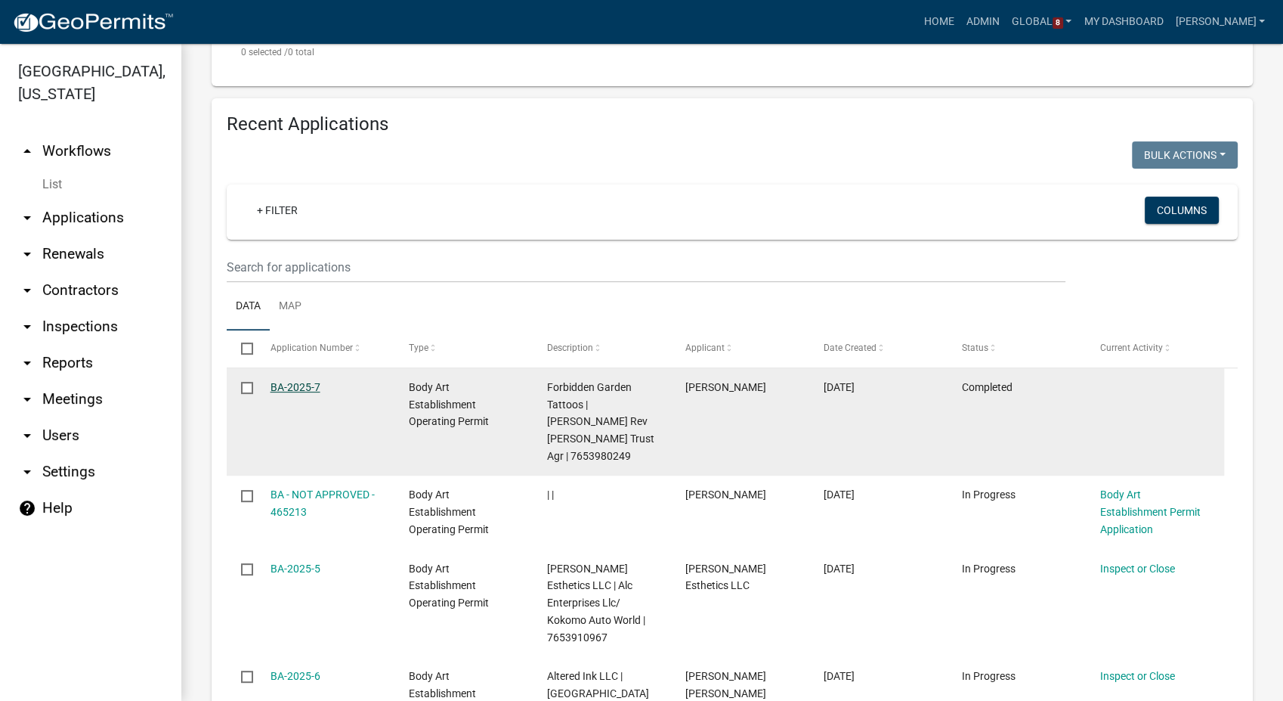
click at [290, 381] on link "BA-2025-7" at bounding box center [296, 387] width 50 height 12
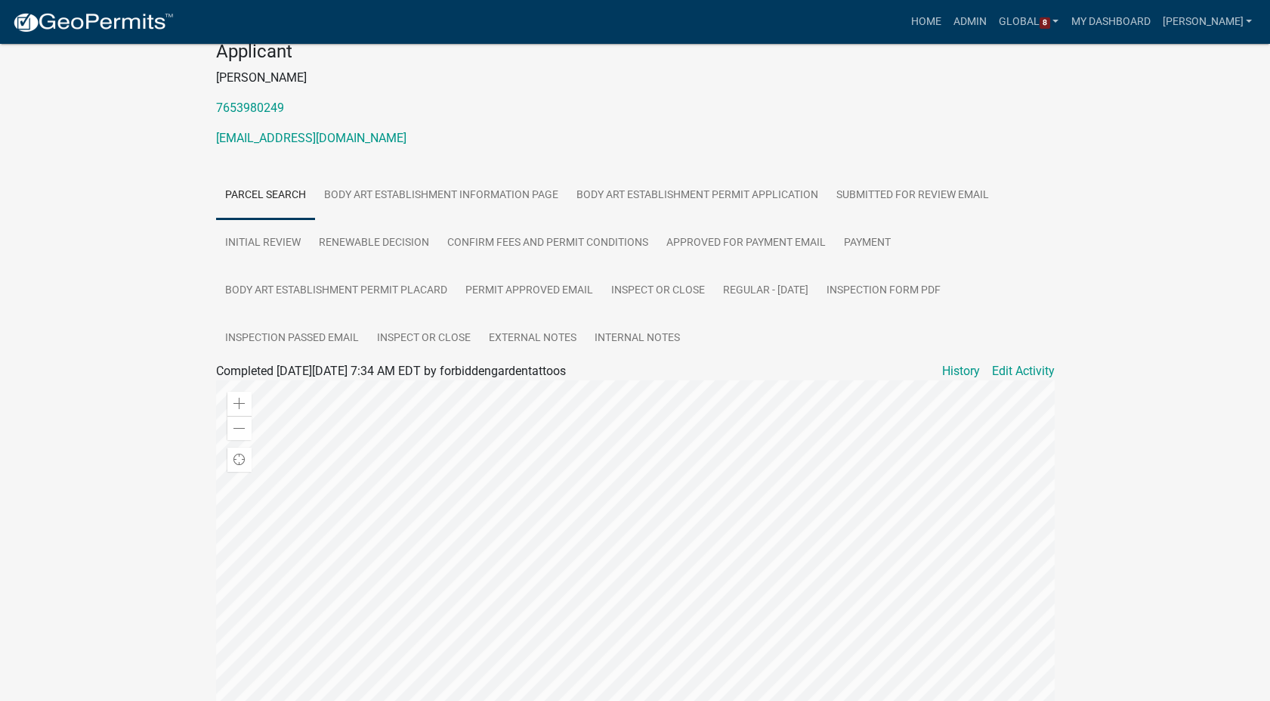
scroll to position [115, 0]
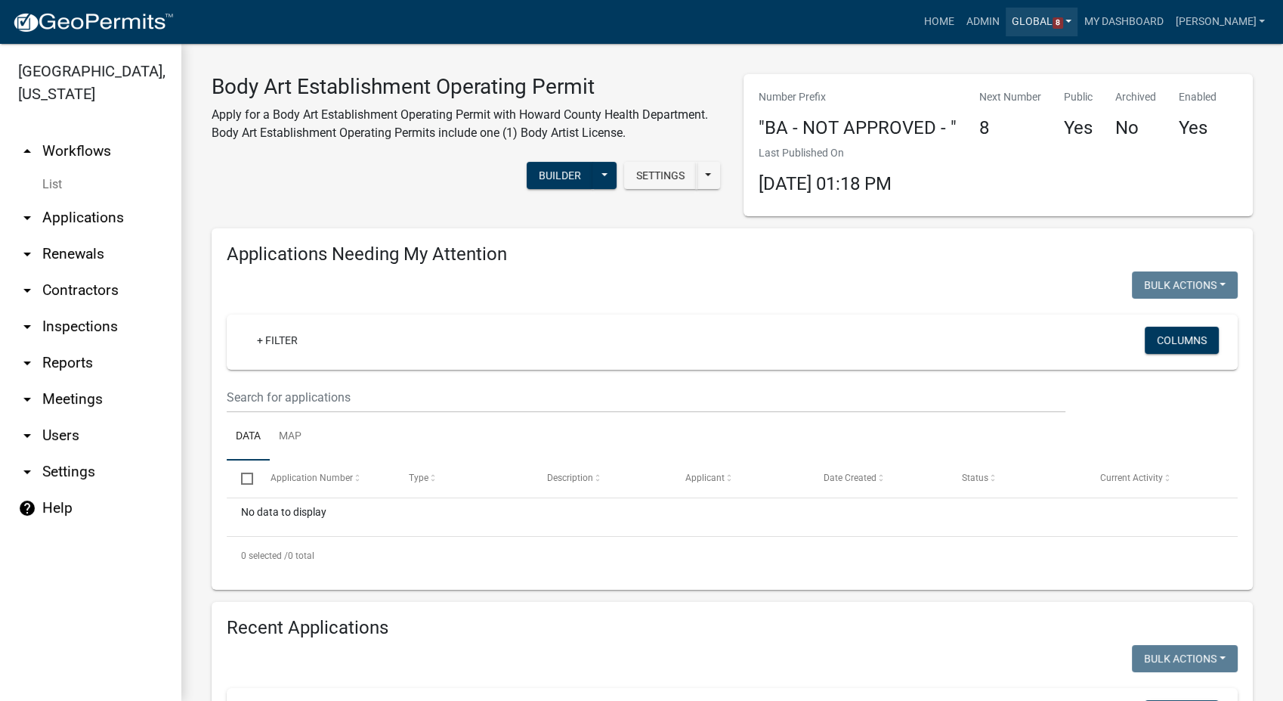
click at [1062, 15] on link "Global 8" at bounding box center [1042, 22] width 73 height 29
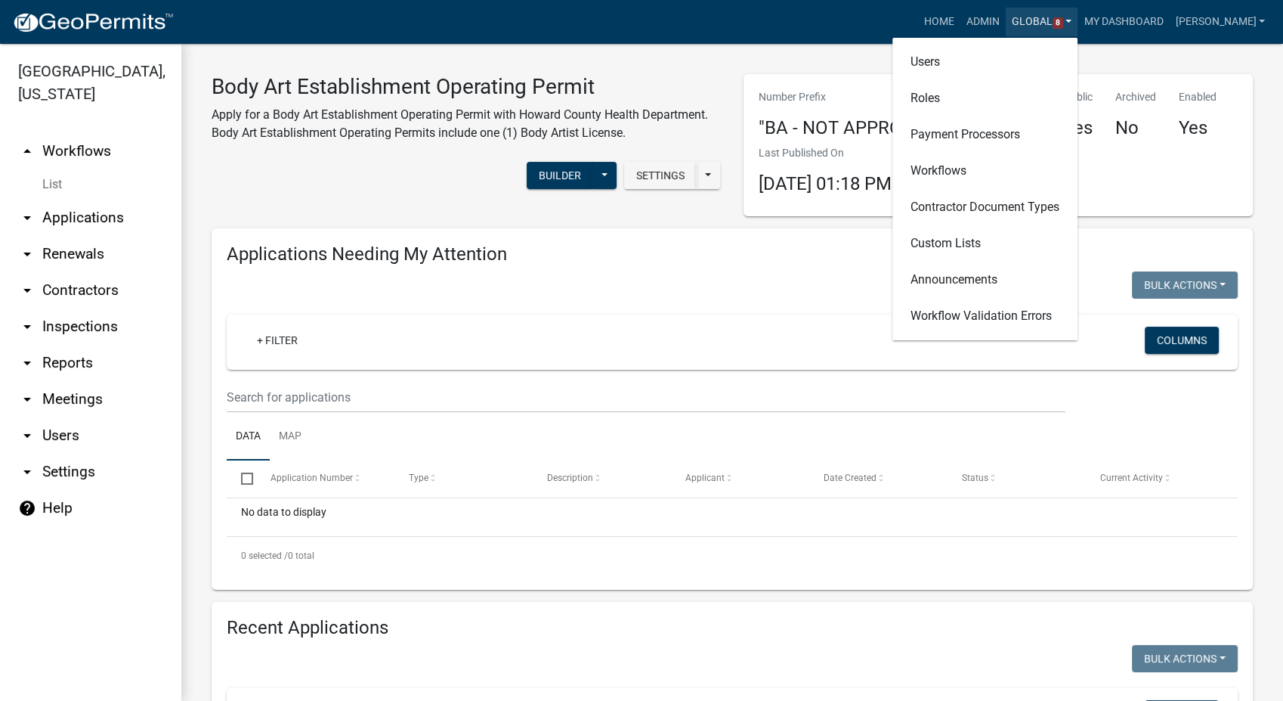
click at [1063, 21] on span "8" at bounding box center [1058, 23] width 11 height 12
click at [1078, 20] on link "Global 8" at bounding box center [1042, 22] width 73 height 29
click at [1003, 308] on link "Workflow Validation Errors" at bounding box center [984, 316] width 185 height 36
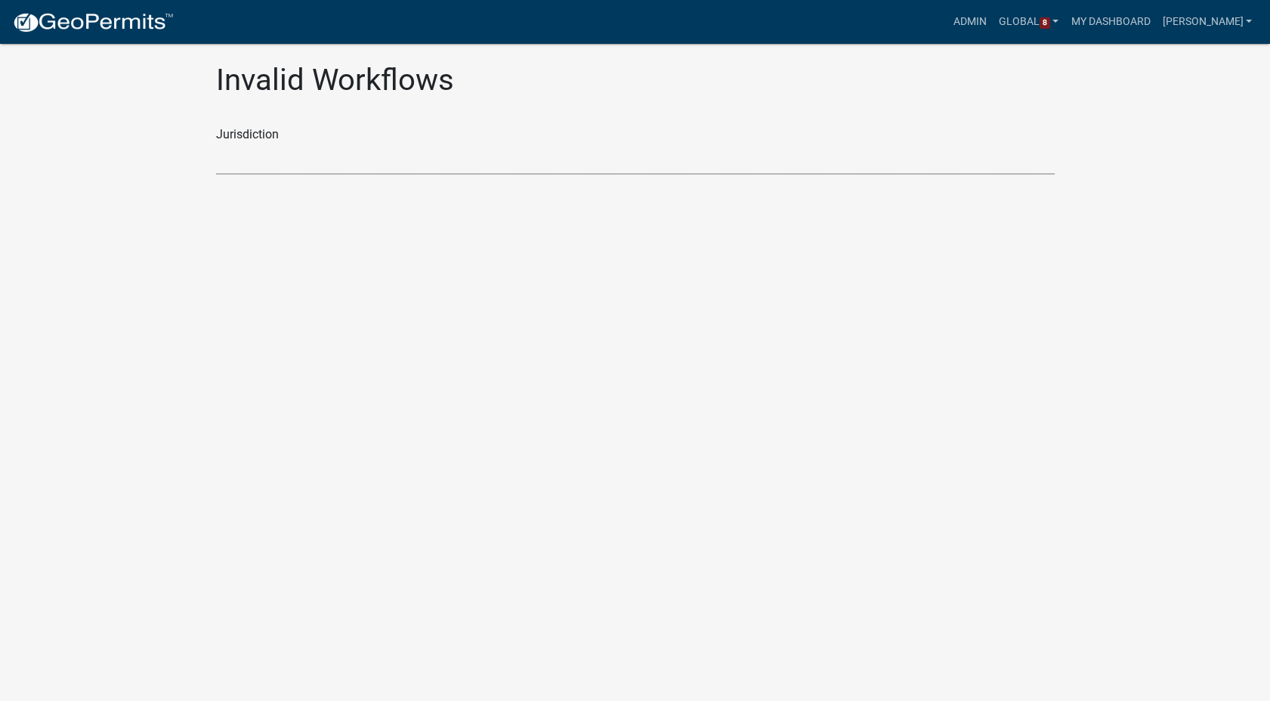
click at [272, 154] on select "[GEOGRAPHIC_DATA], [US_STATE] [GEOGRAPHIC_DATA], [US_STATE] [GEOGRAPHIC_DATA], …" at bounding box center [635, 159] width 839 height 31
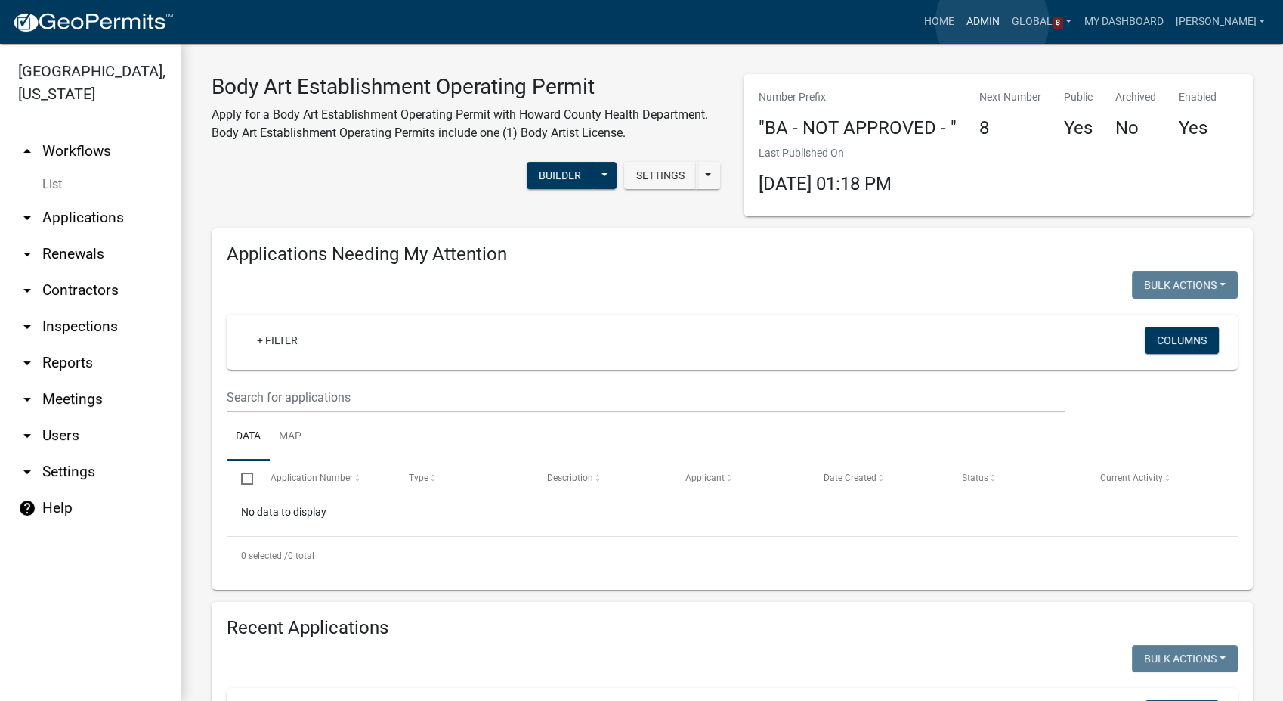
click at [992, 22] on link "Admin" at bounding box center [982, 22] width 45 height 29
